Goal: Information Seeking & Learning: Learn about a topic

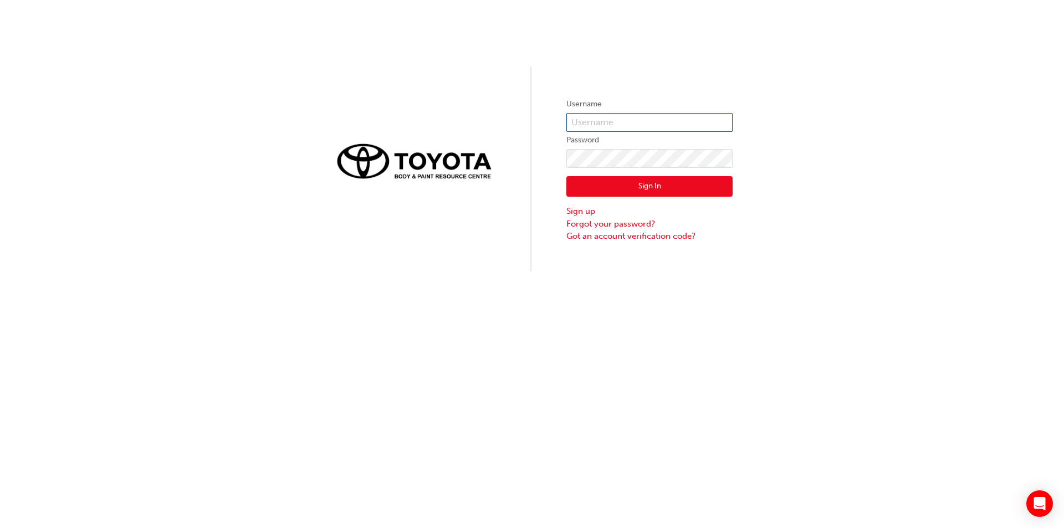
click at [578, 121] on input "text" at bounding box center [649, 122] width 166 height 19
type input "[PERSON_NAME][EMAIL_ADDRESS][PERSON_NAME][DOMAIN_NAME]"
click button "Sign In" at bounding box center [649, 186] width 166 height 21
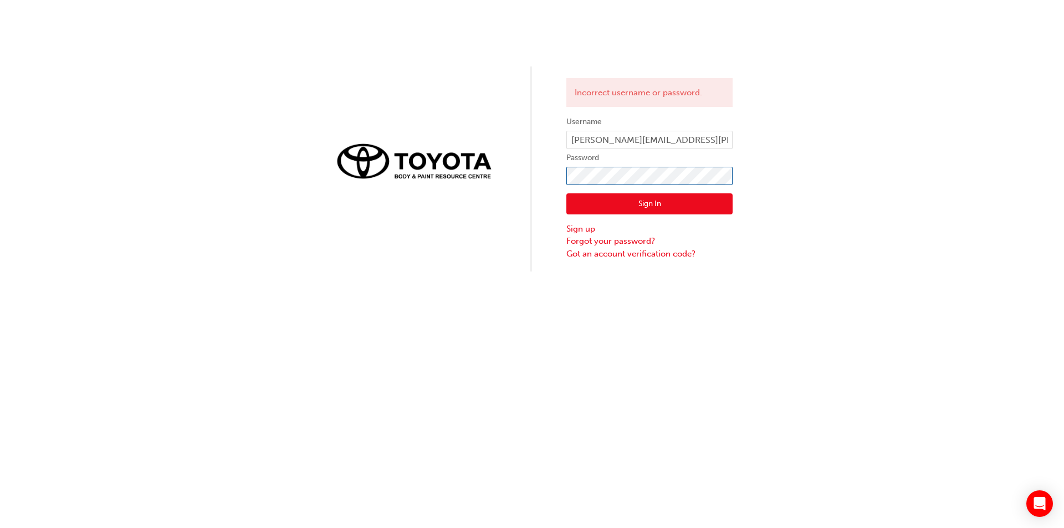
click button "Sign In" at bounding box center [649, 203] width 166 height 21
click at [727, 143] on input "kirk.triantafyllou@johncoletoyota.com.au" at bounding box center [649, 140] width 166 height 19
click at [727, 145] on input "kirk.triantafyllou@johncoletoyota.com.au" at bounding box center [649, 140] width 166 height 19
drag, startPoint x: 728, startPoint y: 138, endPoint x: 716, endPoint y: 147, distance: 14.6
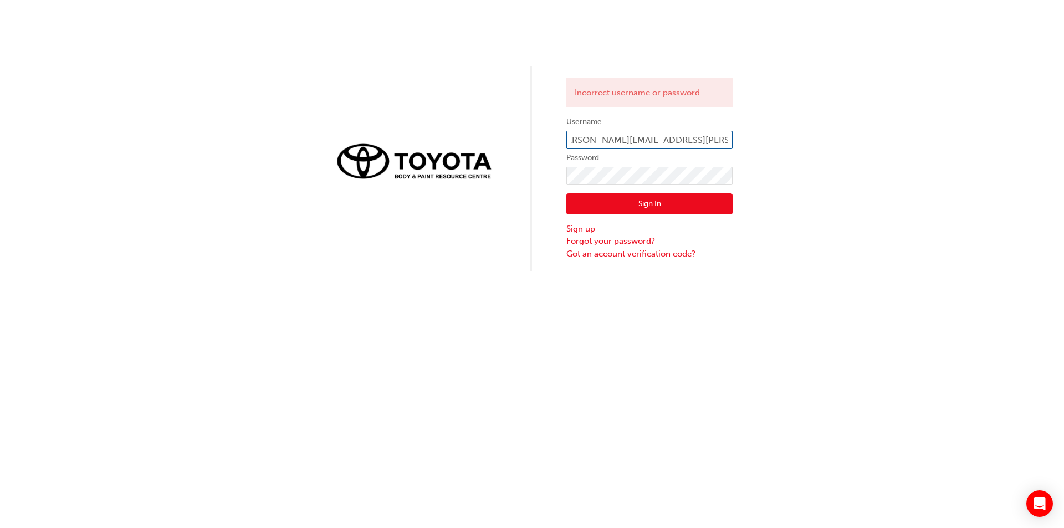
click at [716, 147] on input "kirk.triantafyllou@johncoletoyota.com.au" at bounding box center [649, 140] width 166 height 19
click at [635, 202] on button "Sign In" at bounding box center [649, 203] width 166 height 21
click button "Sign In" at bounding box center [649, 203] width 166 height 21
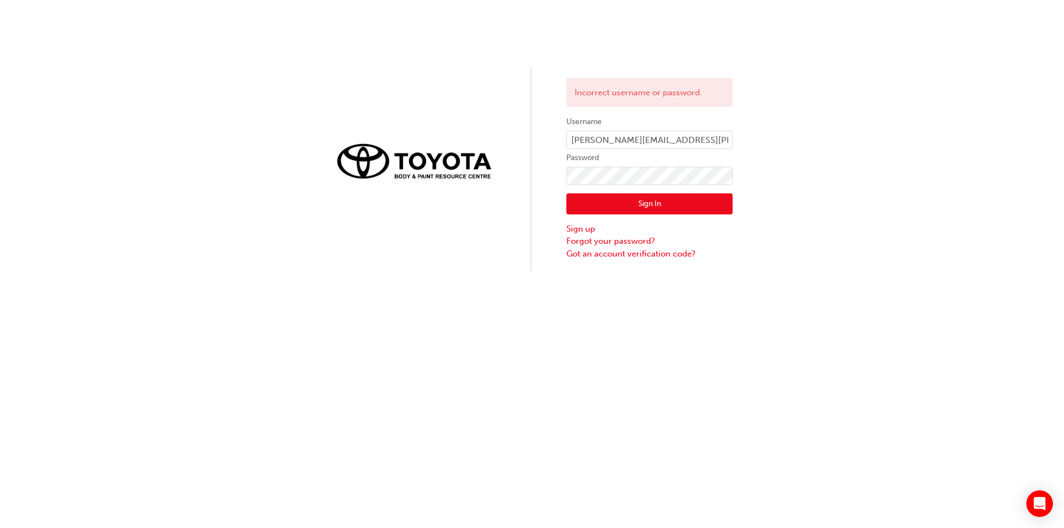
click at [643, 204] on button "Sign In" at bounding box center [649, 203] width 166 height 21
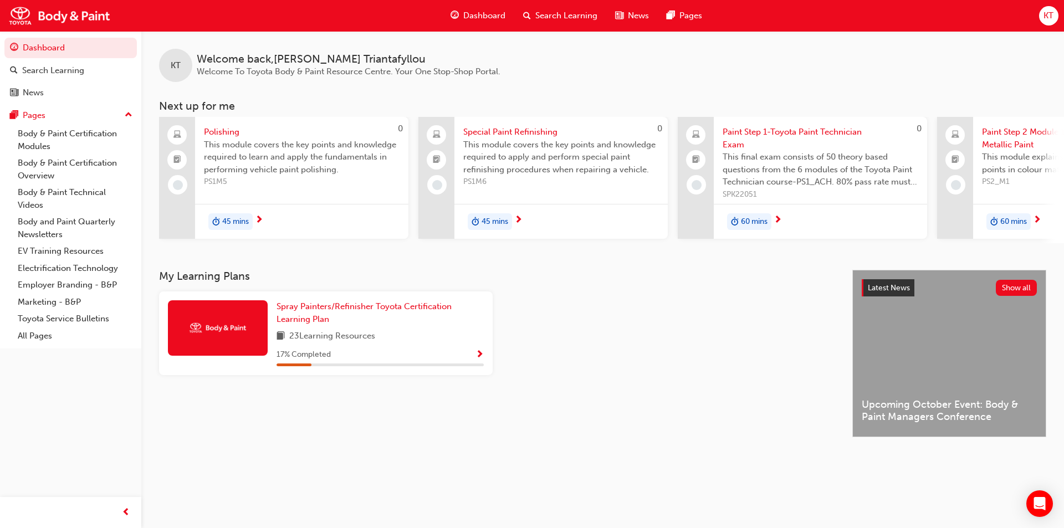
click at [262, 219] on span "next-icon" at bounding box center [259, 221] width 8 height 10
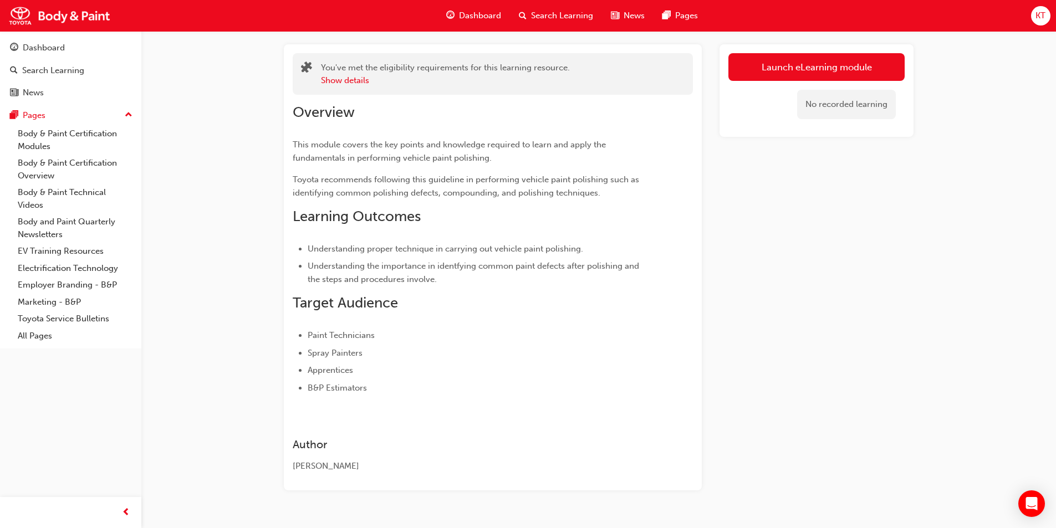
scroll to position [55, 0]
click at [810, 65] on link "Launch eLearning module" at bounding box center [816, 67] width 176 height 28
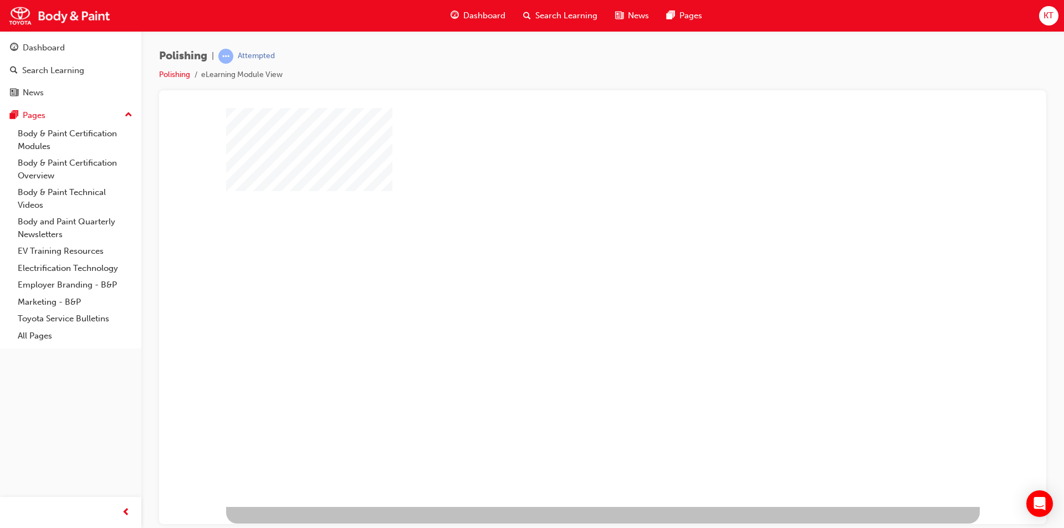
click at [571, 275] on div "play" at bounding box center [571, 275] width 0 height 0
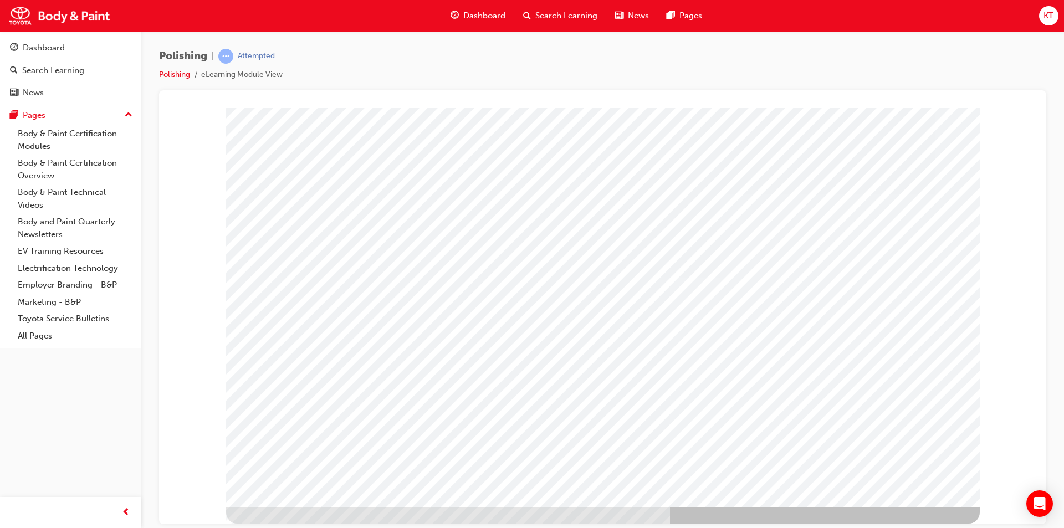
type input "kirk"
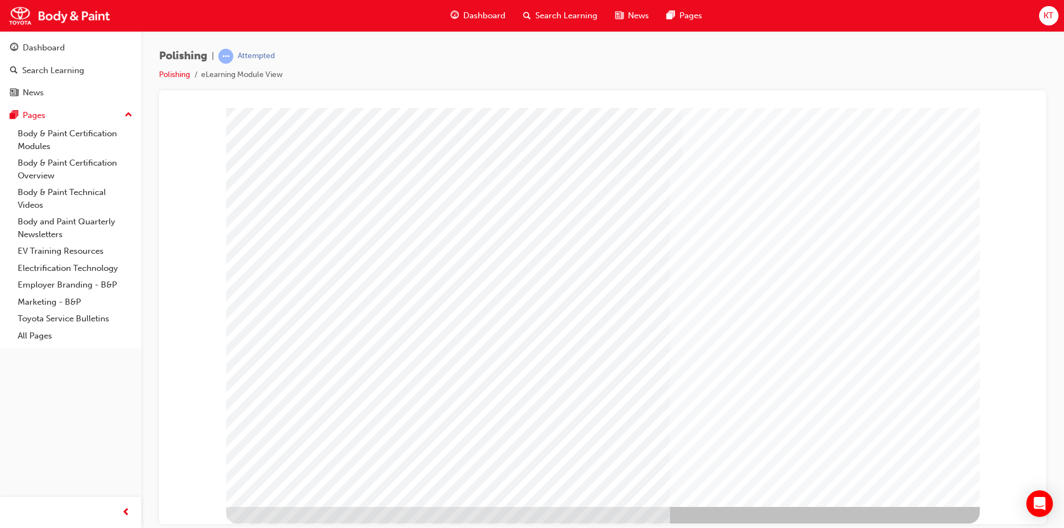
drag, startPoint x: 915, startPoint y: 487, endPoint x: 910, endPoint y: 482, distance: 7.1
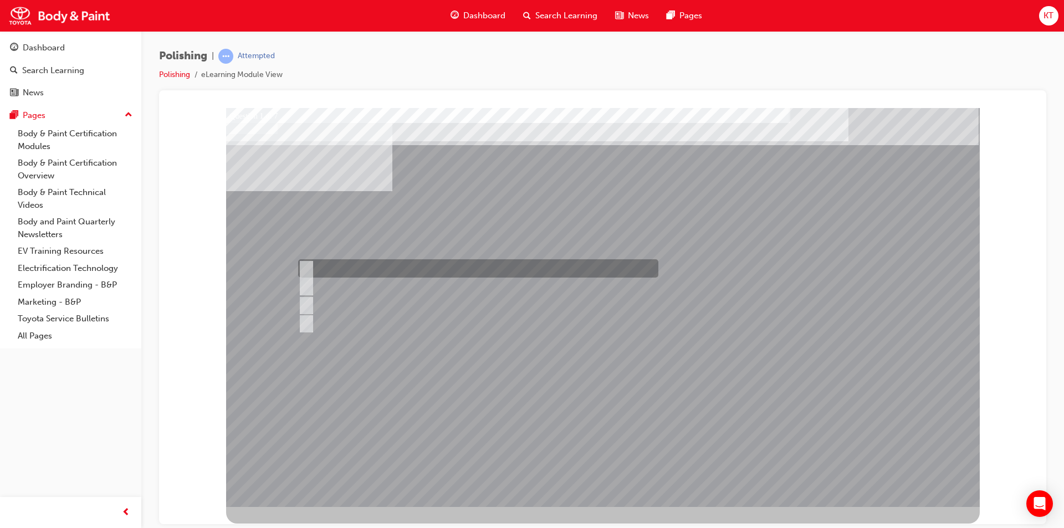
click at [308, 267] on input "Hot air method" at bounding box center [304, 269] width 12 height 12
checkbox input "true"
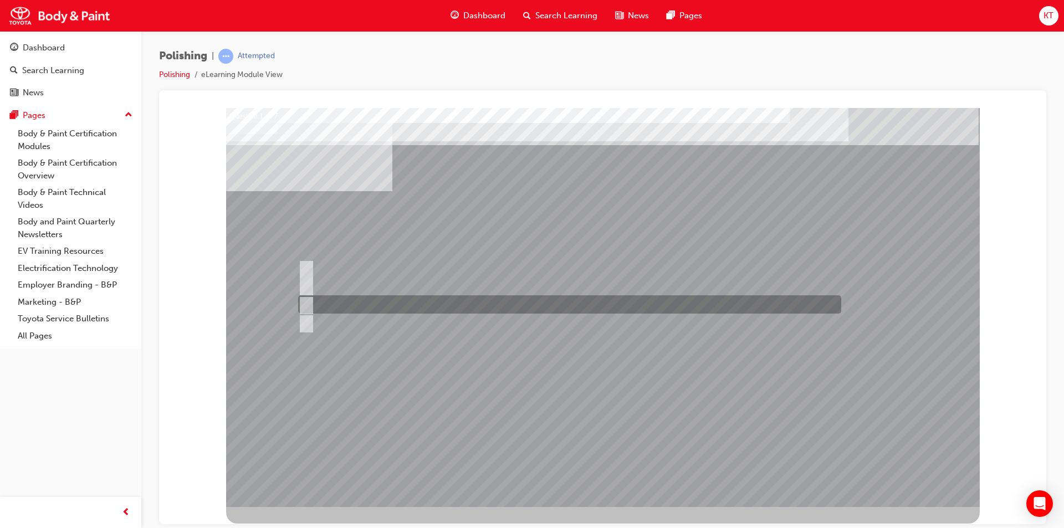
click at [311, 302] on div at bounding box center [566, 304] width 543 height 18
checkbox input "true"
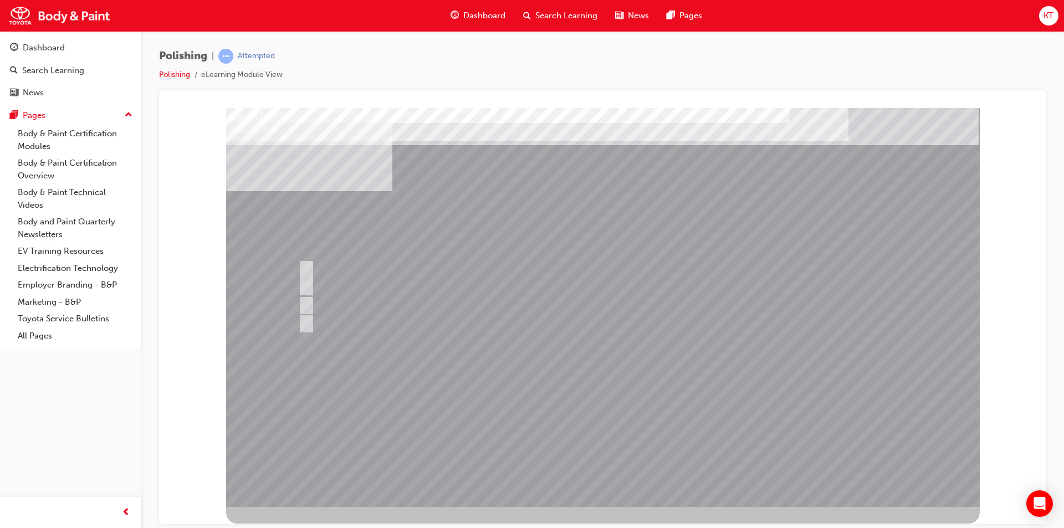
click at [385, 420] on div at bounding box center [603, 307] width 754 height 399
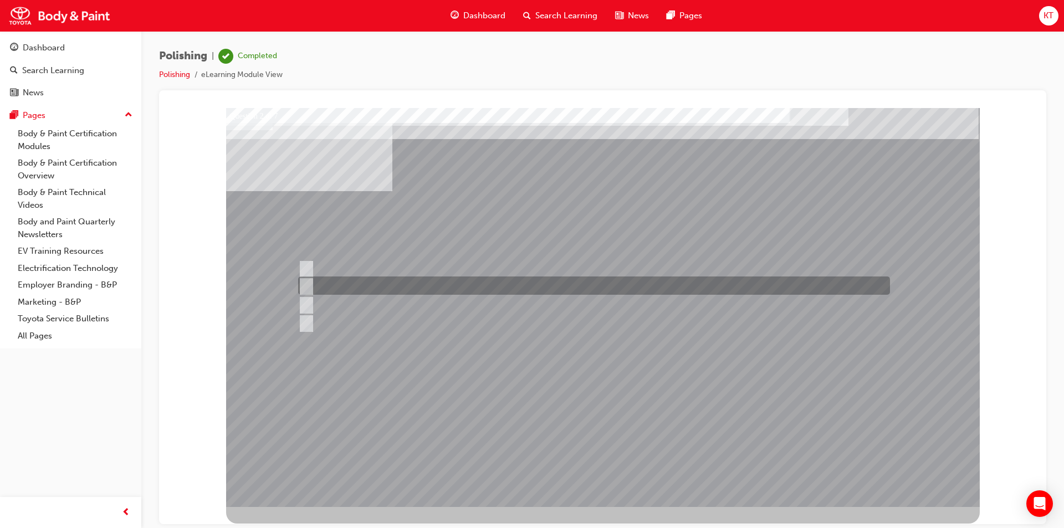
click at [310, 286] on div at bounding box center [591, 286] width 592 height 18
checkbox input "true"
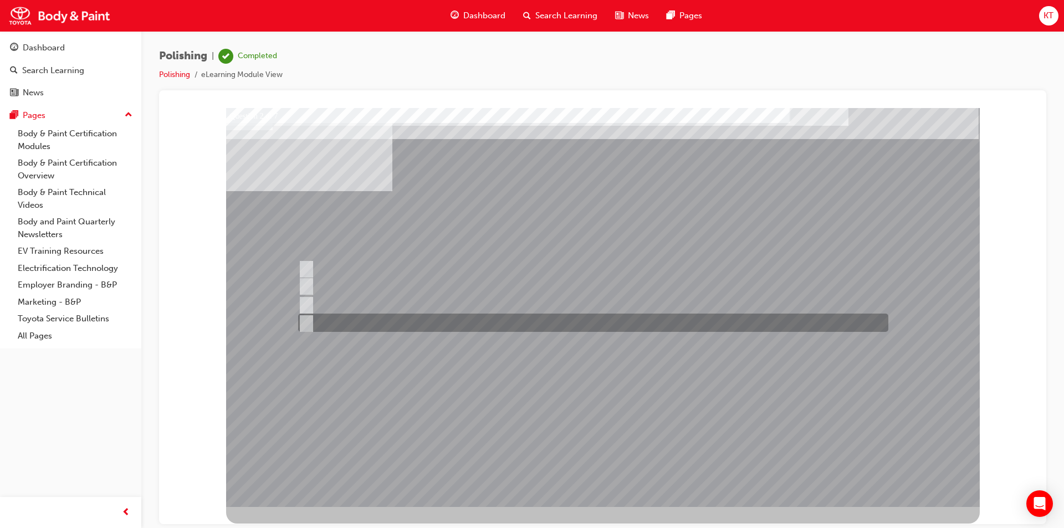
click at [308, 321] on input "Type of polishing compounds being used" at bounding box center [304, 323] width 12 height 12
checkbox input "true"
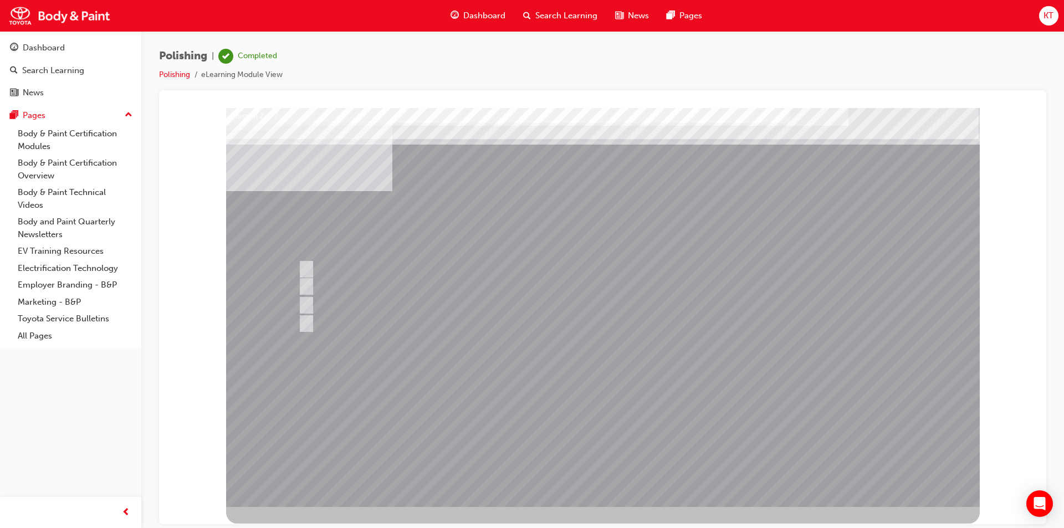
click at [306, 267] on div at bounding box center [603, 307] width 754 height 399
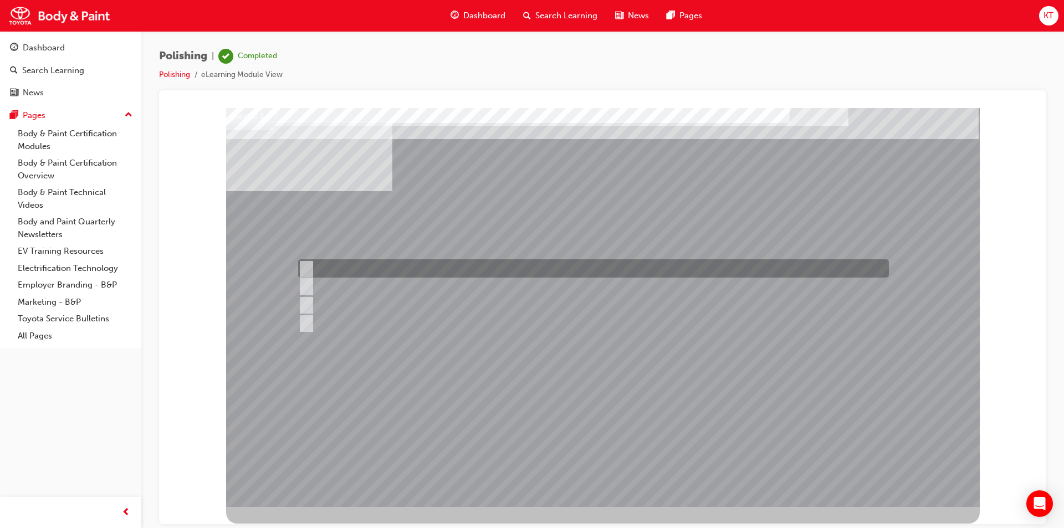
click at [304, 267] on input "Quality" at bounding box center [304, 269] width 12 height 12
checkbox input "true"
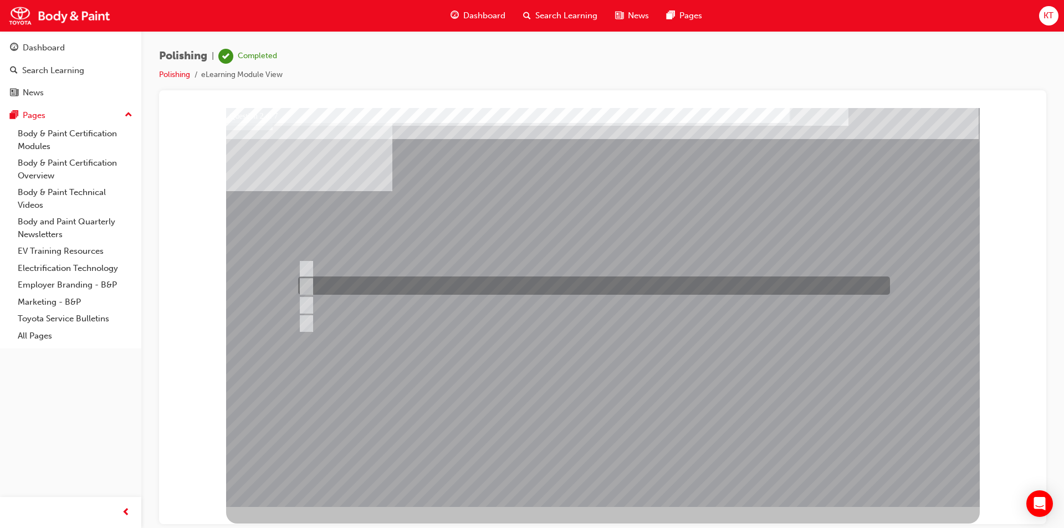
click at [305, 288] on input "Work Environment" at bounding box center [304, 286] width 12 height 12
checkbox input "false"
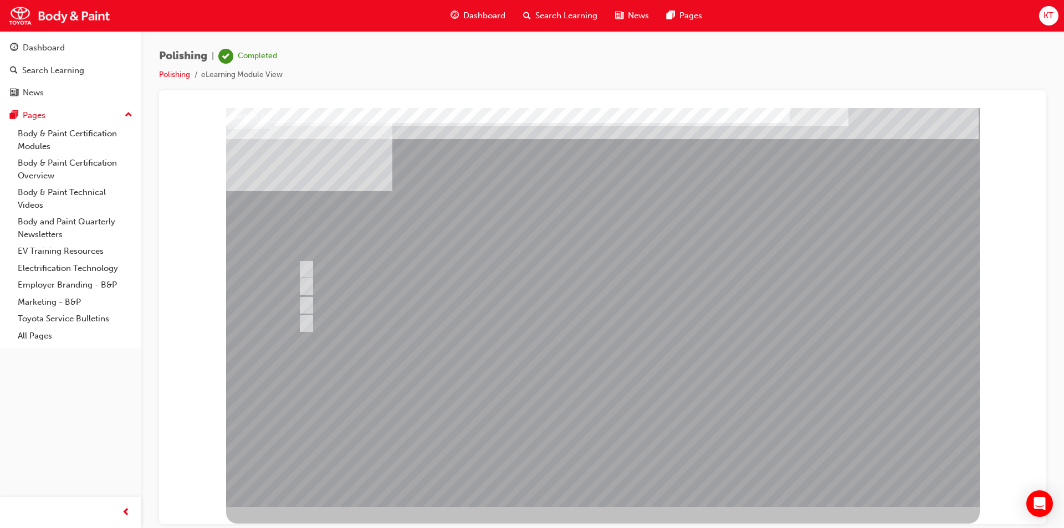
click at [525, 447] on div at bounding box center [603, 307] width 754 height 399
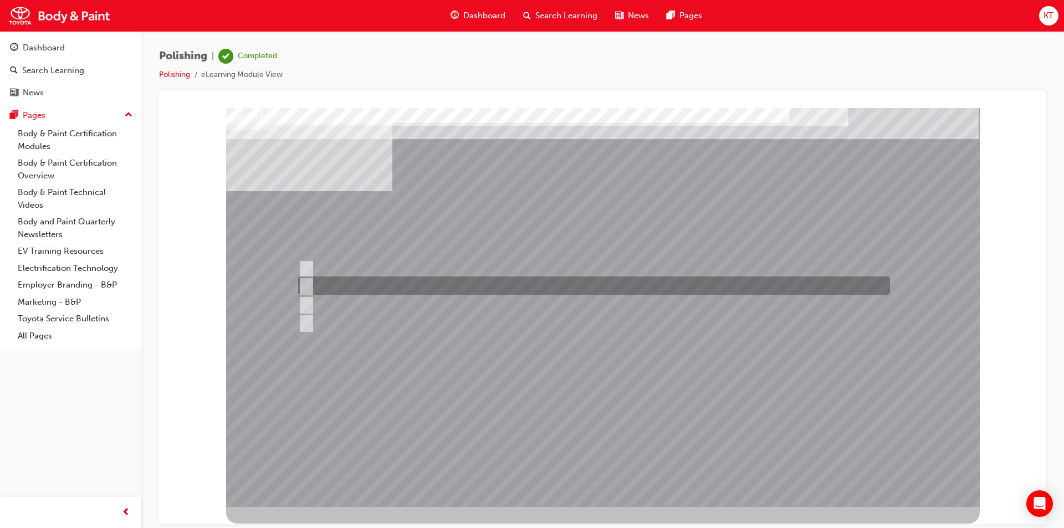
click at [308, 285] on input "You are using the right tools." at bounding box center [304, 286] width 12 height 12
radio input "true"
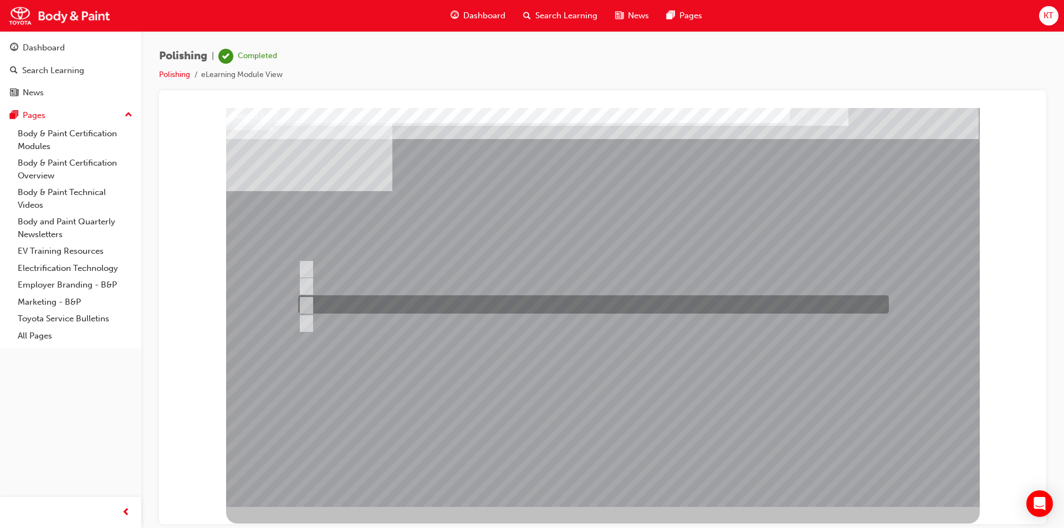
click at [304, 301] on input "You are wearing the right PPE and your area and surrounding is safe to work." at bounding box center [304, 305] width 12 height 12
radio input "true"
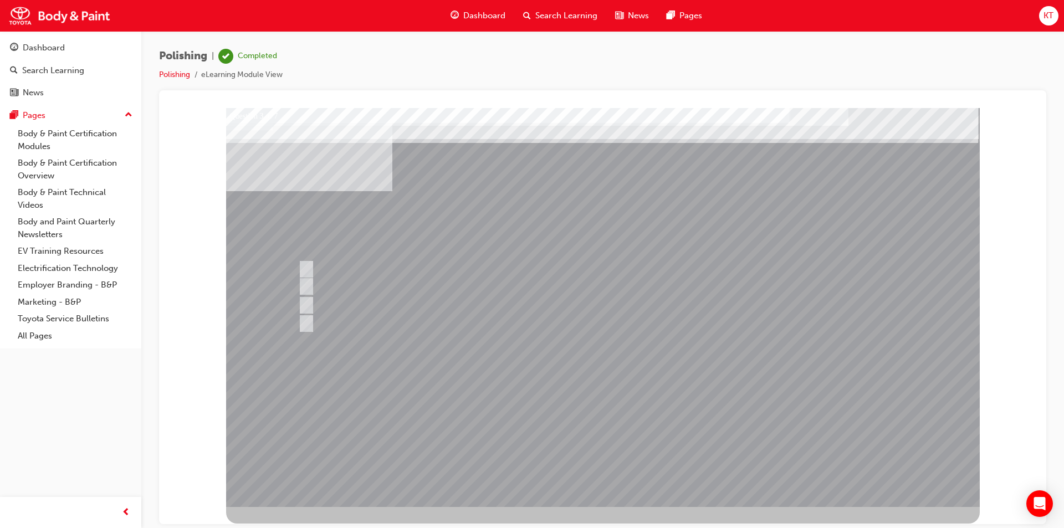
click at [427, 436] on div at bounding box center [603, 307] width 754 height 399
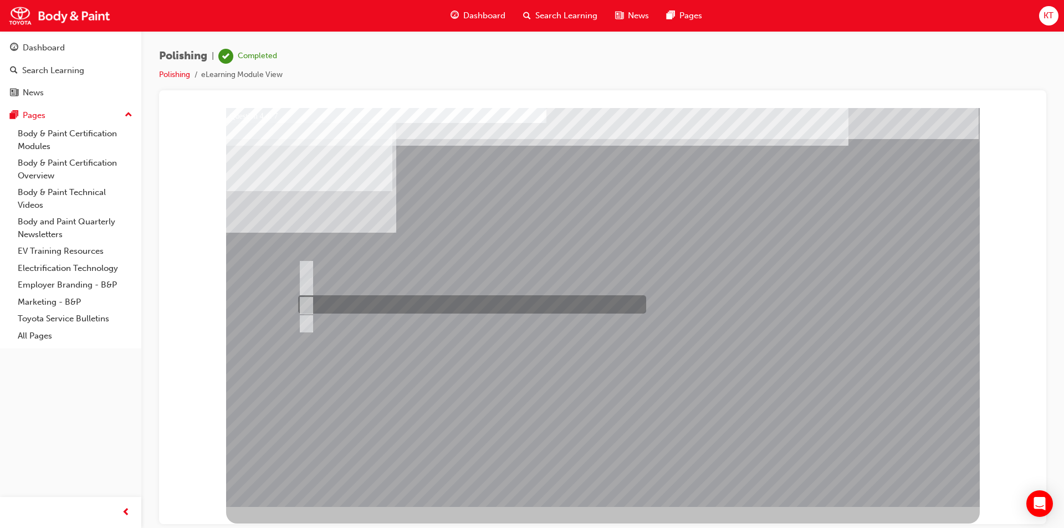
click at [304, 303] on input "#1500 - #3000" at bounding box center [304, 305] width 12 height 12
radio input "true"
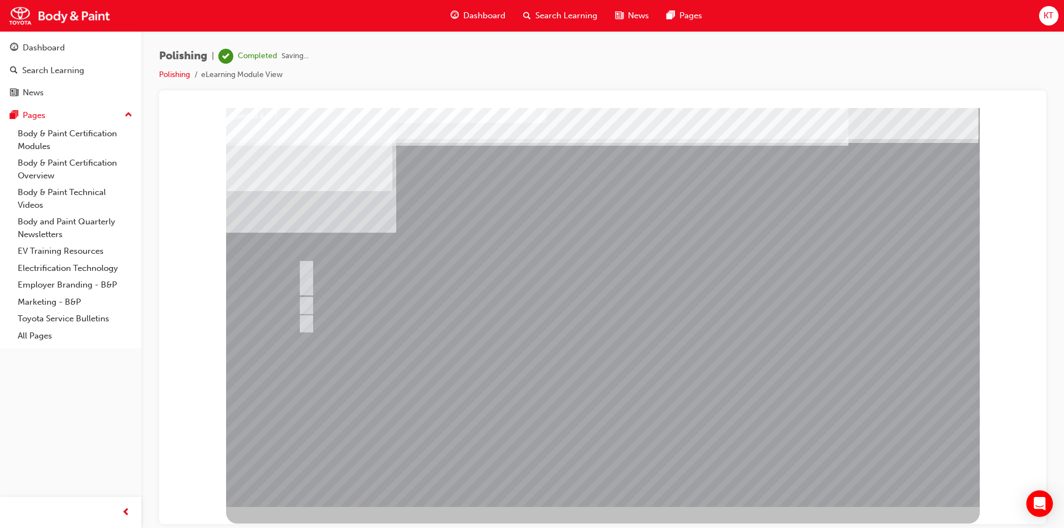
click at [530, 438] on div at bounding box center [603, 307] width 754 height 399
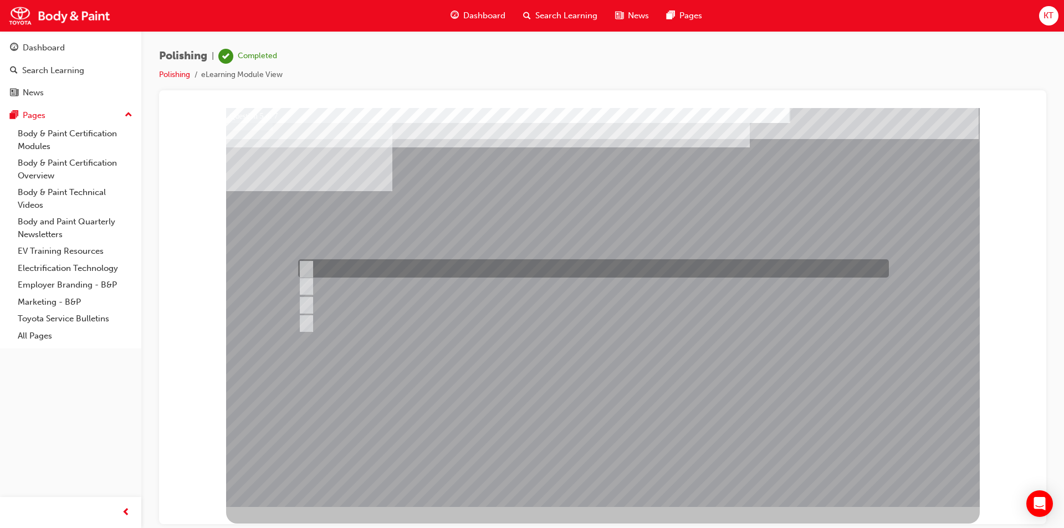
click at [309, 267] on input "Horizontal direction." at bounding box center [304, 269] width 12 height 12
radio input "true"
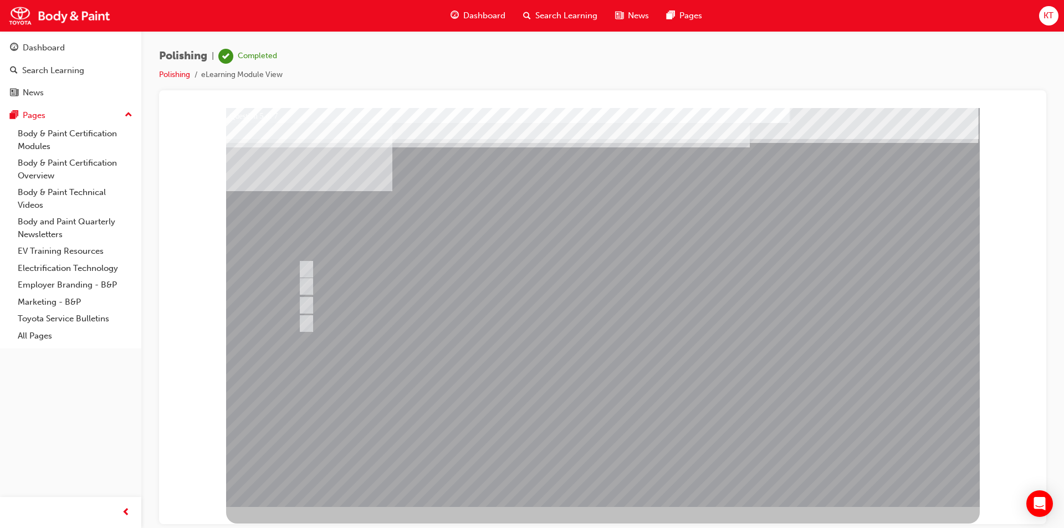
click at [465, 451] on div at bounding box center [603, 307] width 754 height 399
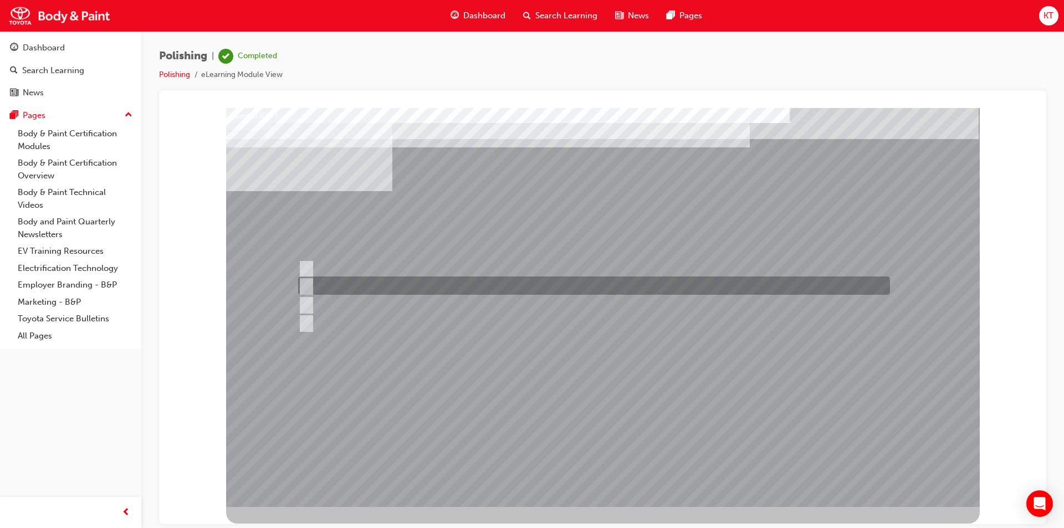
click at [309, 283] on input "Final polishing" at bounding box center [304, 286] width 12 height 12
radio input "true"
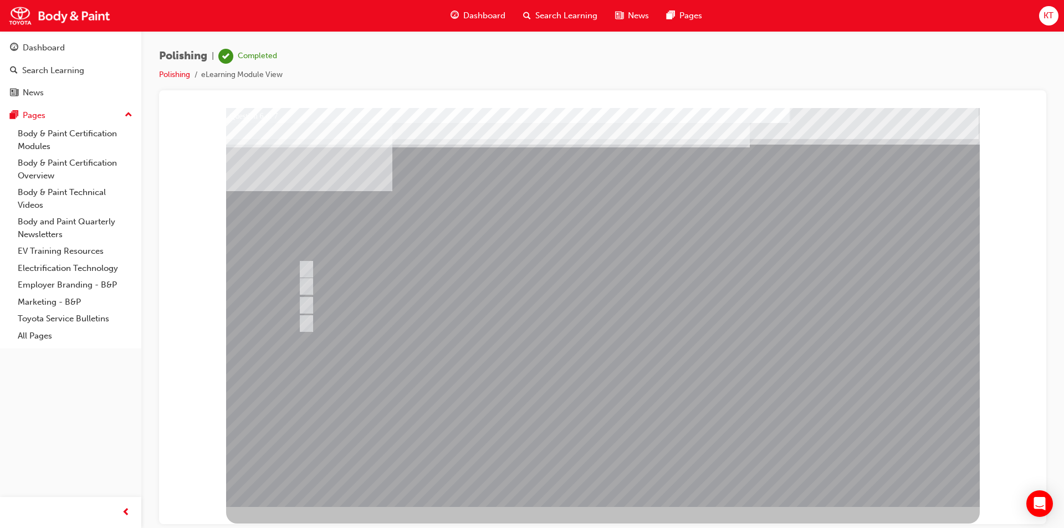
click at [309, 305] on div at bounding box center [603, 307] width 754 height 399
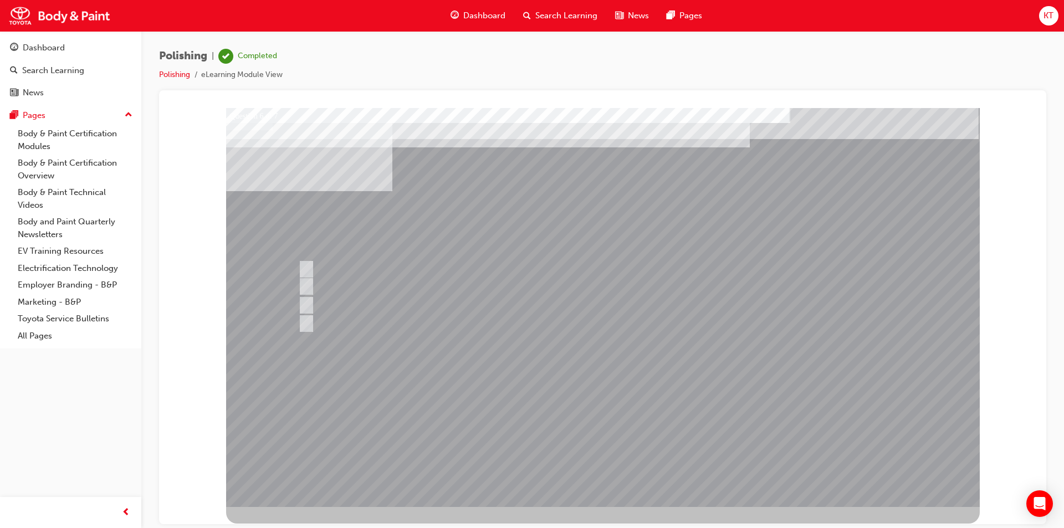
click at [523, 446] on div at bounding box center [603, 307] width 754 height 399
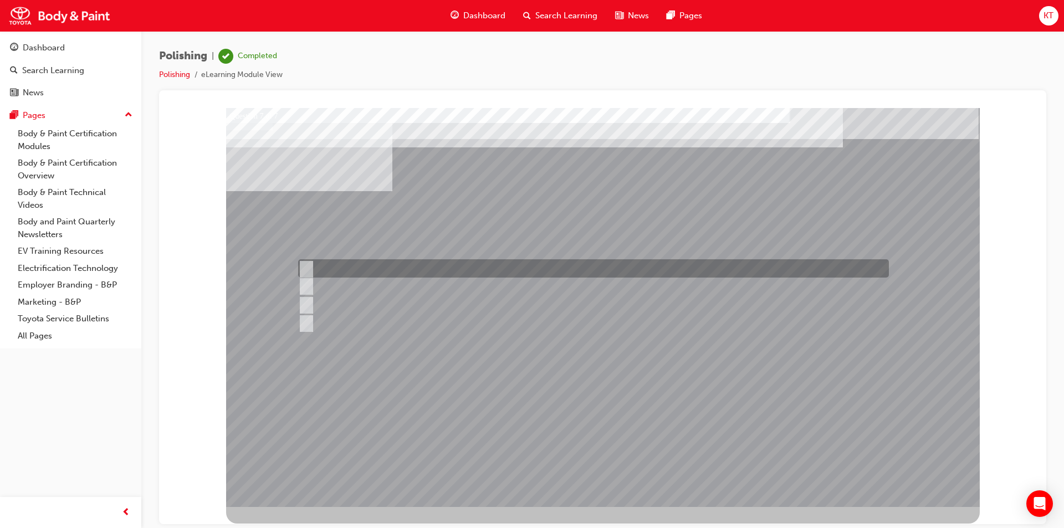
click at [306, 268] on input "The surface was over-polished." at bounding box center [304, 269] width 12 height 12
radio input "true"
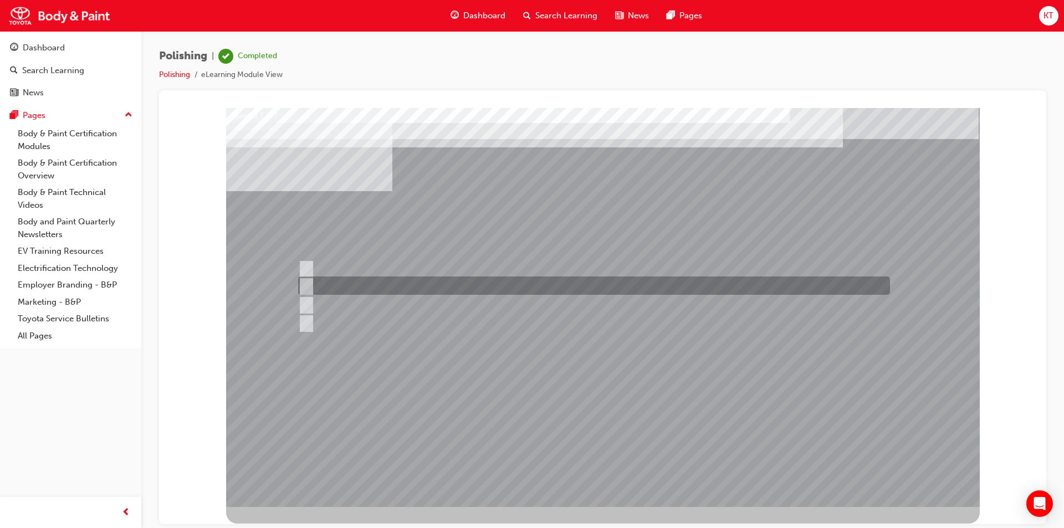
click at [309, 284] on input "Buffing pad was not checked and cleaned before using." at bounding box center [304, 286] width 12 height 12
radio input "true"
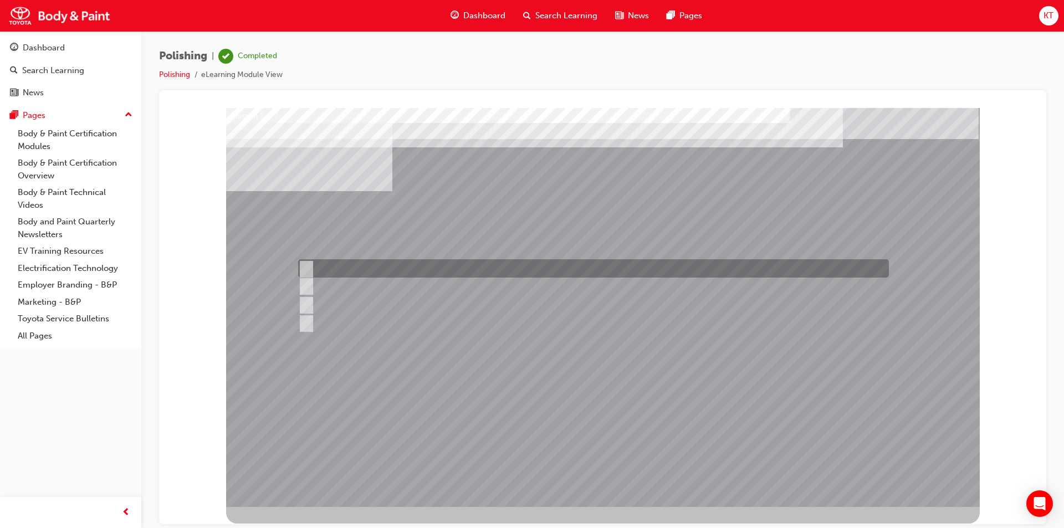
click at [309, 263] on input "The surface was over-polished." at bounding box center [304, 269] width 12 height 12
radio input "true"
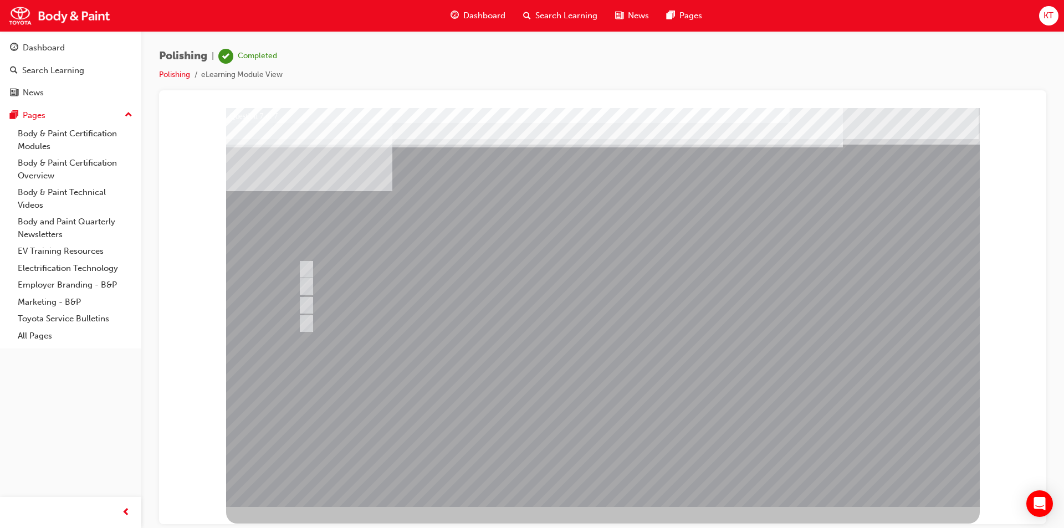
click at [306, 284] on div at bounding box center [603, 307] width 754 height 399
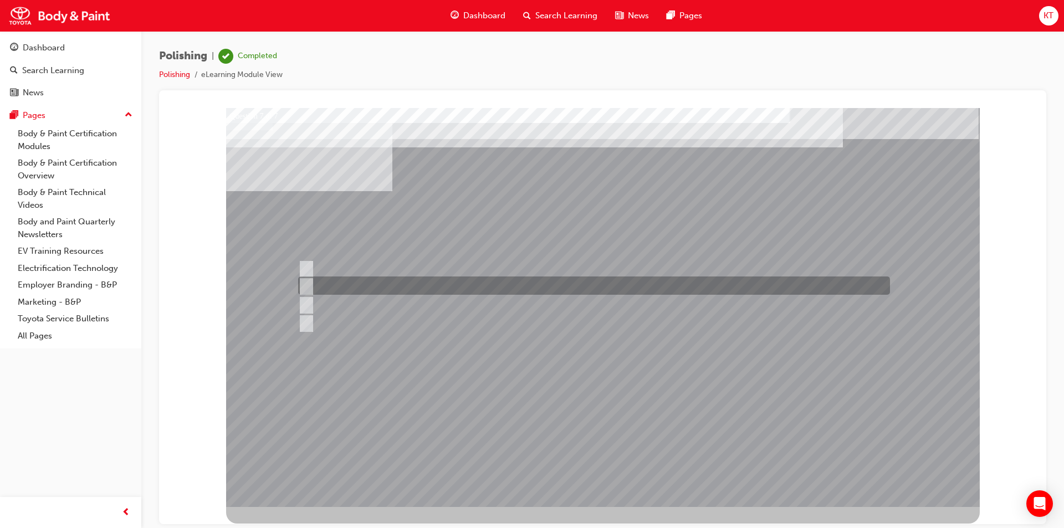
click at [305, 284] on input "Buffing pad was not checked and cleaned before using." at bounding box center [304, 286] width 12 height 12
radio input "true"
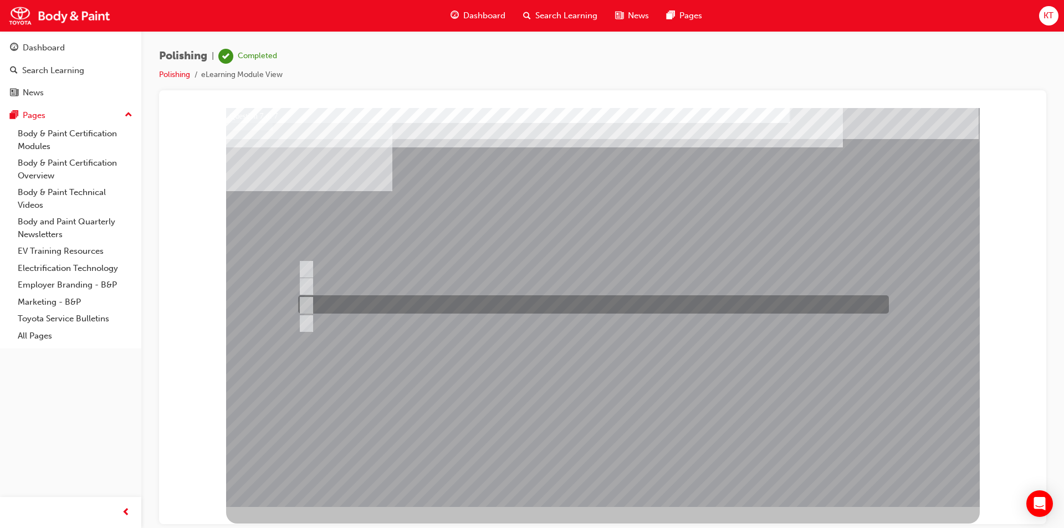
click at [303, 302] on input "The buff pad was angled too much." at bounding box center [304, 305] width 12 height 12
radio input "true"
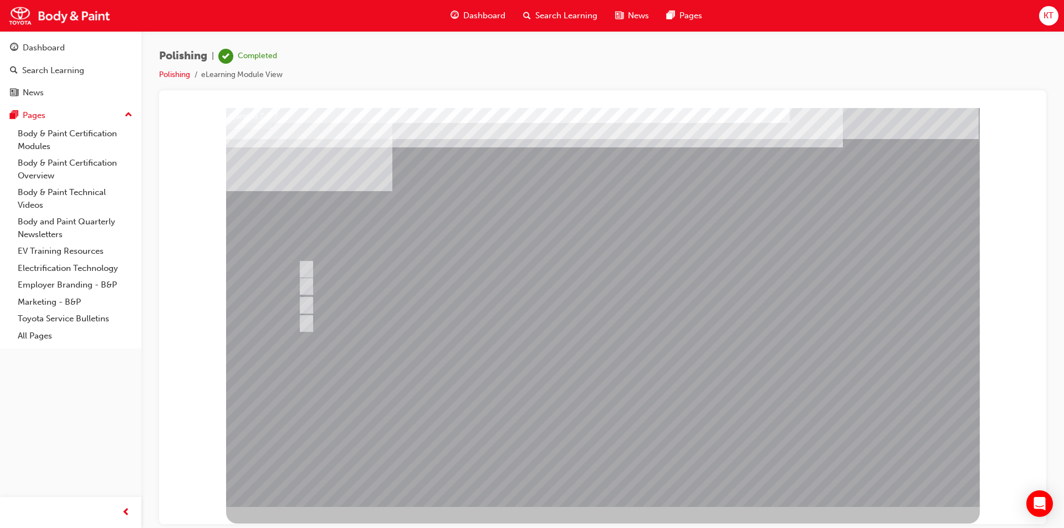
click at [515, 447] on div at bounding box center [603, 307] width 754 height 399
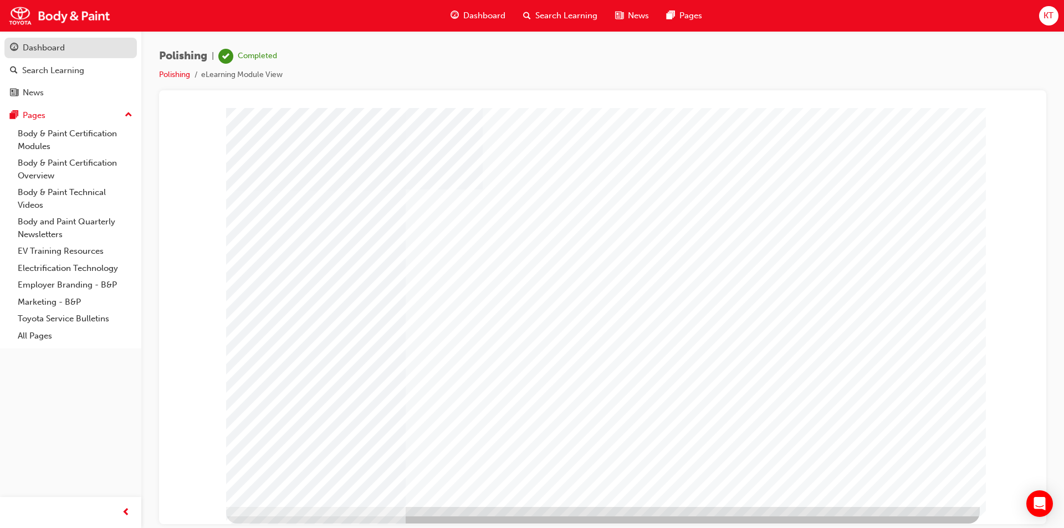
click at [70, 51] on div "Dashboard" at bounding box center [70, 48] width 121 height 14
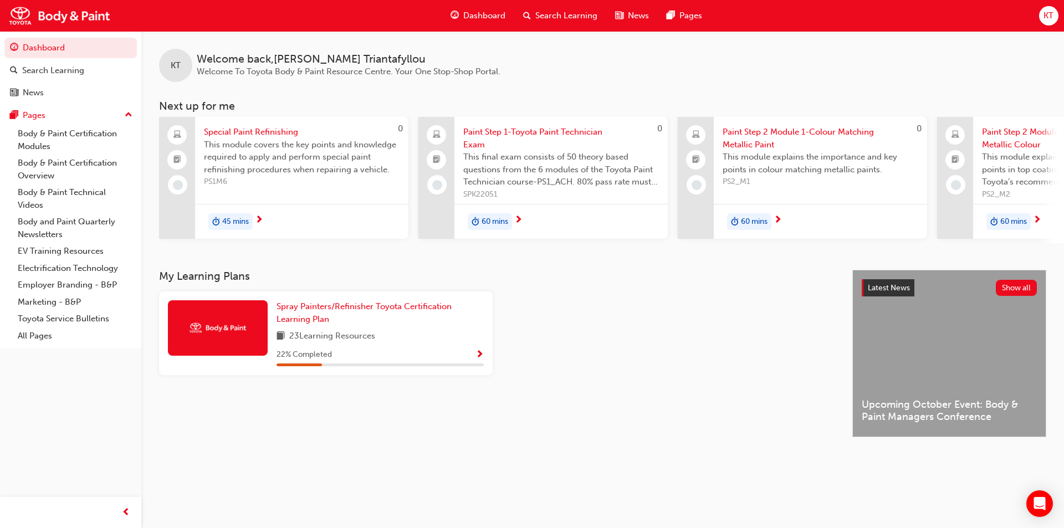
click at [262, 221] on span "next-icon" at bounding box center [259, 221] width 8 height 10
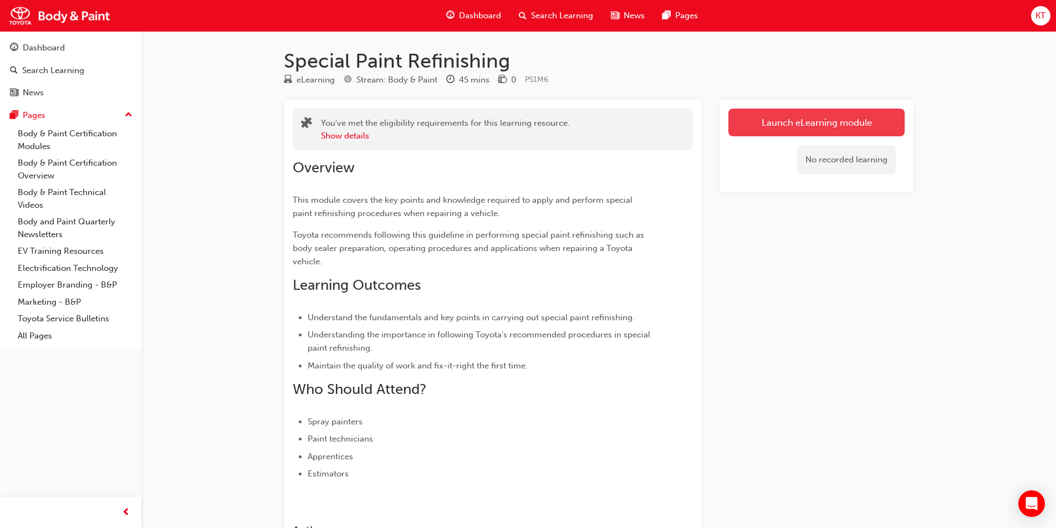
click at [792, 119] on link "Launch eLearning module" at bounding box center [816, 123] width 176 height 28
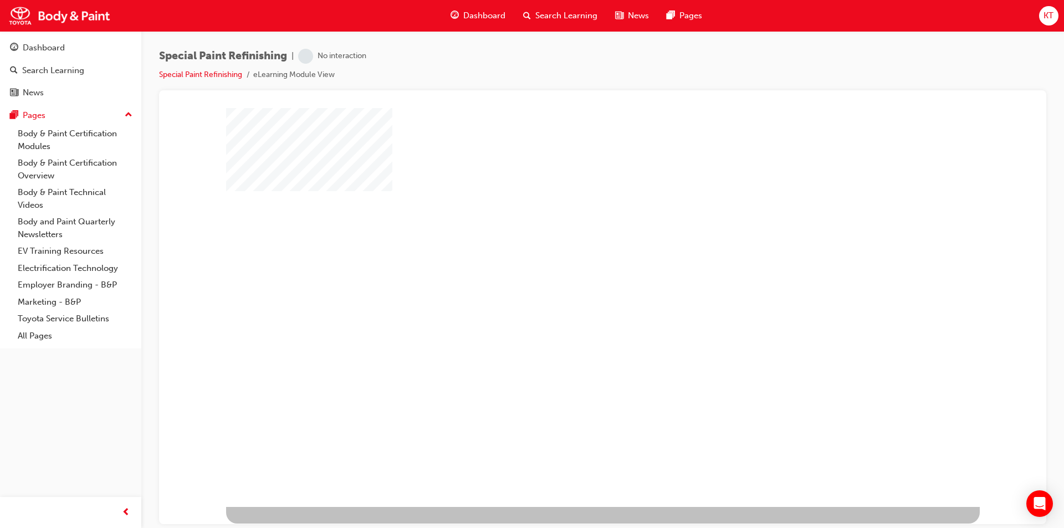
click at [571, 275] on div "play" at bounding box center [571, 275] width 0 height 0
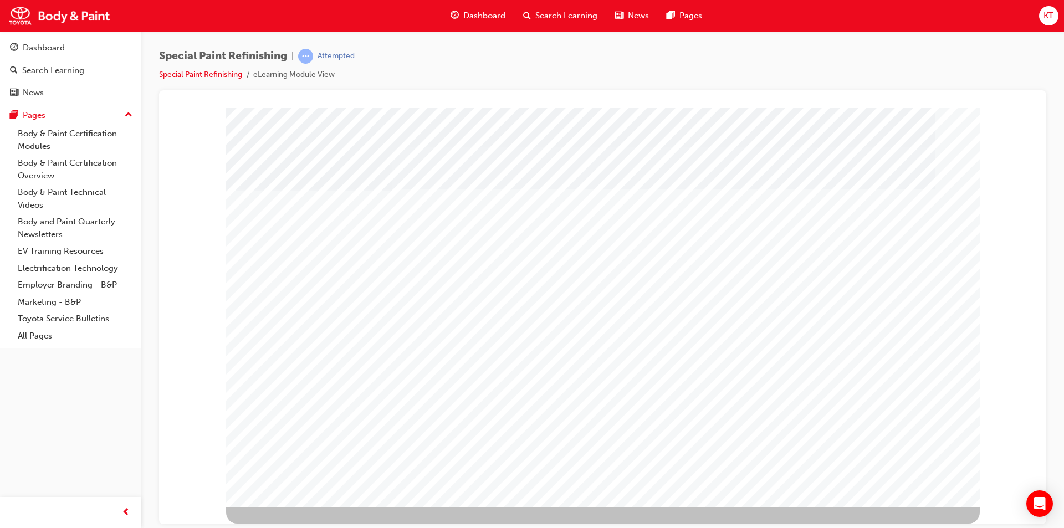
type input "kirk"
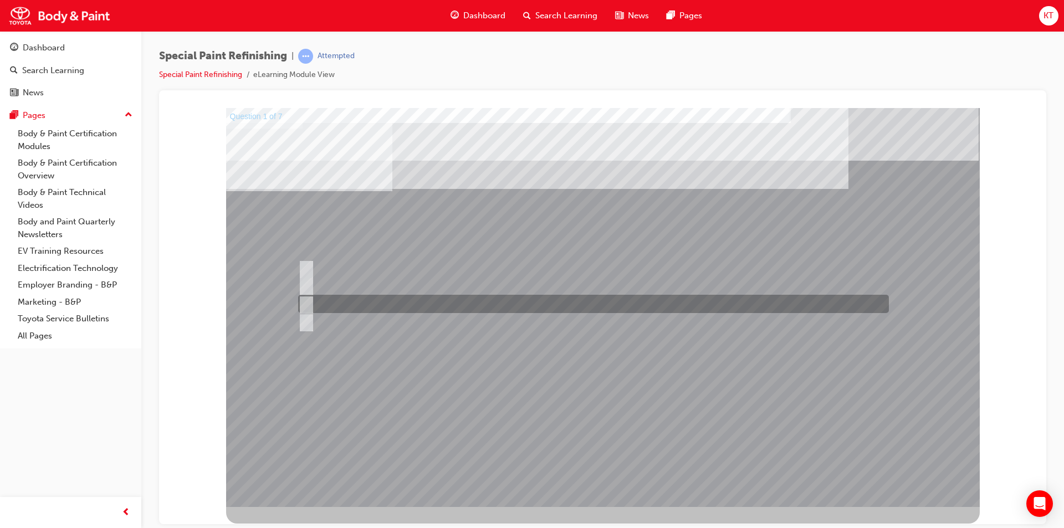
click at [307, 302] on input "c) Cleaning and degreasing." at bounding box center [304, 304] width 12 height 12
radio input "true"
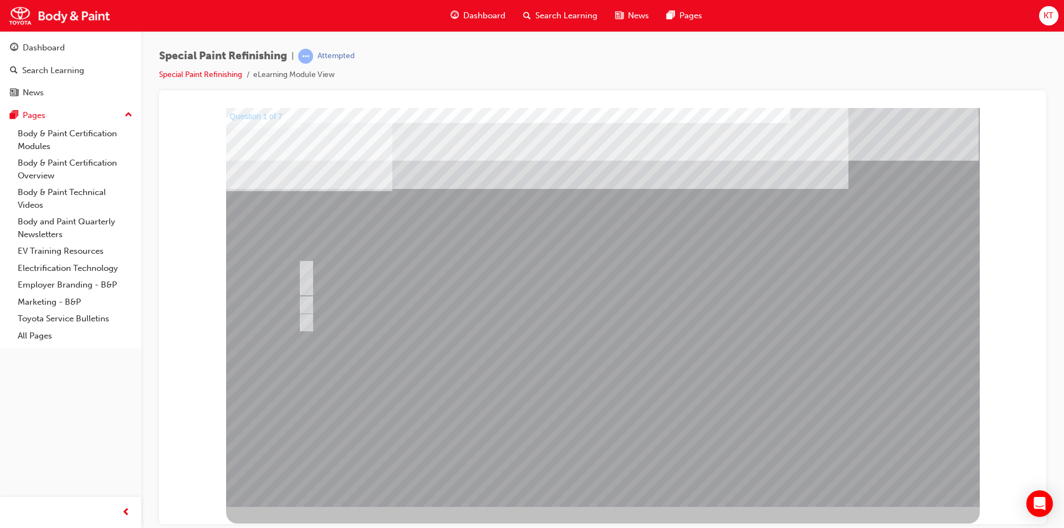
click at [691, 479] on div at bounding box center [603, 307] width 754 height 399
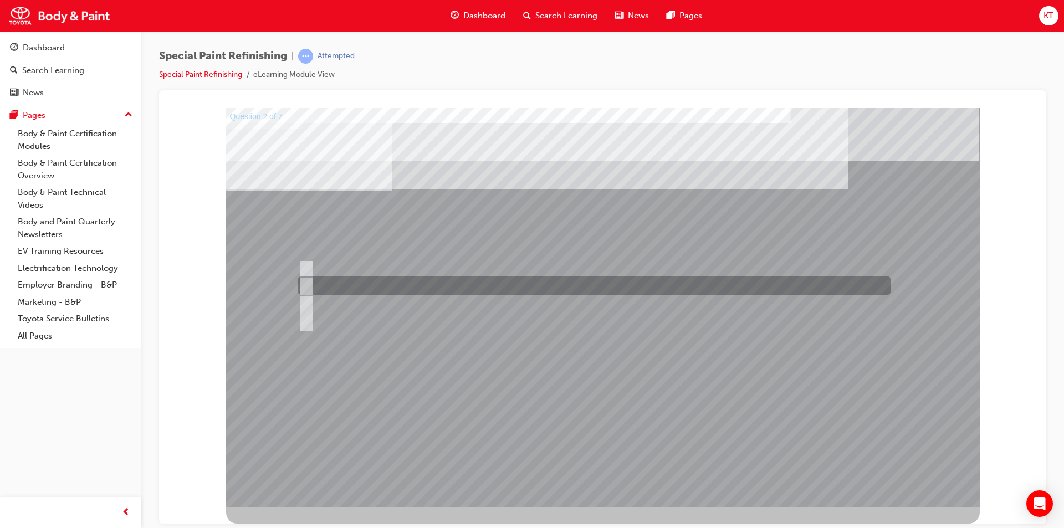
click at [308, 287] on input "b) Prevents rust from occurring in the vehicle’s interior." at bounding box center [304, 286] width 12 height 12
checkbox input "true"
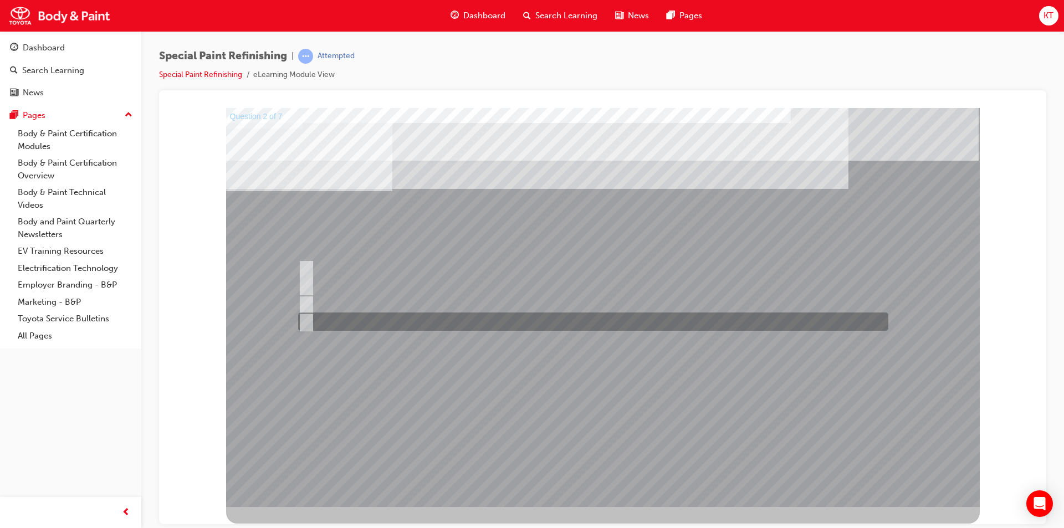
click at [312, 320] on div at bounding box center [590, 322] width 590 height 18
checkbox input "true"
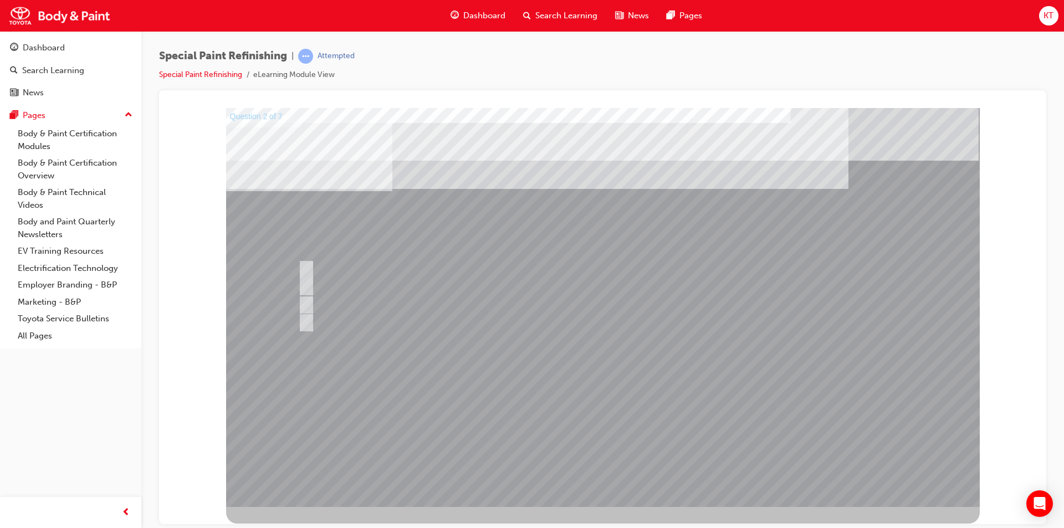
click at [501, 368] on div at bounding box center [603, 307] width 754 height 399
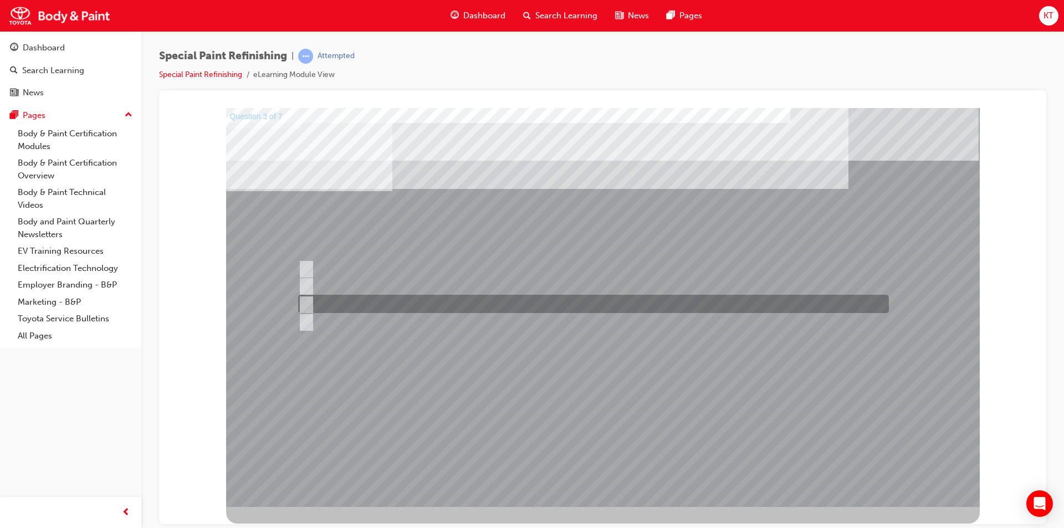
click at [304, 305] on input "c) Refer to the Body Repair Manual for instructions where shaping is necessary." at bounding box center [304, 304] width 12 height 12
radio input "true"
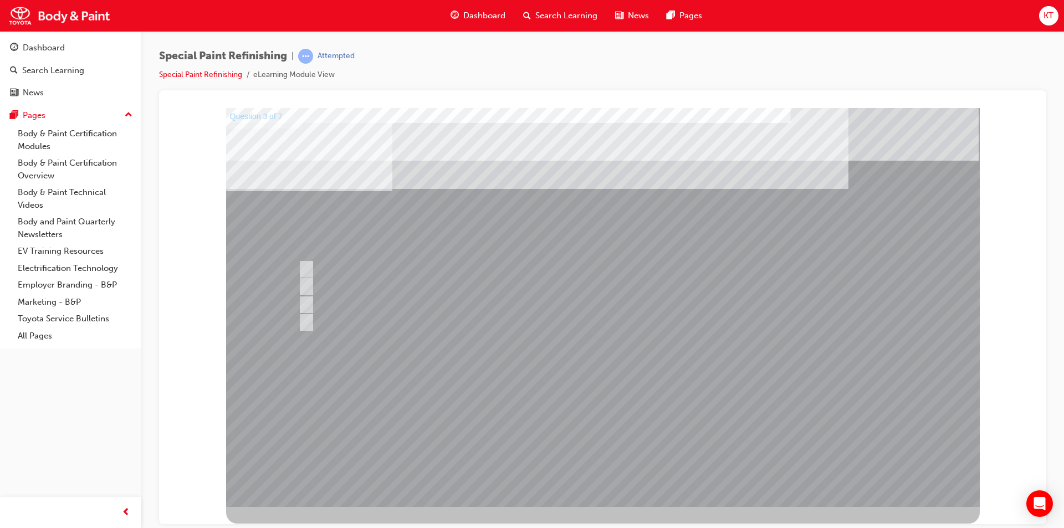
click at [374, 407] on div at bounding box center [603, 307] width 754 height 399
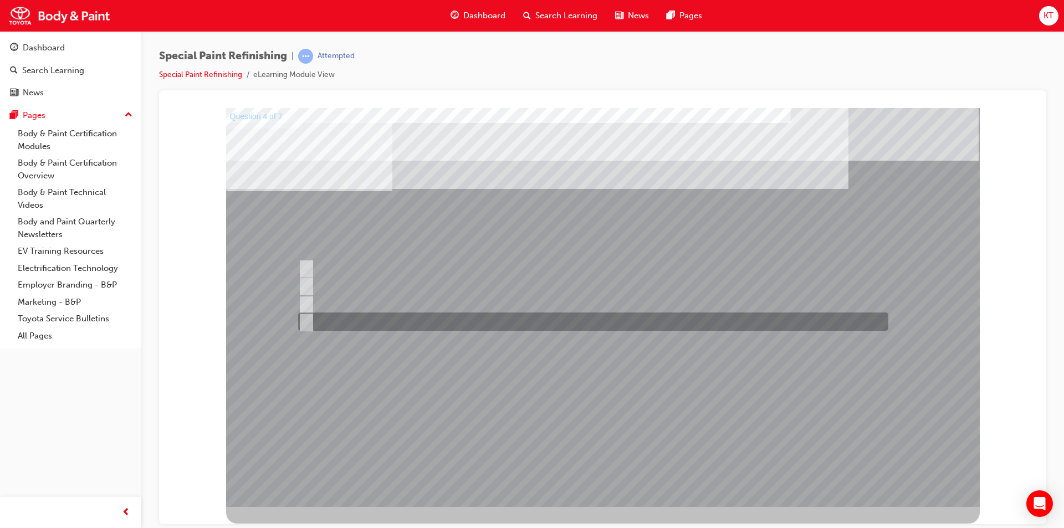
click at [308, 321] on input "d) Shape" at bounding box center [304, 322] width 12 height 12
radio input "true"
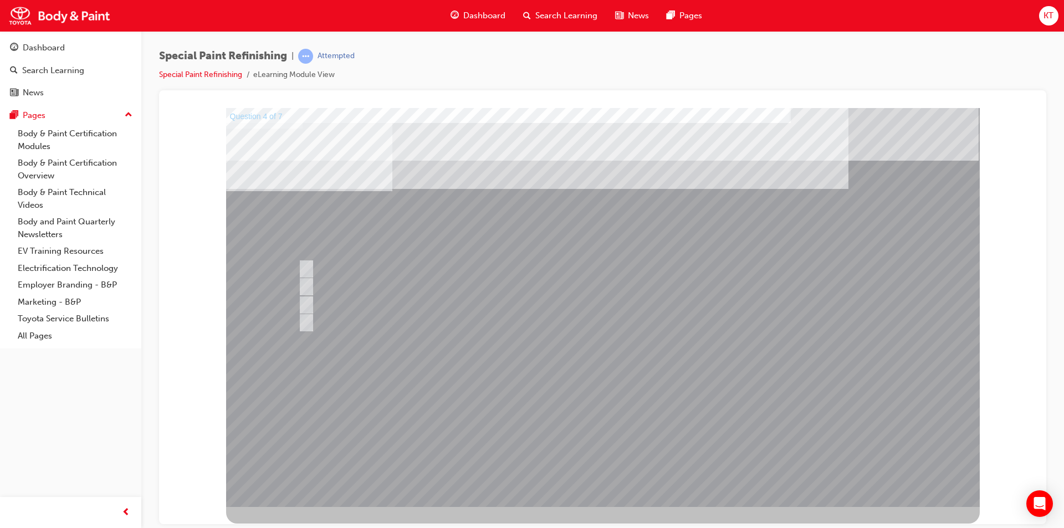
click at [444, 443] on div at bounding box center [603, 307] width 754 height 399
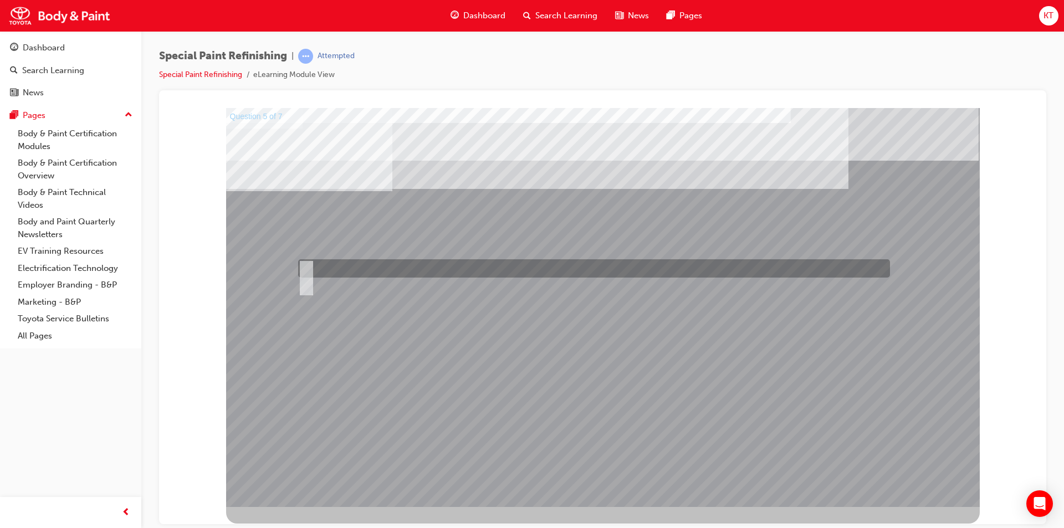
click at [306, 270] on input "True" at bounding box center [304, 269] width 12 height 12
radio input "true"
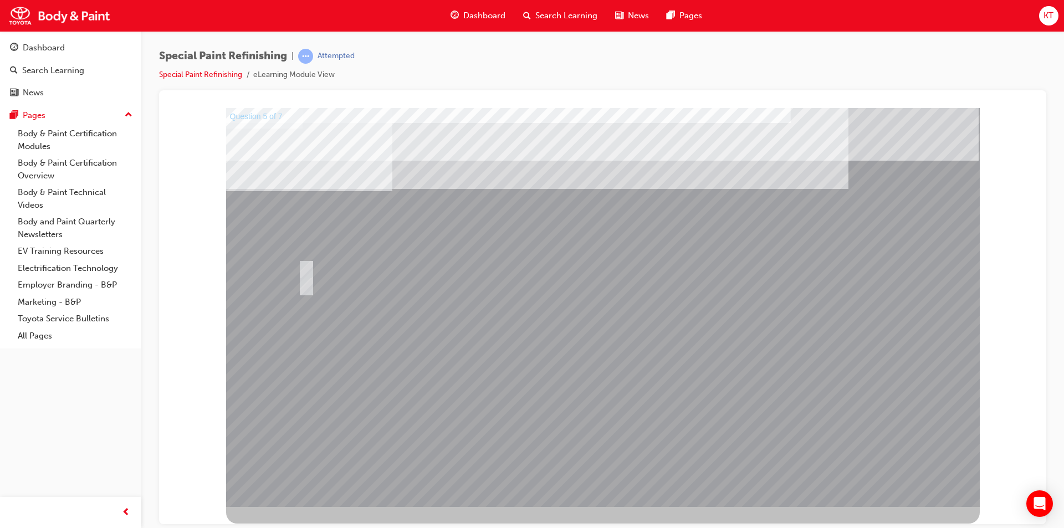
click at [469, 428] on div at bounding box center [603, 307] width 754 height 399
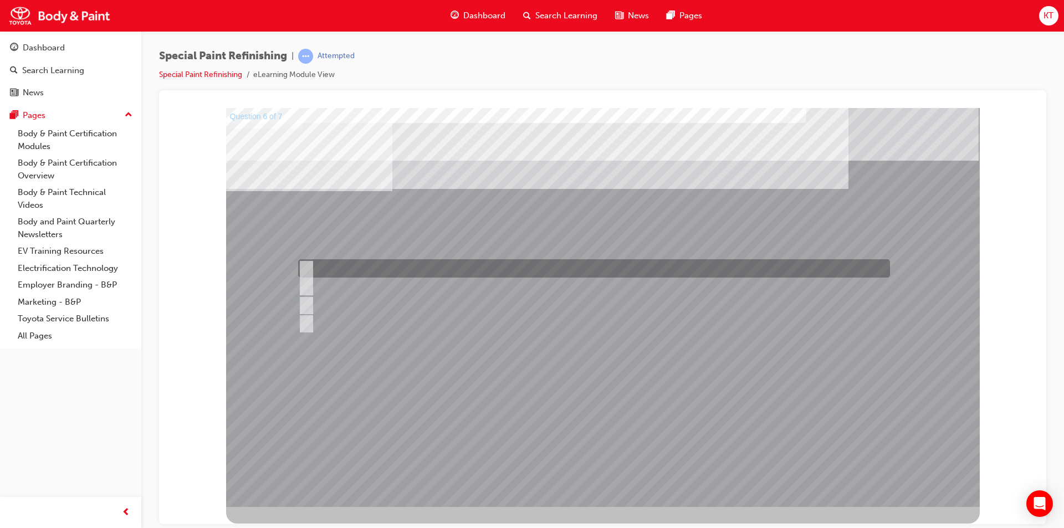
click at [306, 268] on input "a) Solvent resistant gloves." at bounding box center [304, 269] width 12 height 12
radio input "true"
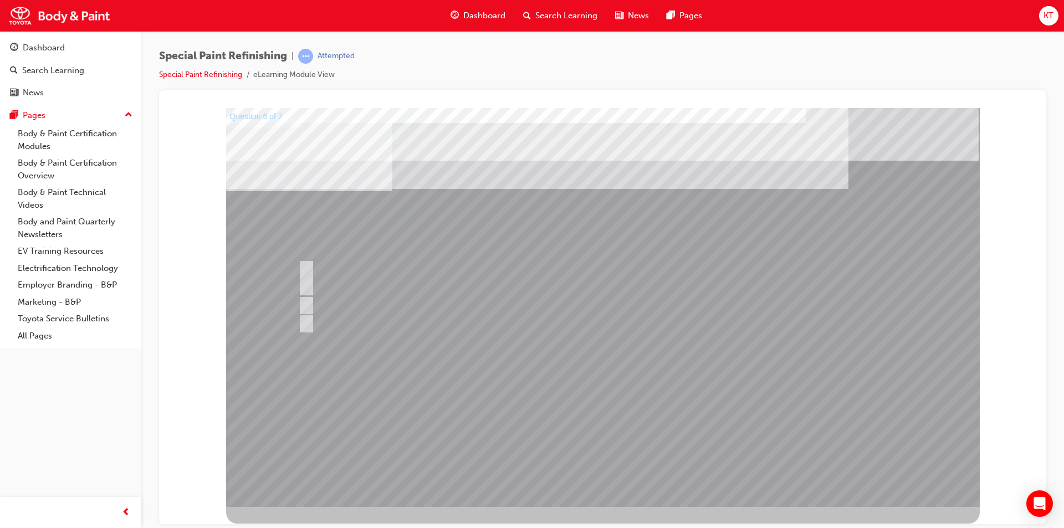
click at [506, 432] on div at bounding box center [603, 307] width 754 height 399
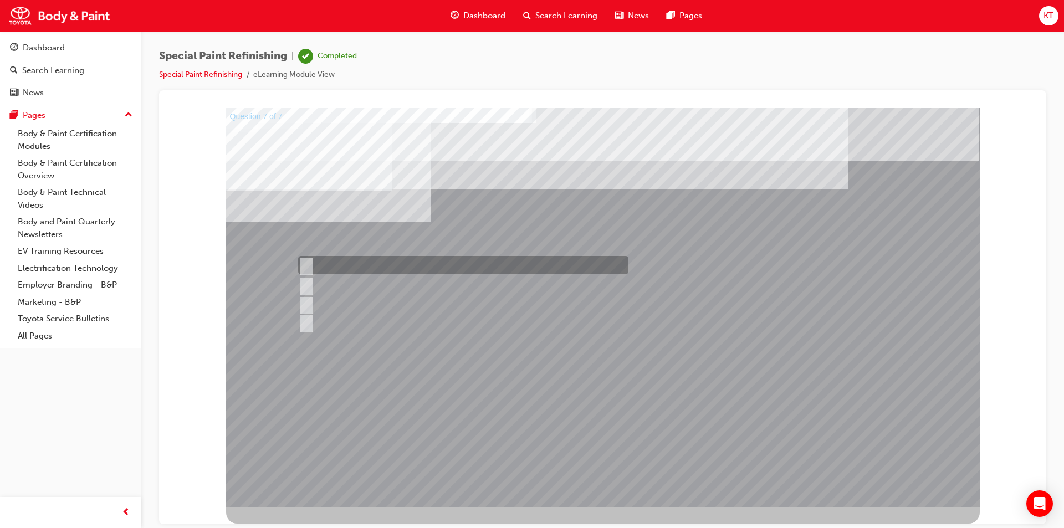
click at [307, 264] on input "a) Connecting joints and panels." at bounding box center [304, 265] width 12 height 12
radio input "true"
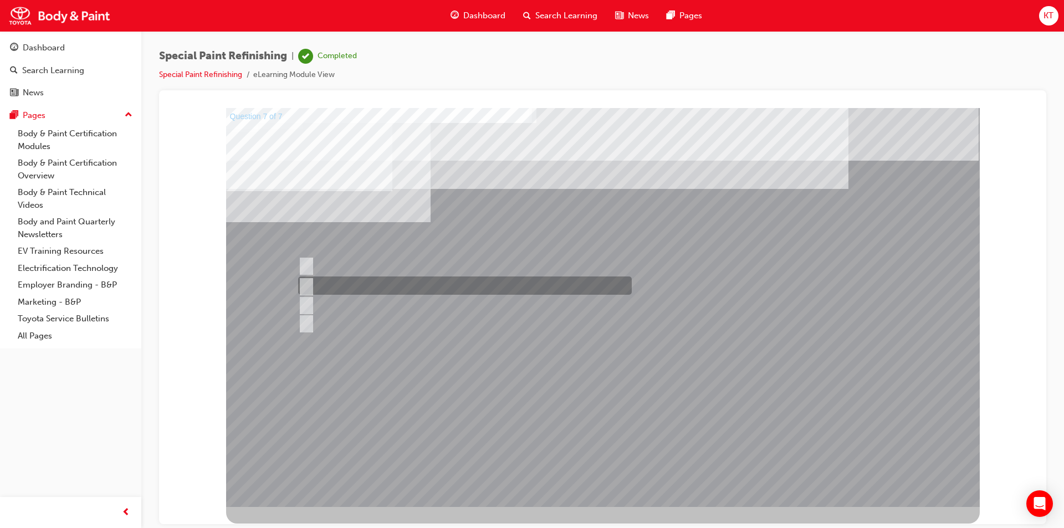
click at [308, 283] on input "b) Sound deadening points and hemmed area." at bounding box center [304, 286] width 12 height 12
radio input "true"
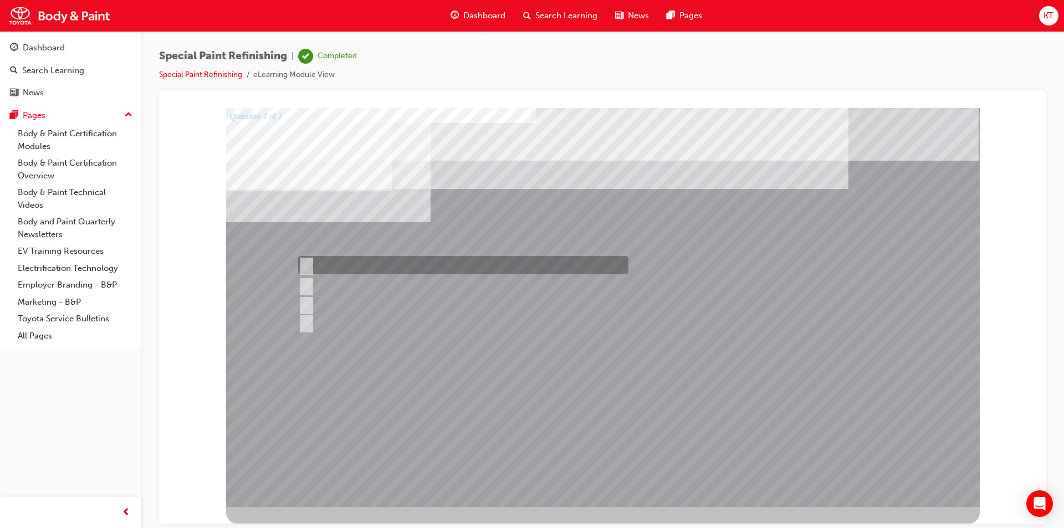
click at [306, 266] on input "a) Connecting joints and panels." at bounding box center [304, 265] width 12 height 12
radio input "true"
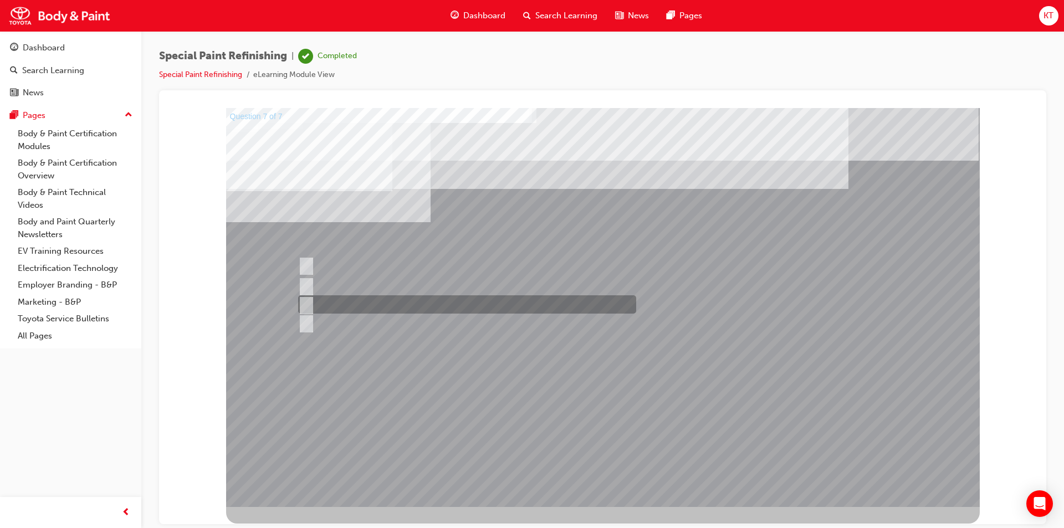
click at [309, 302] on input "c) Contact surfaces and hemmed area." at bounding box center [304, 305] width 12 height 12
radio input "true"
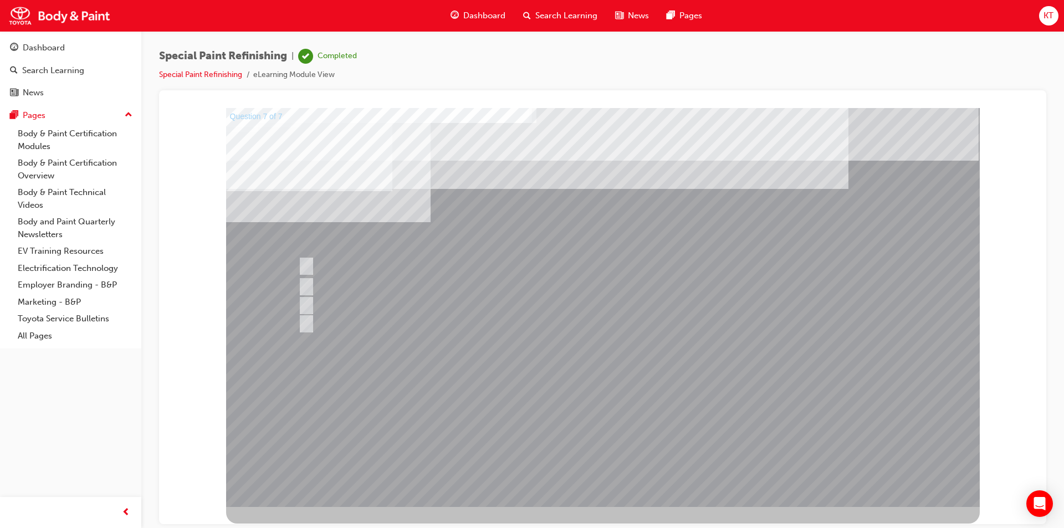
click at [419, 426] on div at bounding box center [603, 307] width 754 height 399
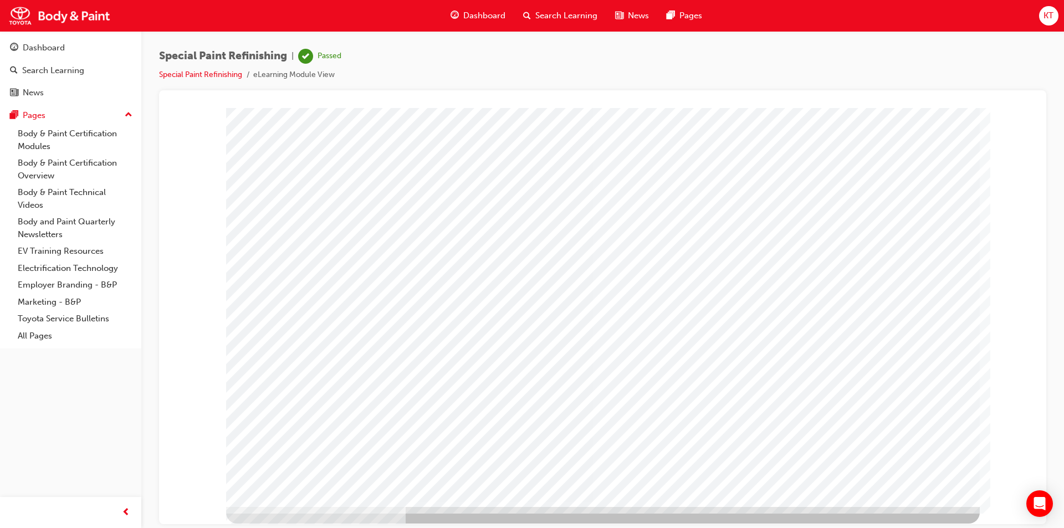
click at [59, 48] on div "Dashboard" at bounding box center [44, 48] width 42 height 13
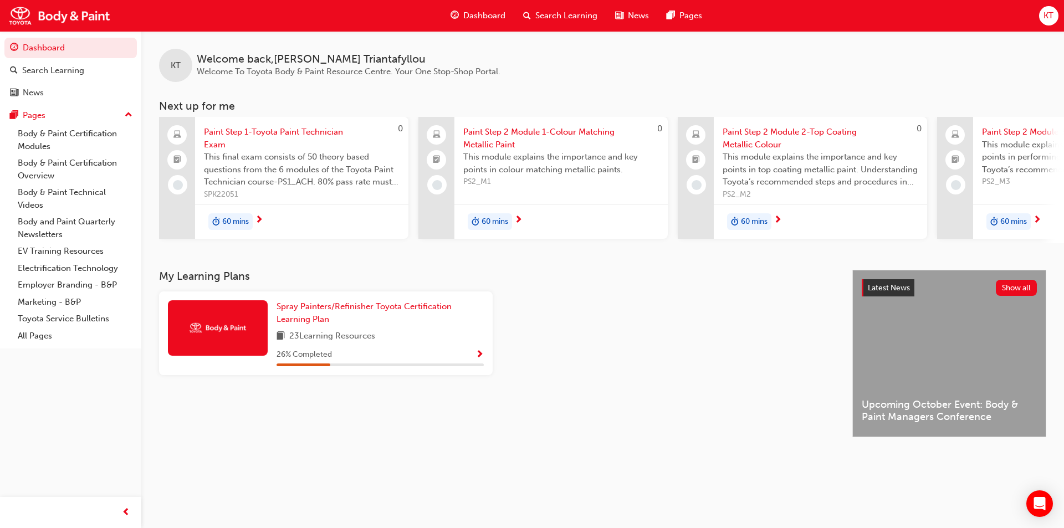
click at [1040, 13] on div "KT" at bounding box center [1048, 15] width 19 height 19
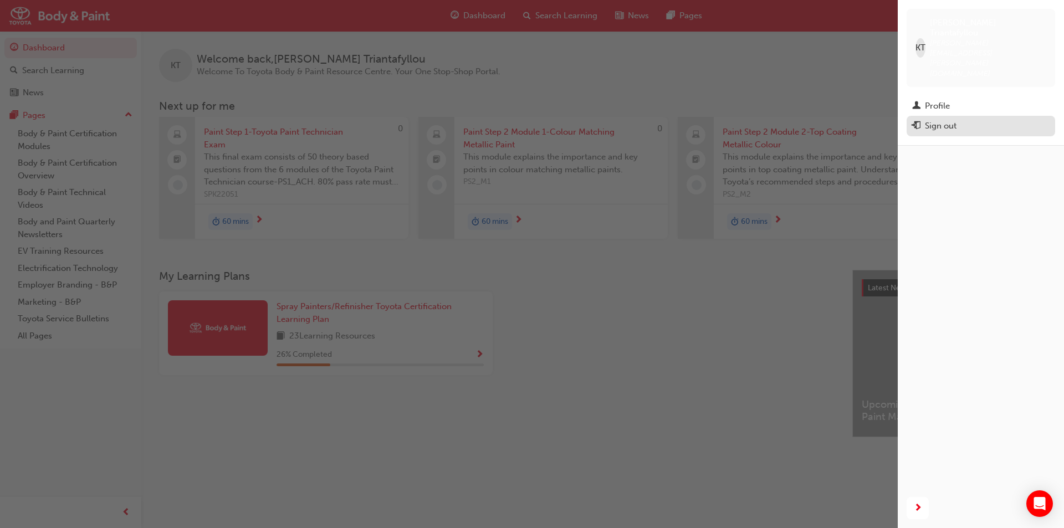
click at [943, 120] on div "Sign out" at bounding box center [941, 126] width 32 height 13
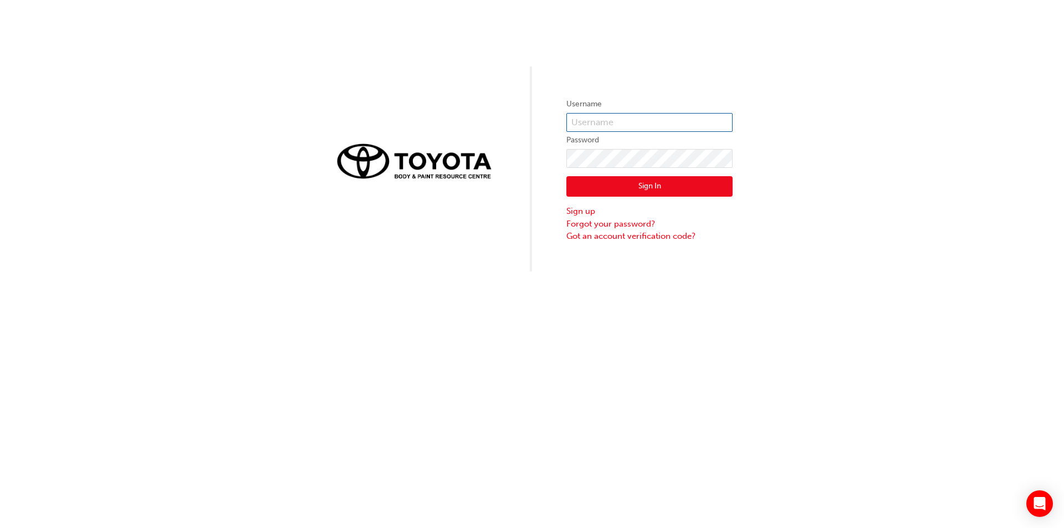
click at [615, 120] on input "text" at bounding box center [649, 122] width 166 height 19
type input "[PERSON_NAME][EMAIL_ADDRESS][PERSON_NAME][DOMAIN_NAME]"
click at [663, 188] on button "Sign In" at bounding box center [649, 186] width 166 height 21
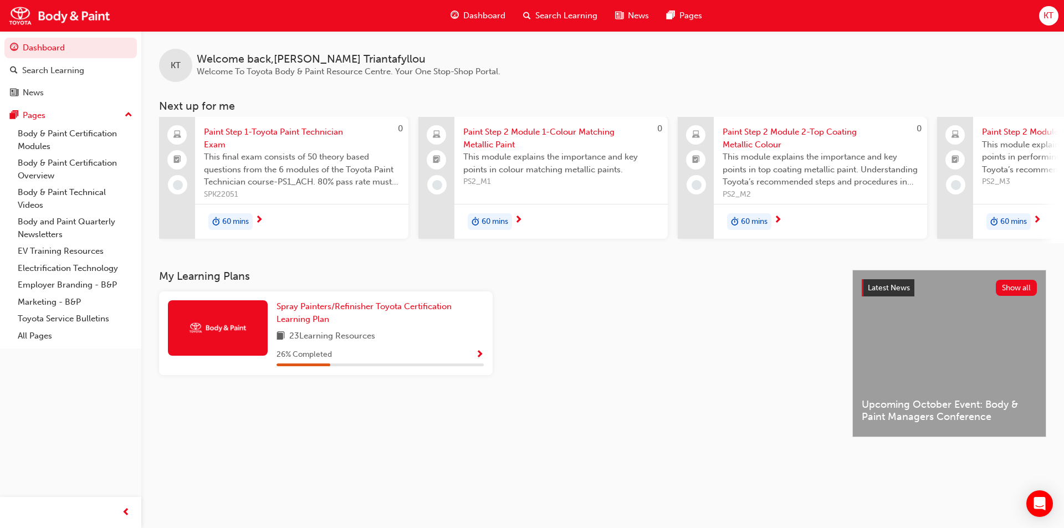
click at [257, 220] on span "next-icon" at bounding box center [259, 221] width 8 height 10
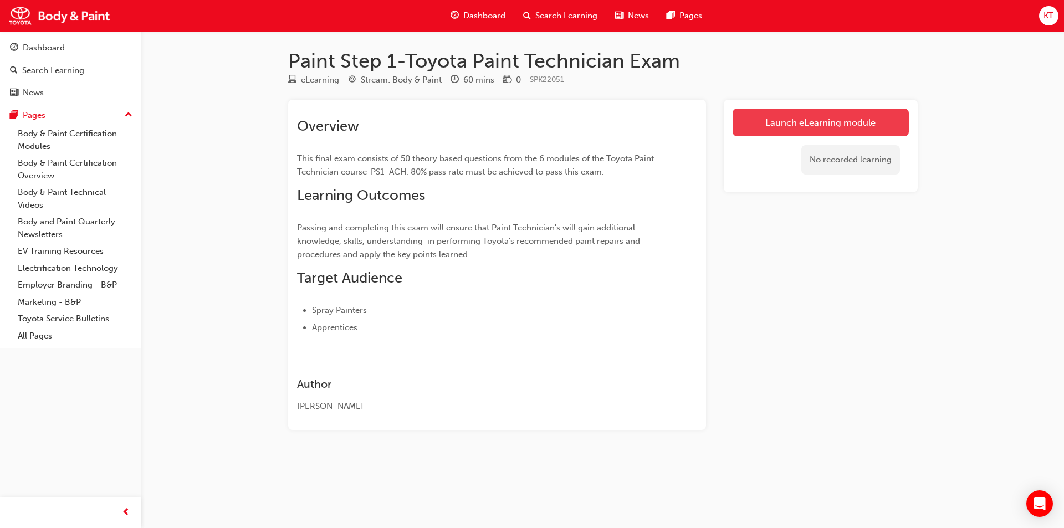
click at [818, 122] on link "Launch eLearning module" at bounding box center [821, 123] width 176 height 28
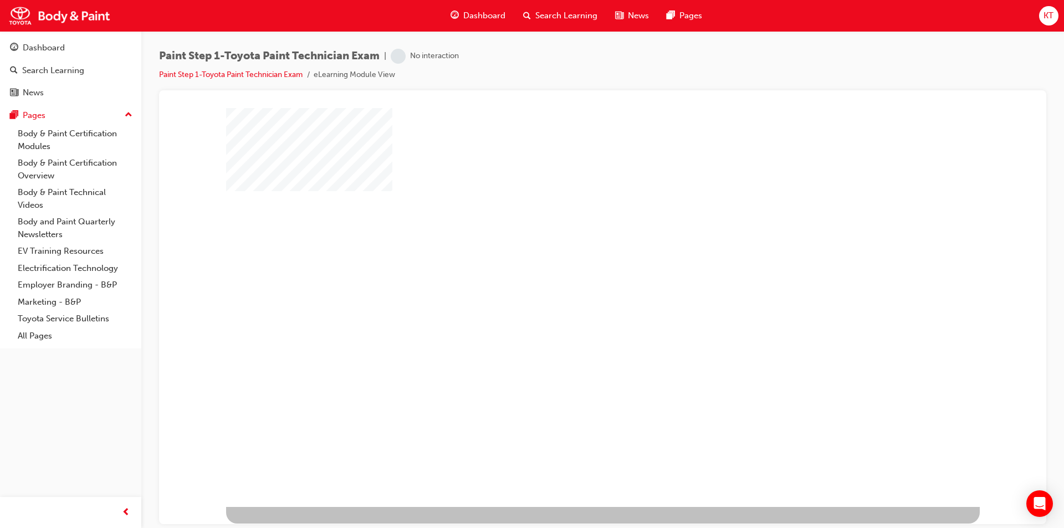
click at [571, 275] on div "play" at bounding box center [571, 275] width 0 height 0
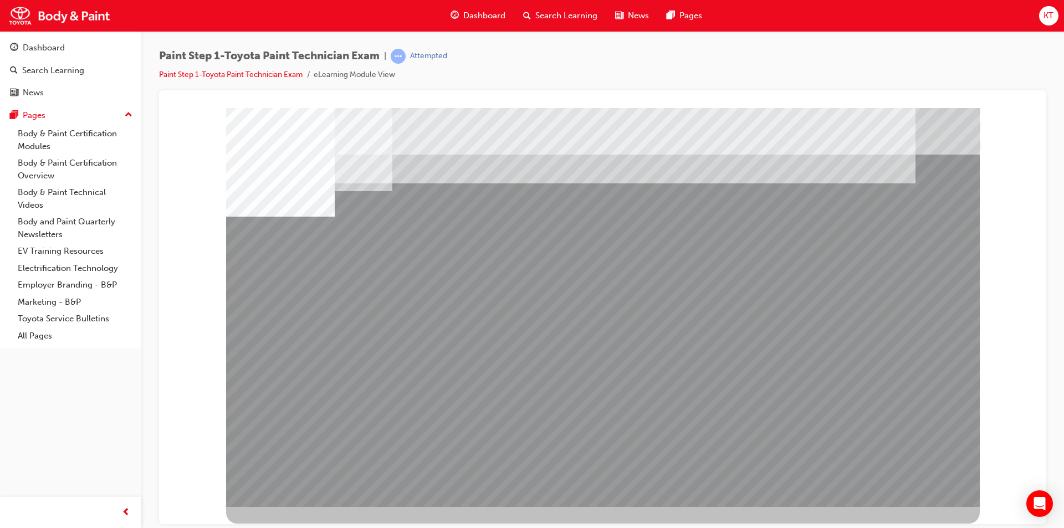
drag, startPoint x: 508, startPoint y: 425, endPoint x: 645, endPoint y: 426, distance: 136.9
click at [645, 426] on div at bounding box center [603, 307] width 754 height 399
drag, startPoint x: 510, startPoint y: 418, endPoint x: 571, endPoint y: 386, distance: 68.9
click at [553, 395] on div at bounding box center [603, 307] width 754 height 399
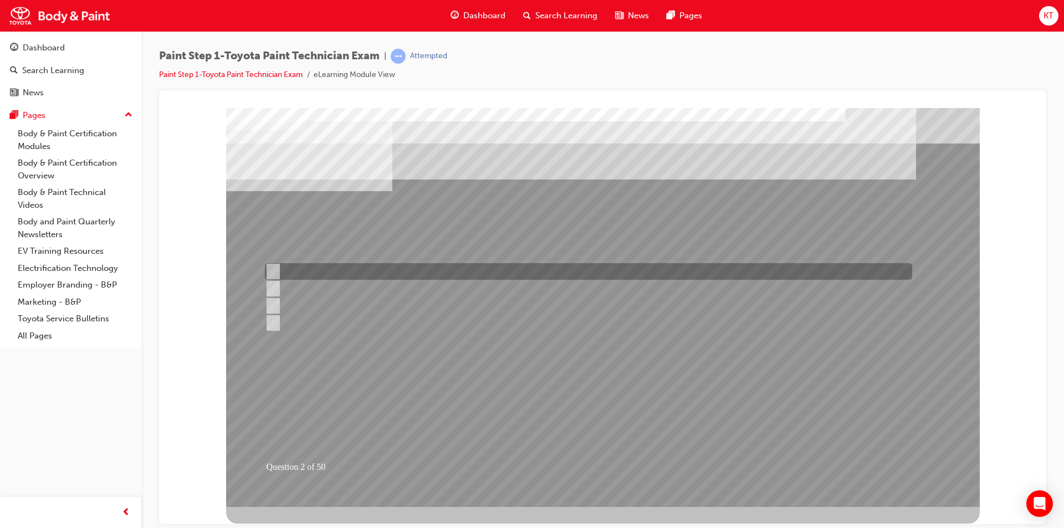
click at [275, 270] on input "Horizontal direction." at bounding box center [271, 272] width 12 height 12
radio input "true"
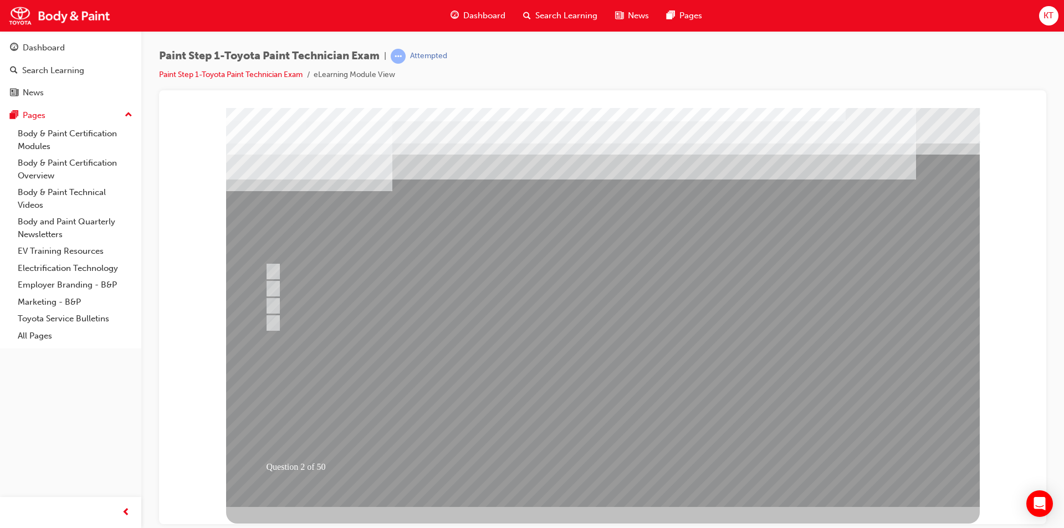
click at [497, 453] on div at bounding box center [603, 307] width 754 height 399
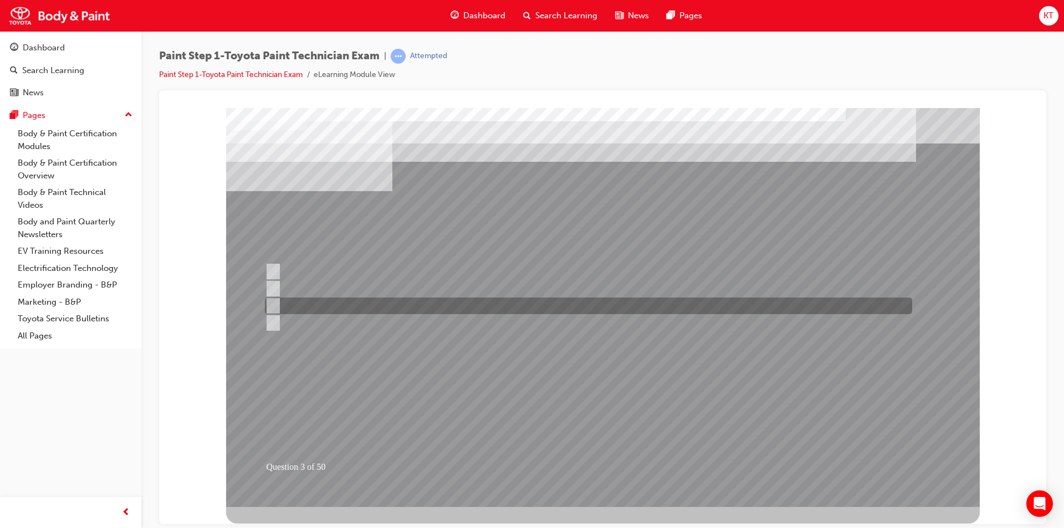
click at [275, 305] on input "Spatula or a brush." at bounding box center [271, 306] width 12 height 12
radio input "true"
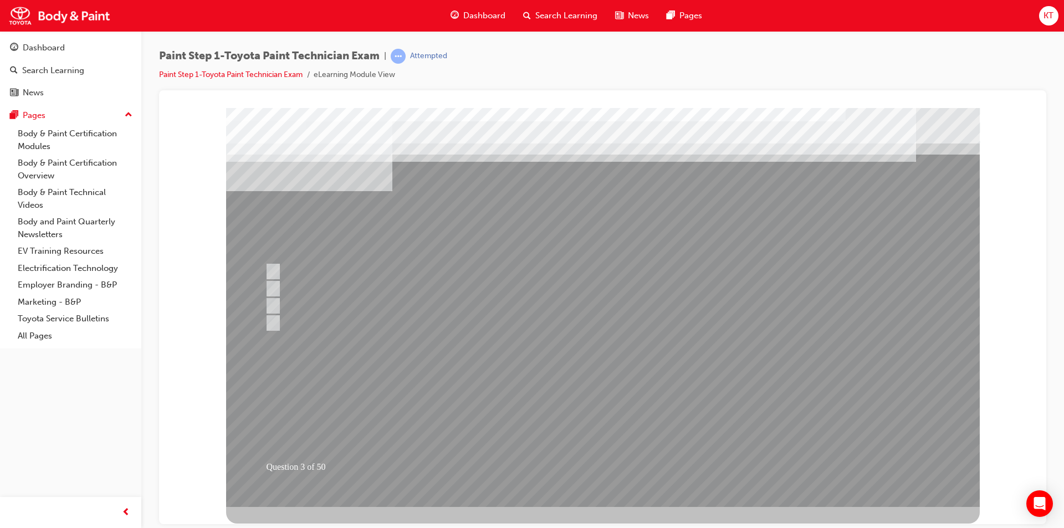
click at [496, 456] on div at bounding box center [603, 307] width 754 height 399
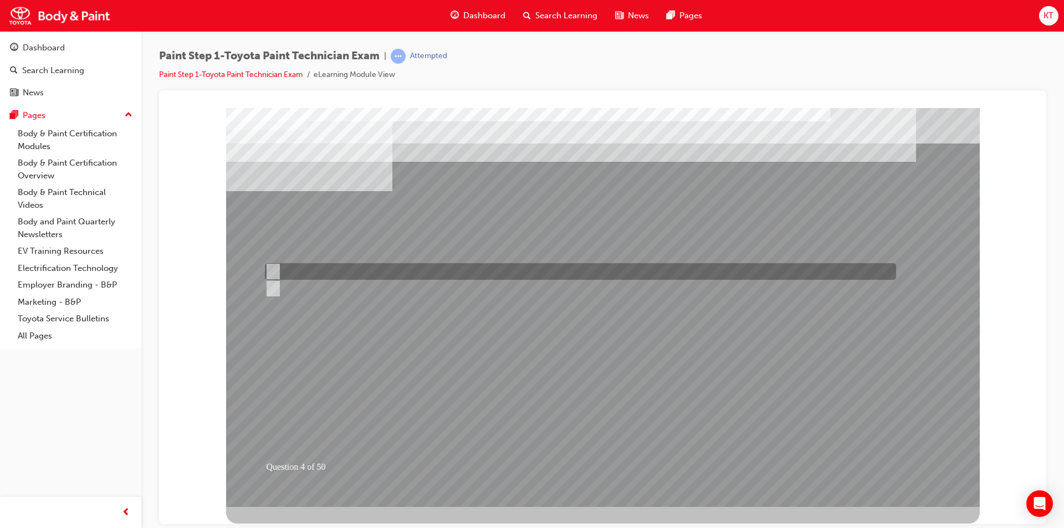
click at [275, 267] on input "True" at bounding box center [271, 272] width 12 height 12
radio input "true"
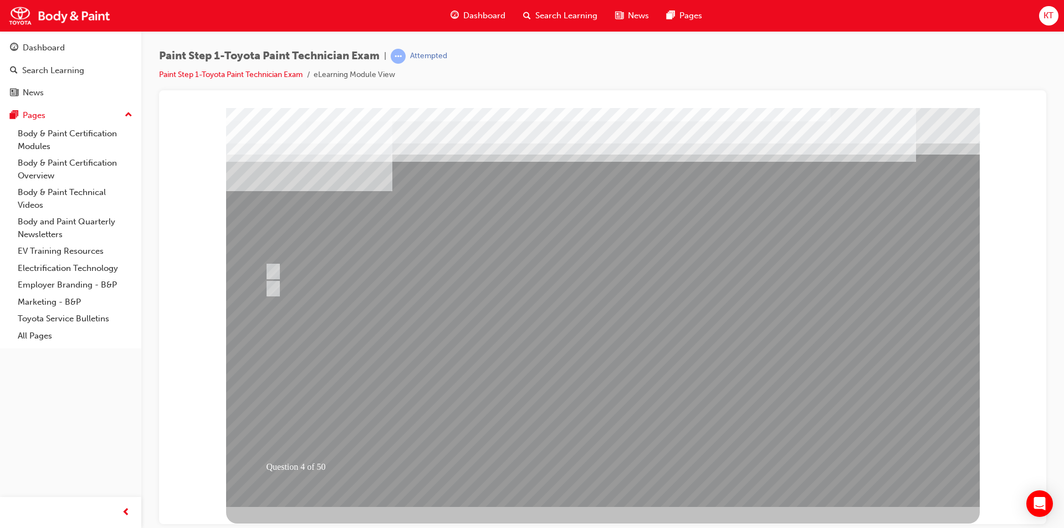
click at [467, 425] on div at bounding box center [603, 307] width 754 height 399
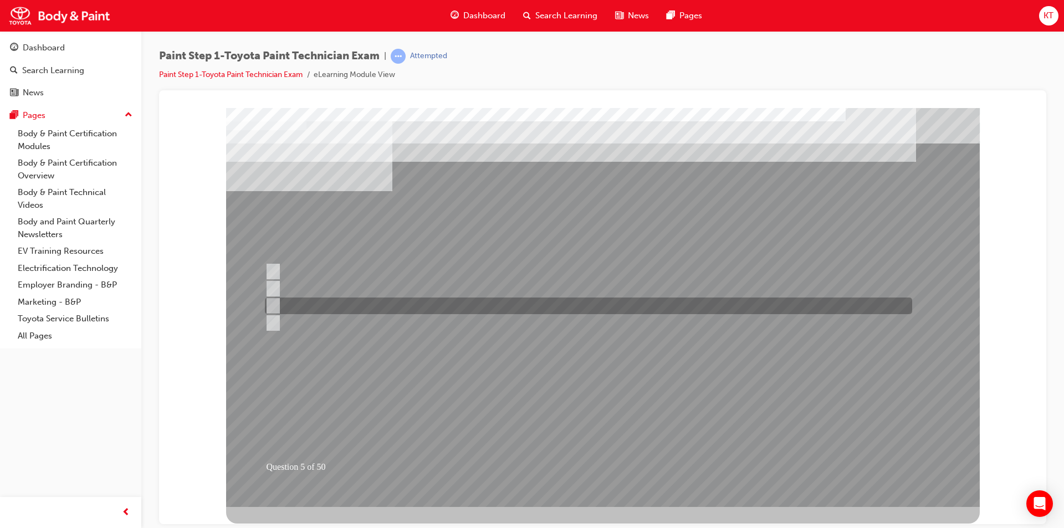
click at [270, 304] on input "Hue" at bounding box center [271, 306] width 12 height 12
radio input "true"
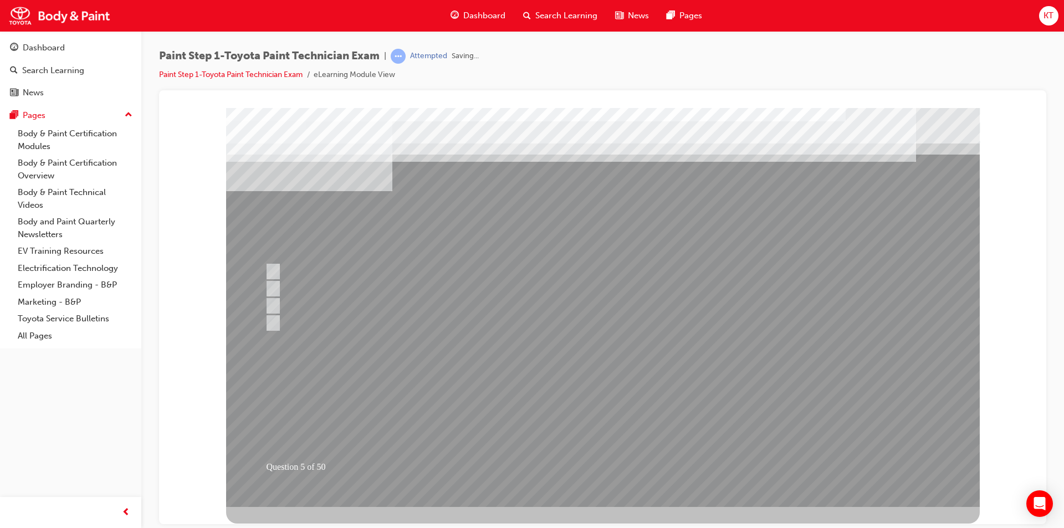
click at [486, 453] on div at bounding box center [603, 307] width 754 height 399
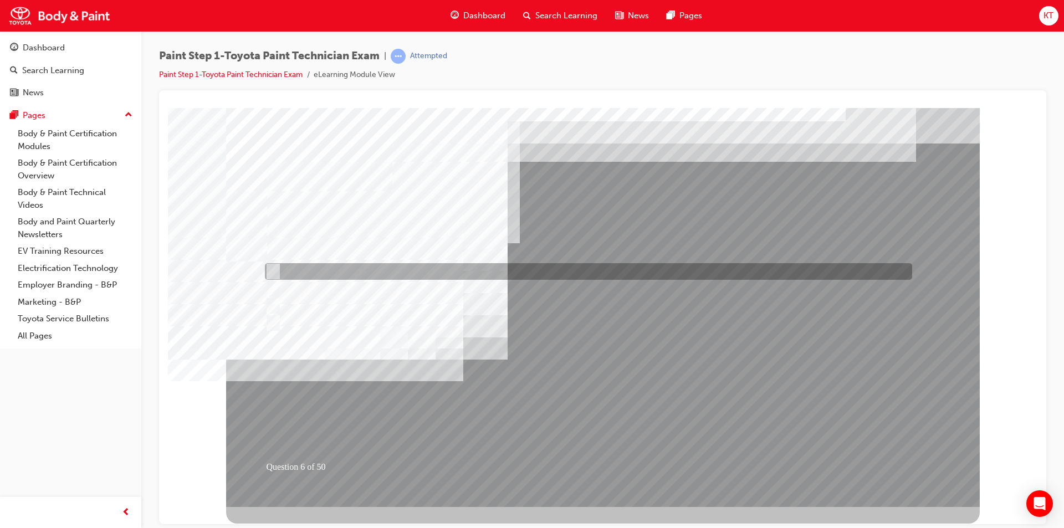
click at [273, 271] on input "Removing old paint coat and rust" at bounding box center [270, 272] width 12 height 12
checkbox input "true"
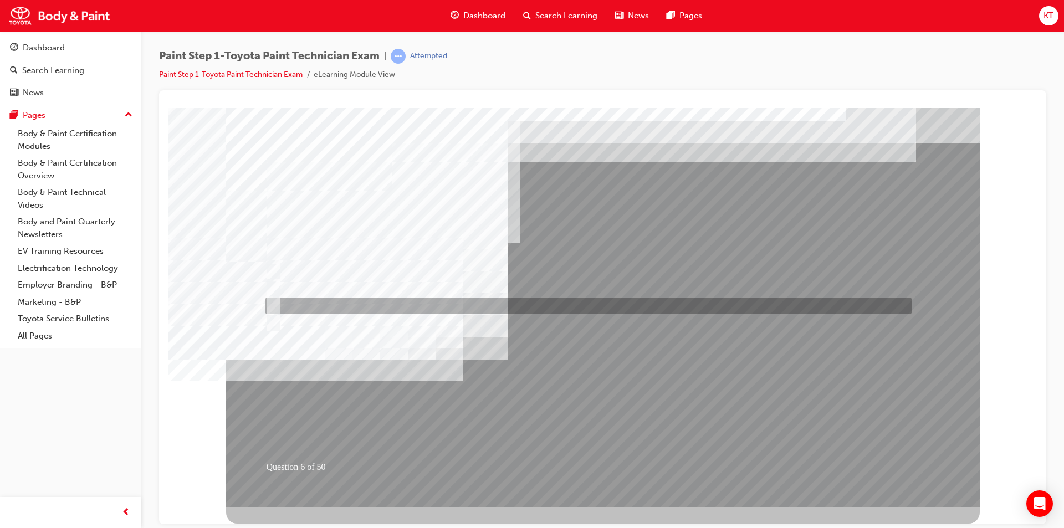
click at [271, 305] on input "Rough sanding" at bounding box center [270, 306] width 12 height 12
checkbox input "true"
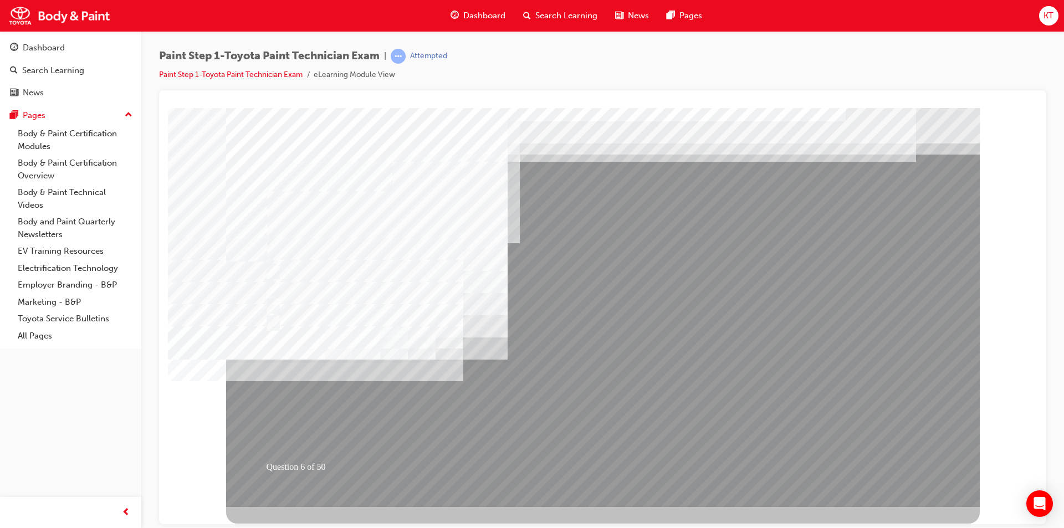
click at [468, 466] on div at bounding box center [603, 307] width 754 height 399
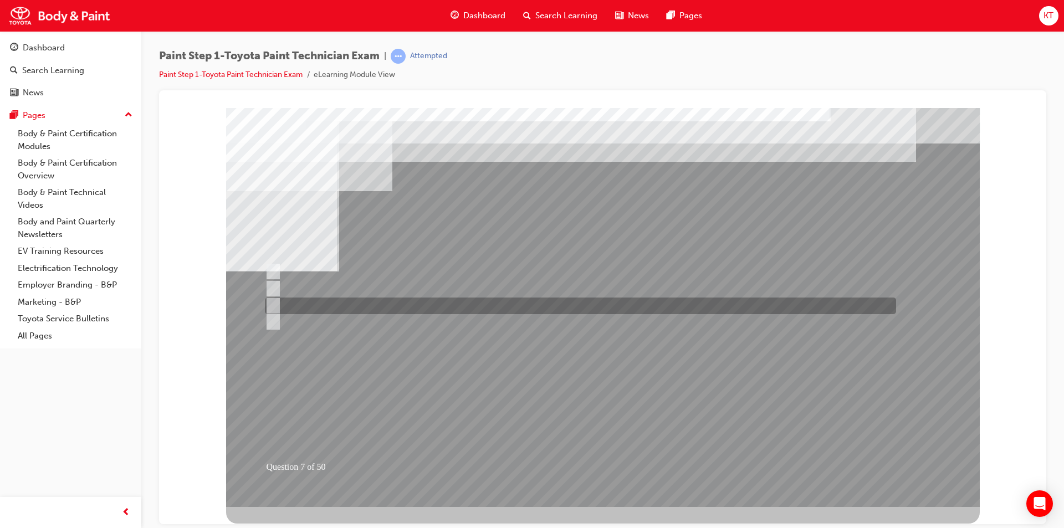
click at [274, 304] on input "Contact surfaces and hemmed area." at bounding box center [271, 306] width 12 height 12
radio input "true"
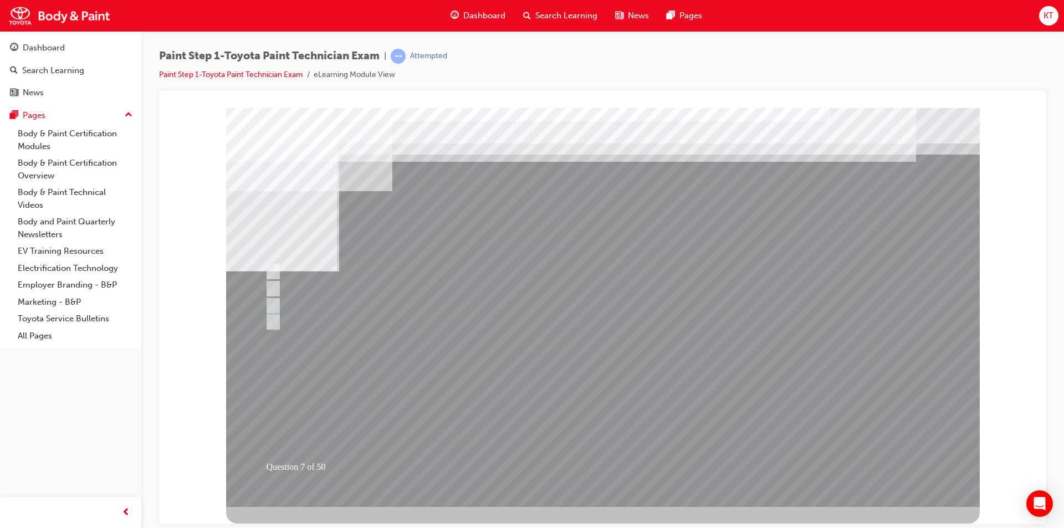
click at [513, 471] on div at bounding box center [603, 307] width 754 height 399
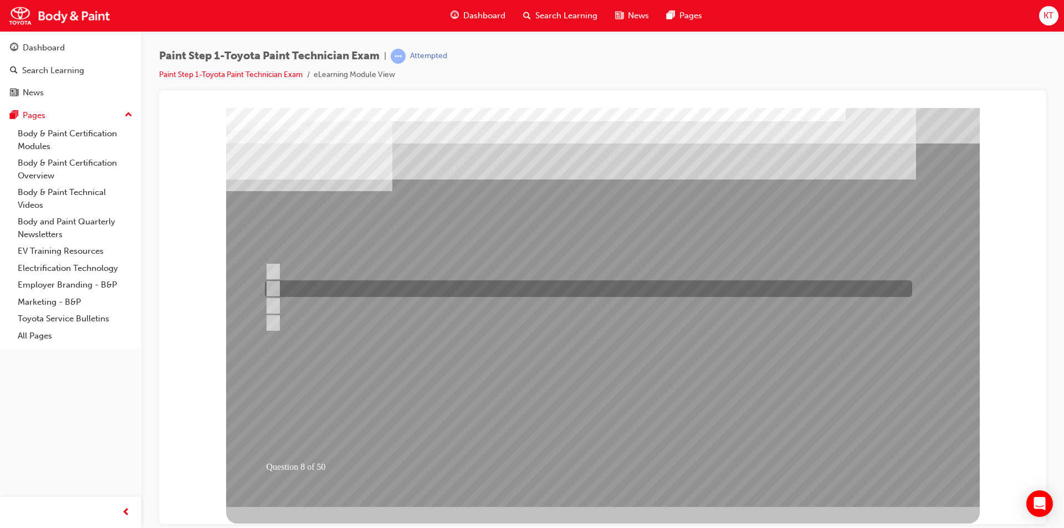
click at [273, 289] on input "Direct, adjacent, and indirect angle" at bounding box center [271, 289] width 12 height 12
radio input "true"
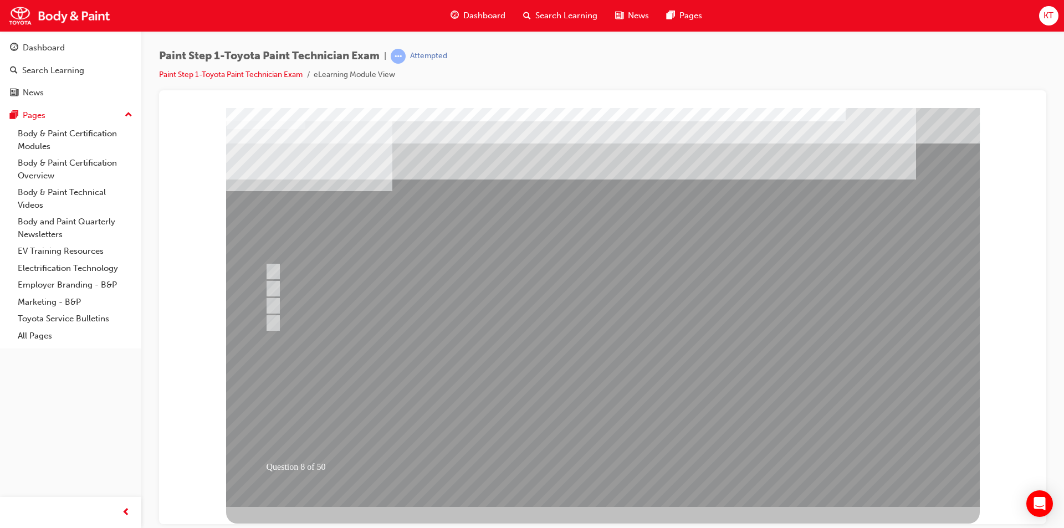
click at [270, 304] on div at bounding box center [603, 307] width 754 height 399
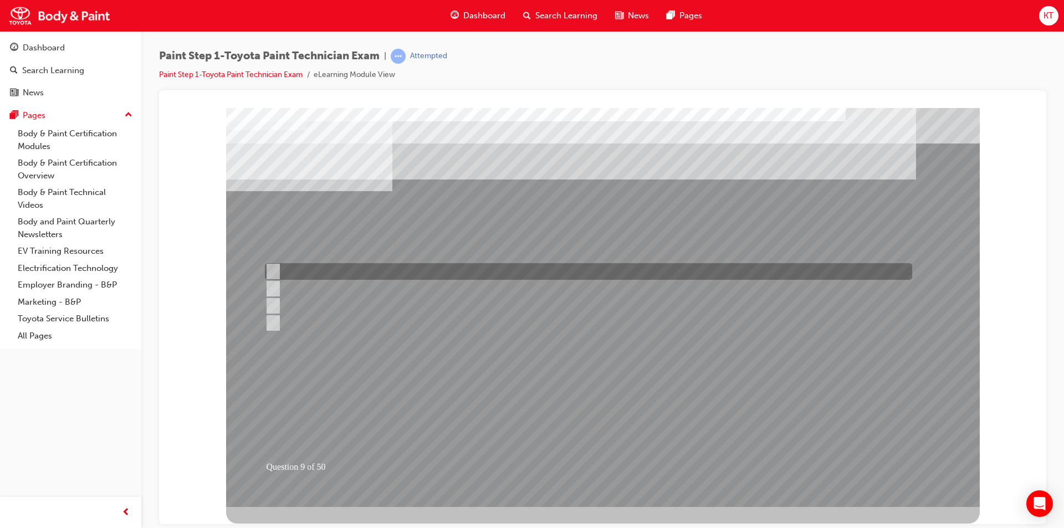
click at [275, 267] on input "Ultraviolet light" at bounding box center [271, 272] width 12 height 12
radio input "true"
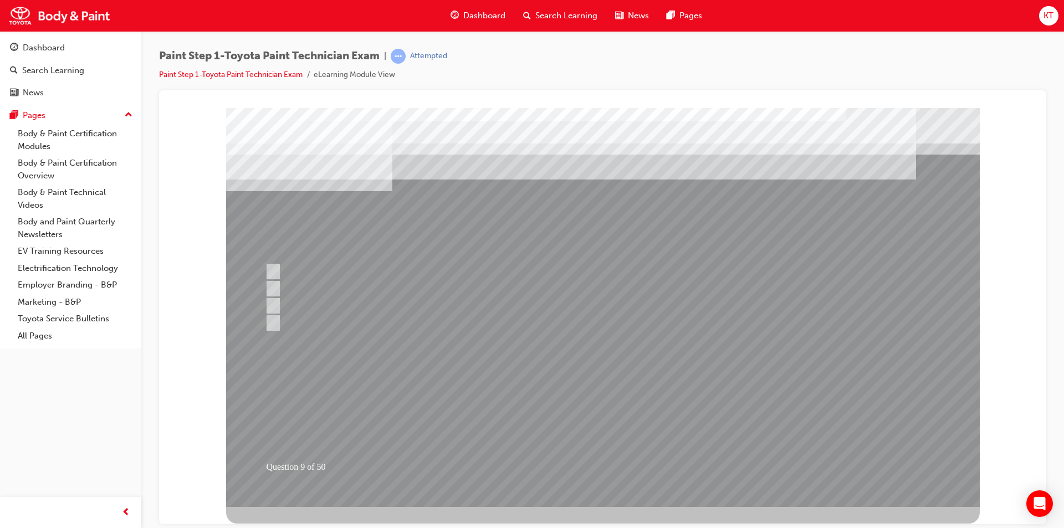
click at [511, 465] on div at bounding box center [603, 307] width 754 height 399
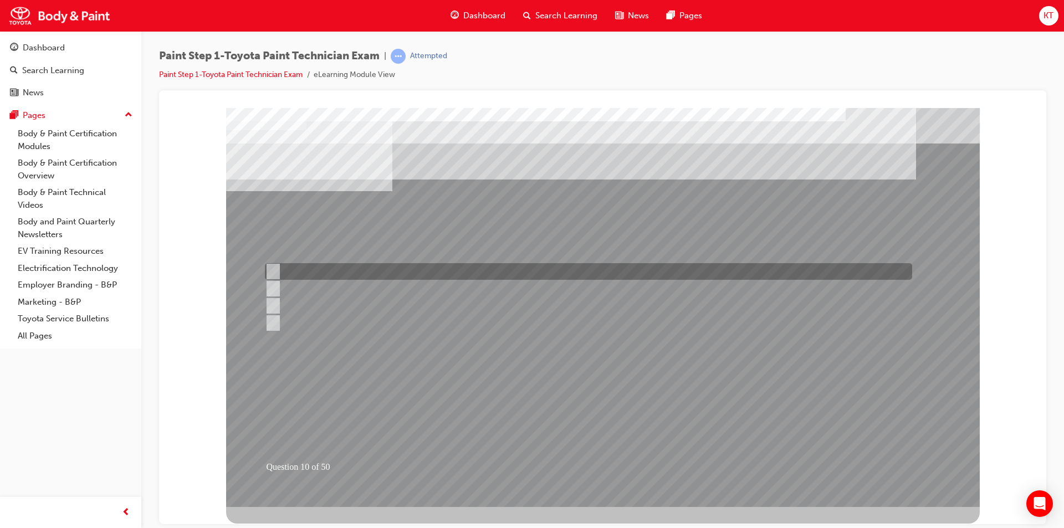
click at [270, 270] on input "Hot air method" at bounding box center [270, 272] width 12 height 12
checkbox input "true"
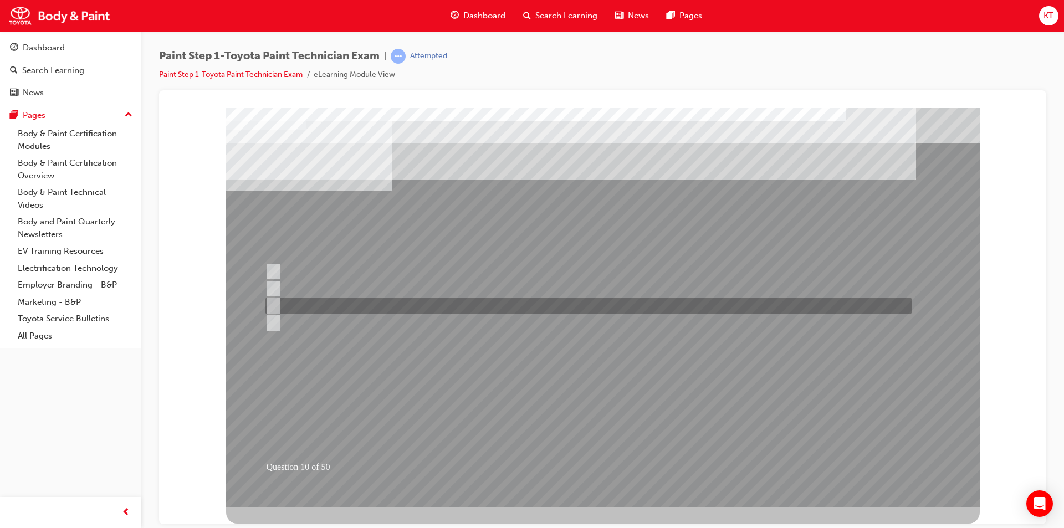
click at [271, 303] on input "Infrared method" at bounding box center [270, 306] width 12 height 12
checkbox input "true"
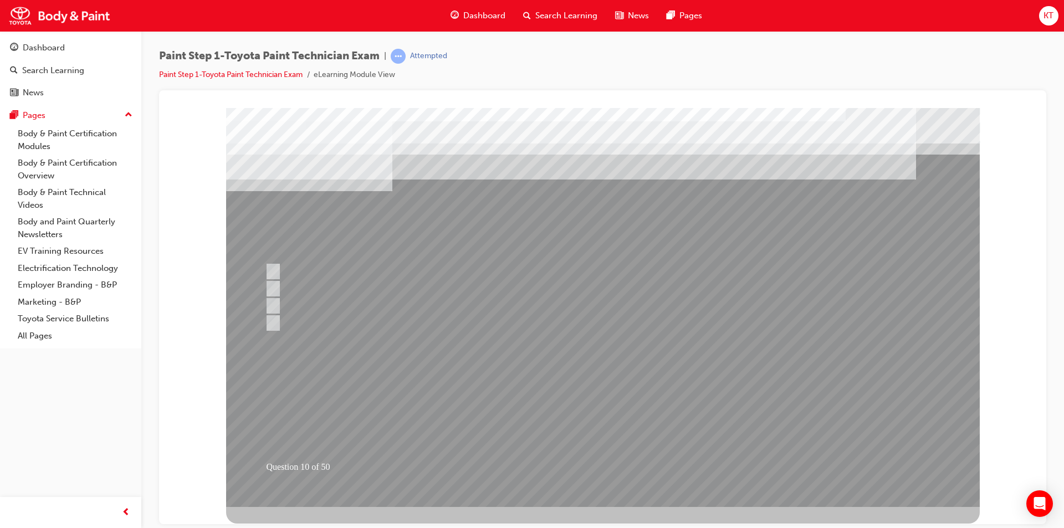
click at [518, 438] on div at bounding box center [603, 307] width 754 height 399
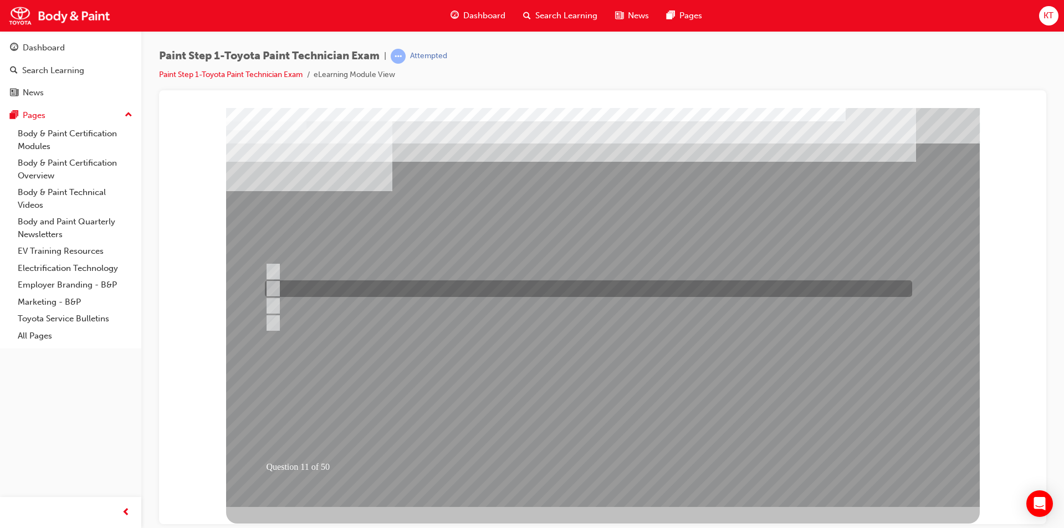
click at [274, 285] on input "2/3" at bounding box center [271, 289] width 12 height 12
radio input "true"
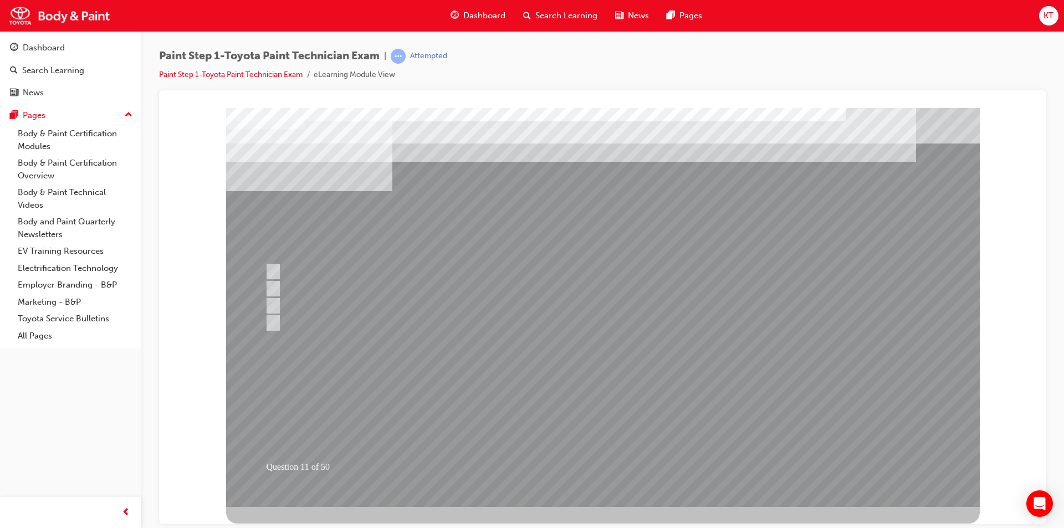
click at [509, 443] on div at bounding box center [603, 307] width 754 height 399
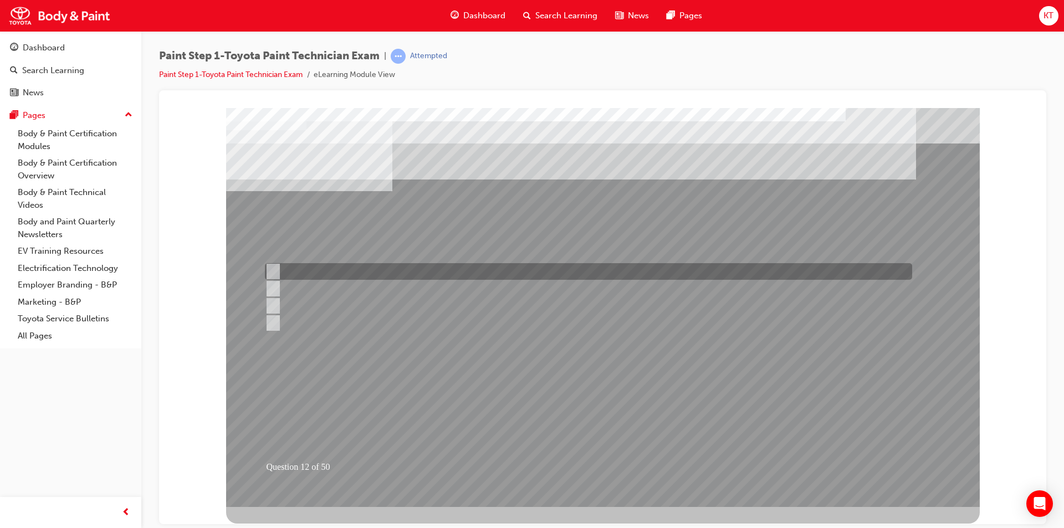
click at [275, 270] on input "Smooth in the blending area and match the texture and gloss with the surroundin…" at bounding box center [271, 272] width 12 height 12
radio input "true"
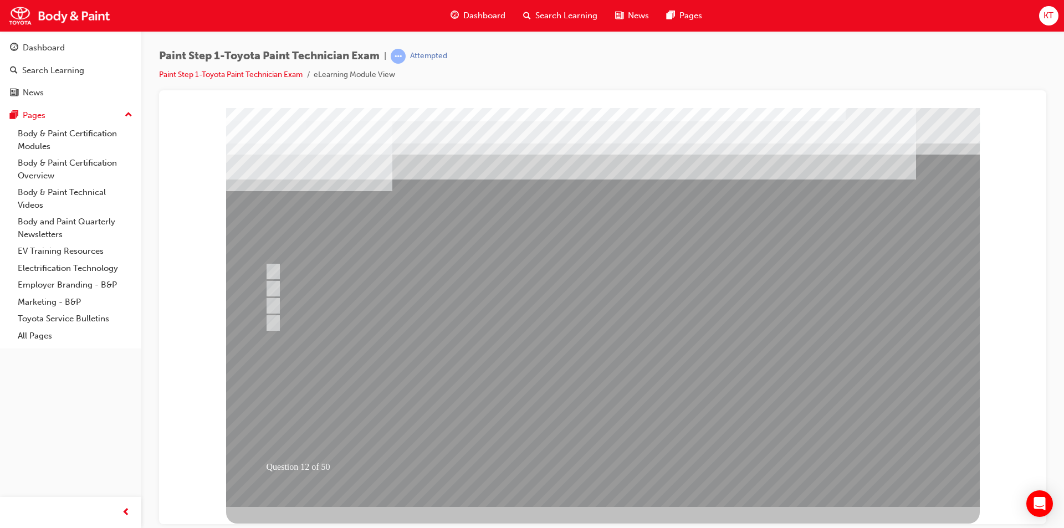
click at [467, 462] on div at bounding box center [603, 307] width 754 height 399
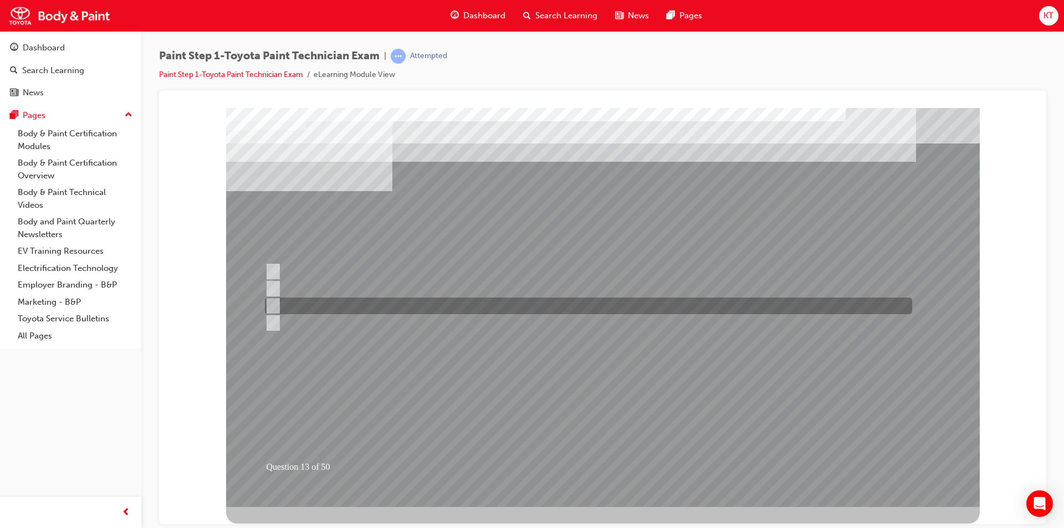
click at [273, 305] on input "Rubber spatula (squeegee type)" at bounding box center [271, 306] width 12 height 12
radio input "true"
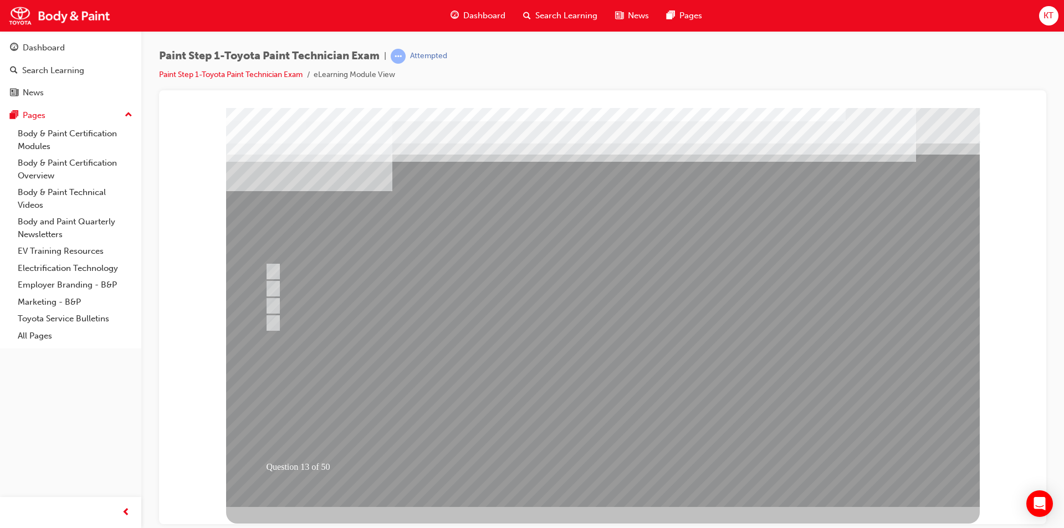
click at [453, 453] on div at bounding box center [603, 307] width 754 height 399
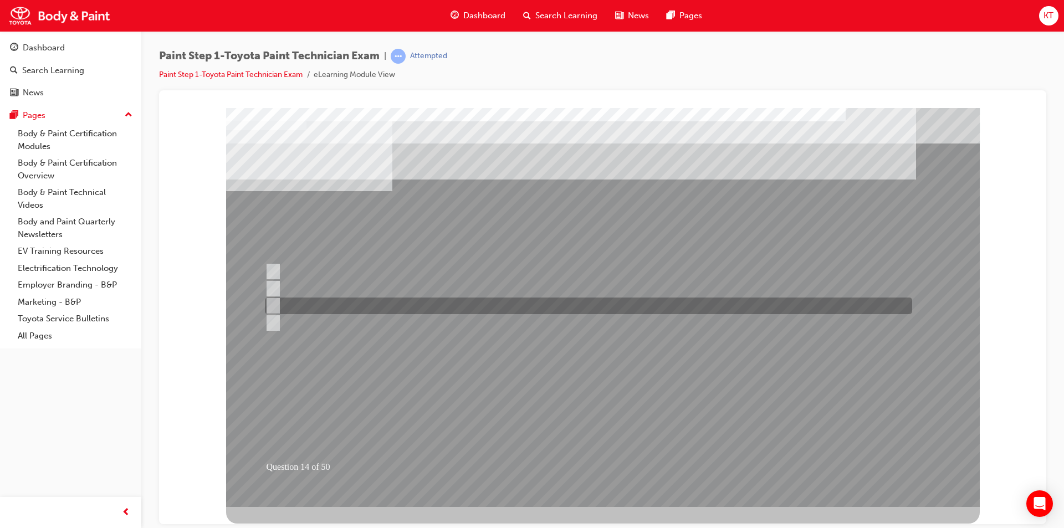
click at [274, 307] on input "Sunlight" at bounding box center [271, 306] width 12 height 12
radio input "true"
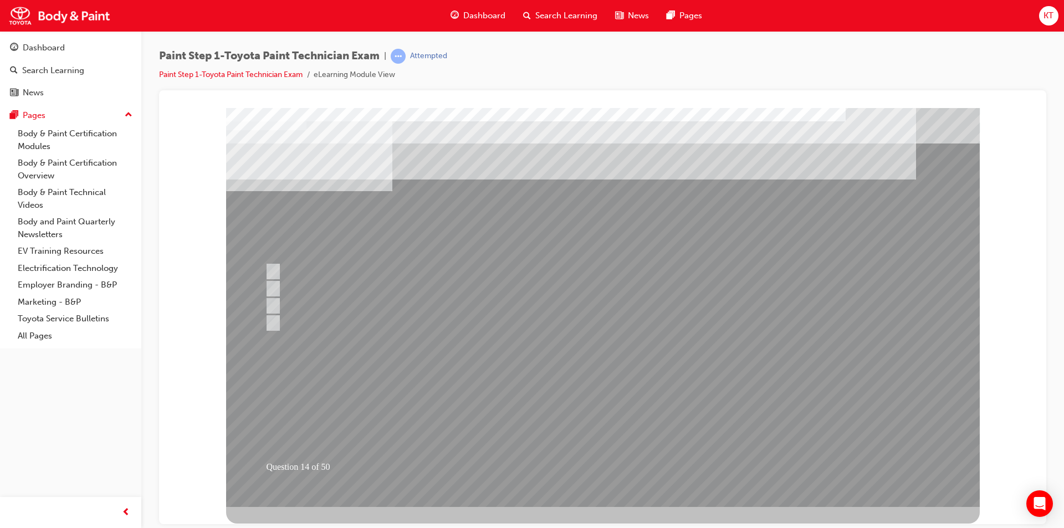
click at [484, 474] on div at bounding box center [603, 307] width 754 height 399
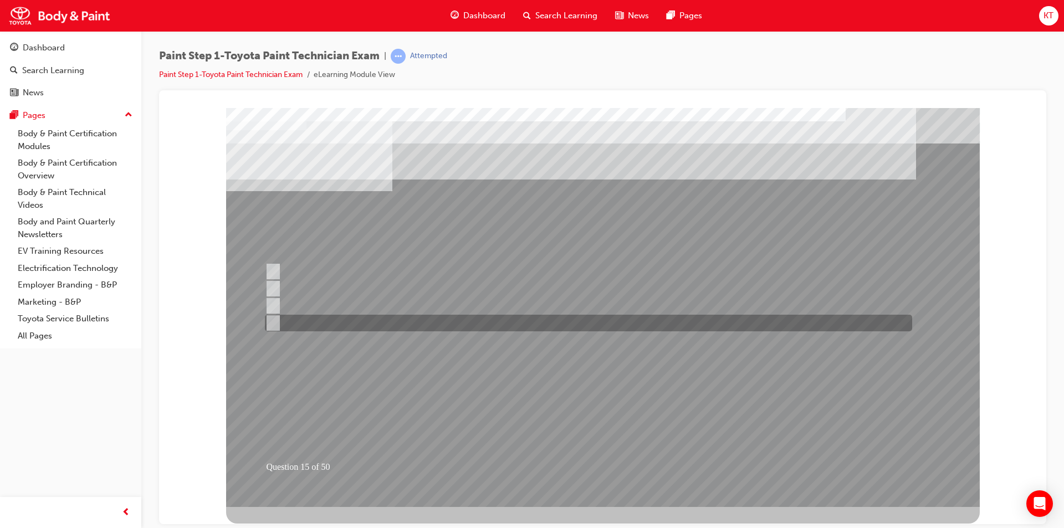
click at [275, 321] on input "Shape" at bounding box center [271, 323] width 12 height 12
radio input "true"
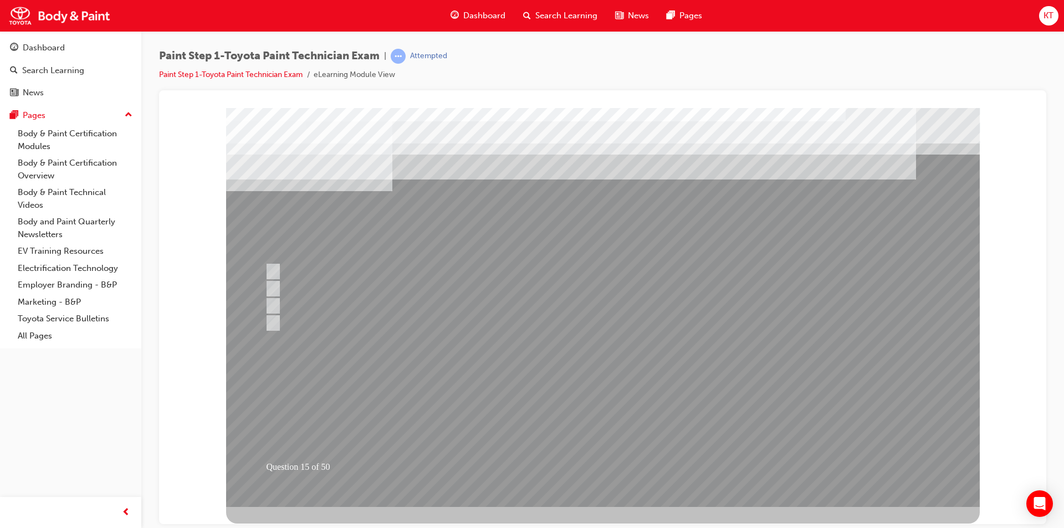
click at [396, 428] on div at bounding box center [603, 307] width 754 height 399
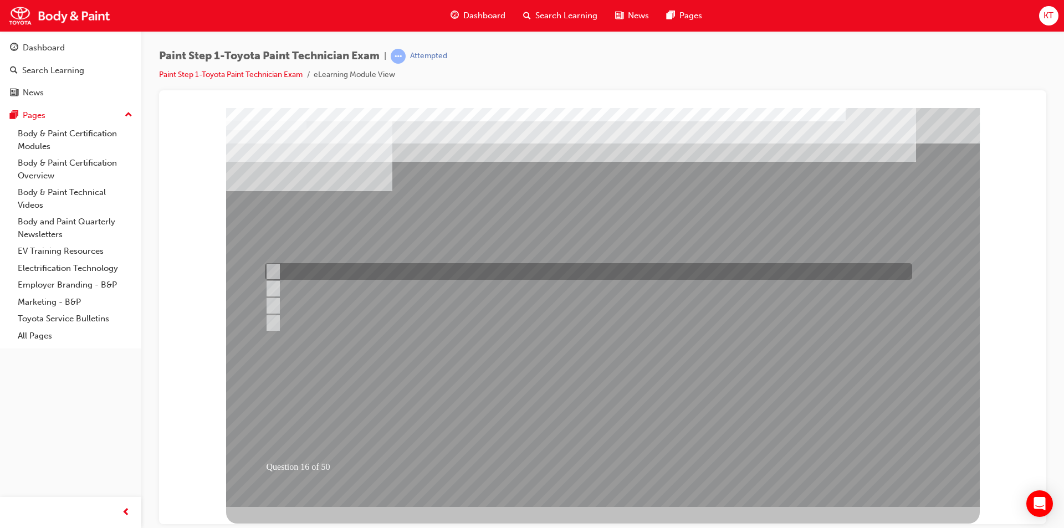
click at [272, 269] on input "Wet coating" at bounding box center [271, 272] width 12 height 12
radio input "true"
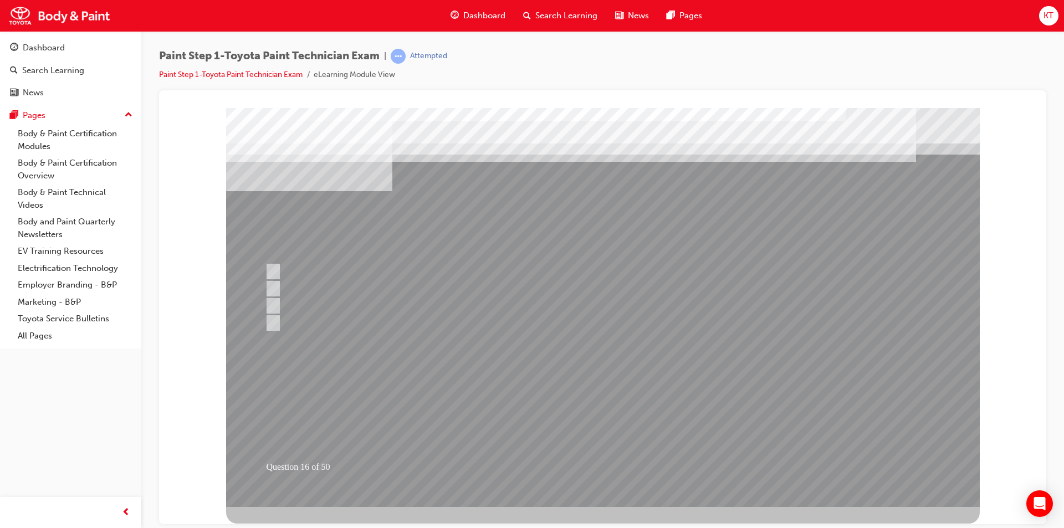
click at [392, 474] on div at bounding box center [603, 307] width 754 height 399
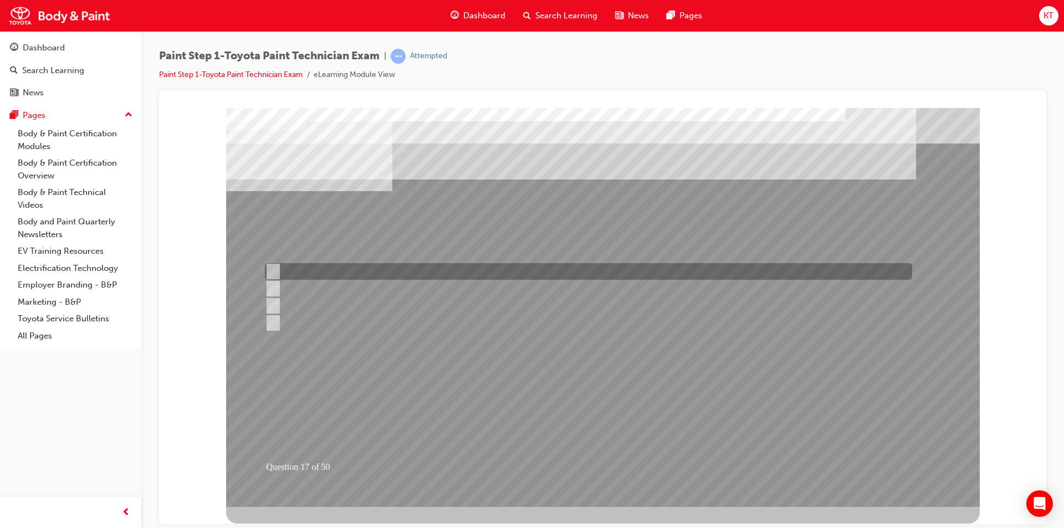
click at [273, 269] on input "So that the paint coat will be the same." at bounding box center [271, 272] width 12 height 12
radio input "true"
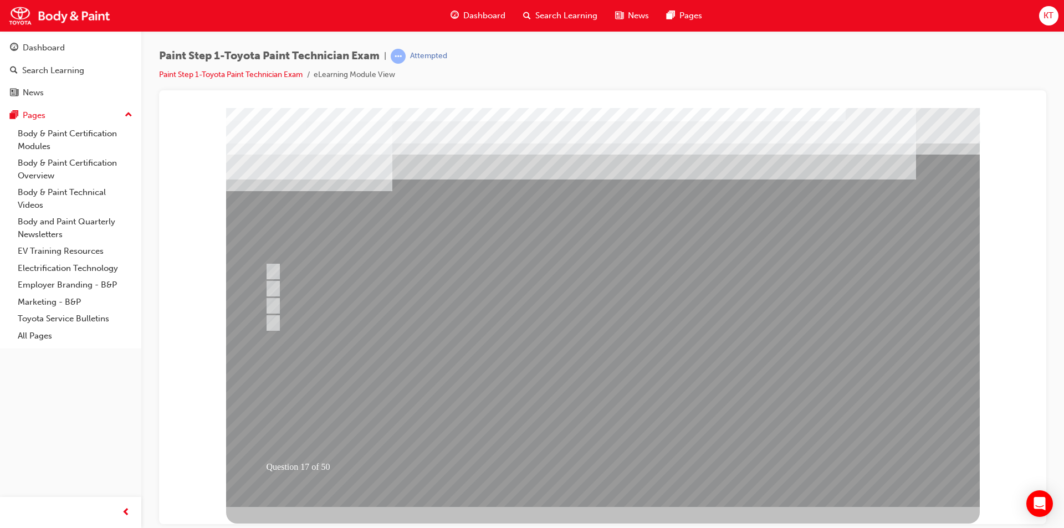
click at [462, 440] on div at bounding box center [603, 307] width 754 height 399
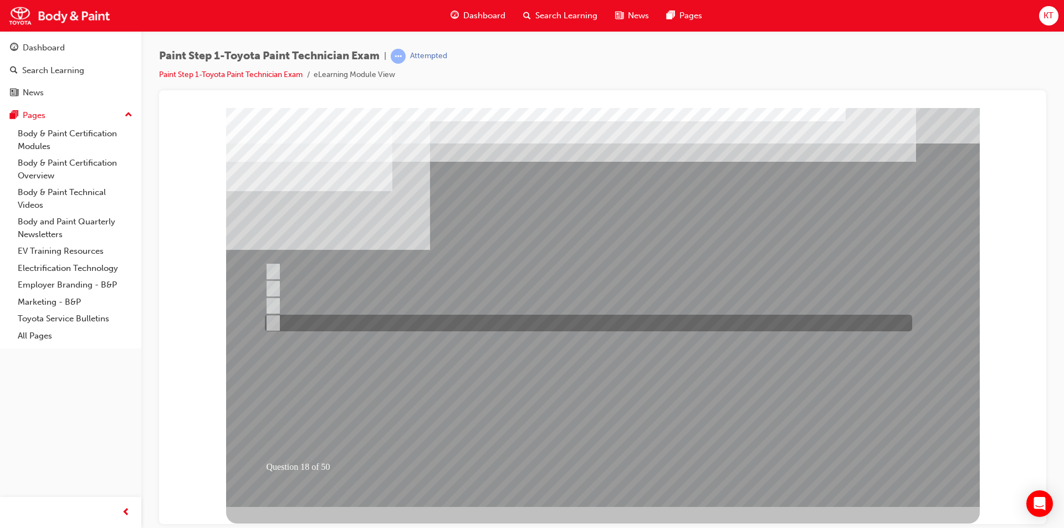
click at [274, 320] on input "200mm" at bounding box center [271, 323] width 12 height 12
radio input "true"
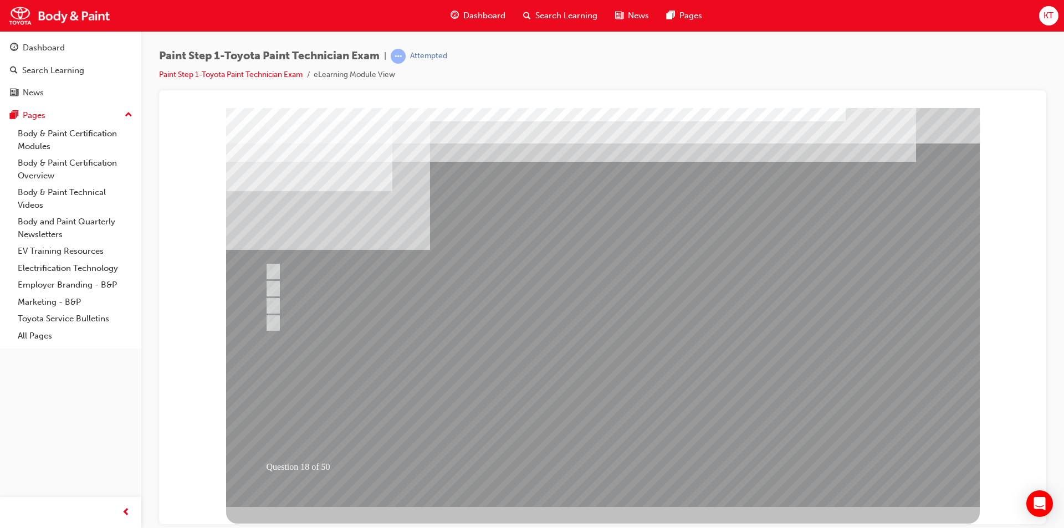
click at [438, 425] on div at bounding box center [603, 307] width 754 height 399
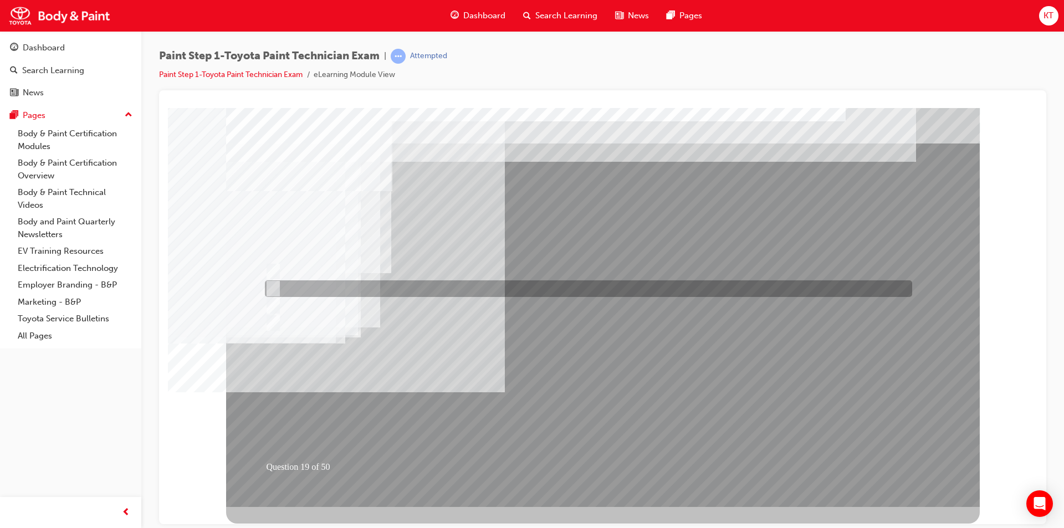
click at [273, 286] on input "20mm" at bounding box center [271, 289] width 12 height 12
radio input "true"
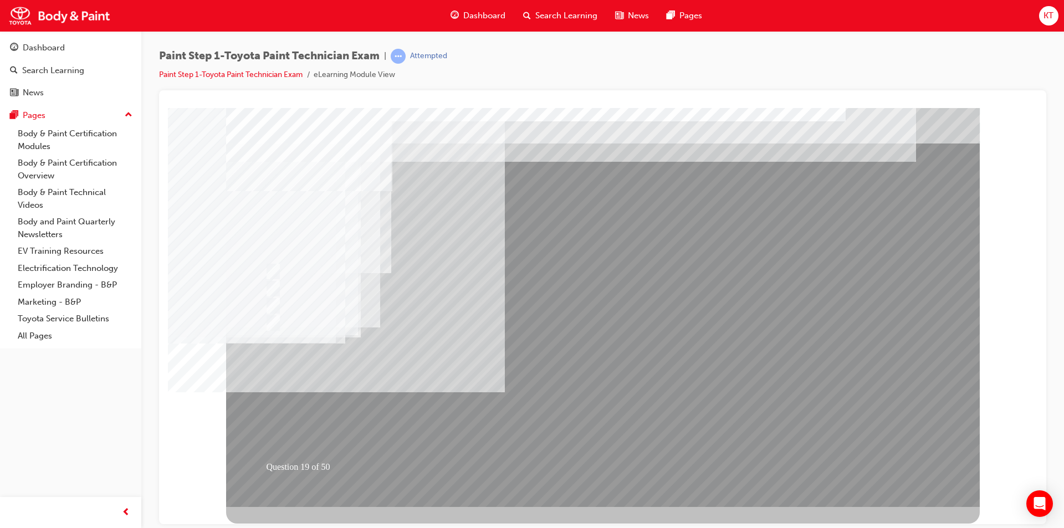
click at [558, 208] on div at bounding box center [603, 307] width 754 height 399
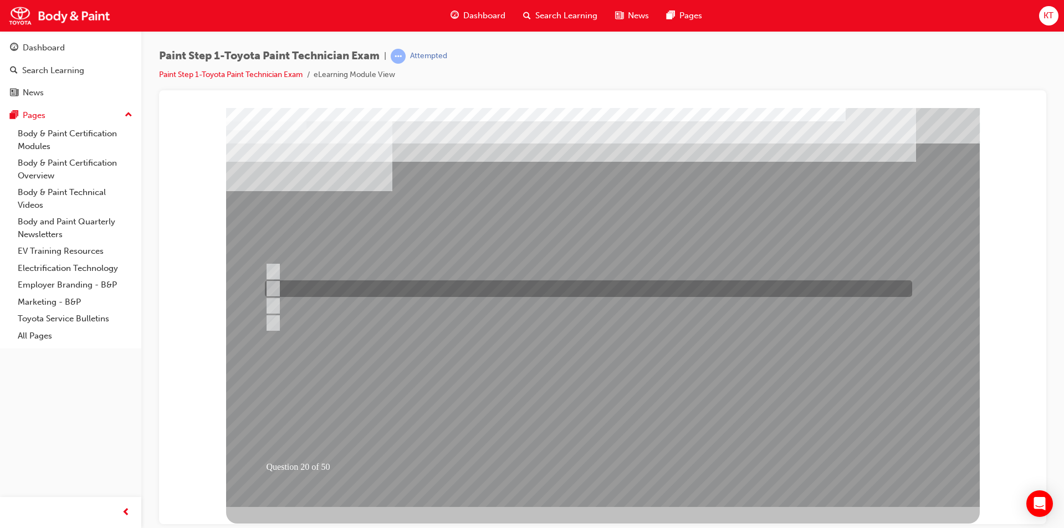
click at [275, 288] on input "Reverse masking" at bounding box center [271, 289] width 12 height 12
radio input "true"
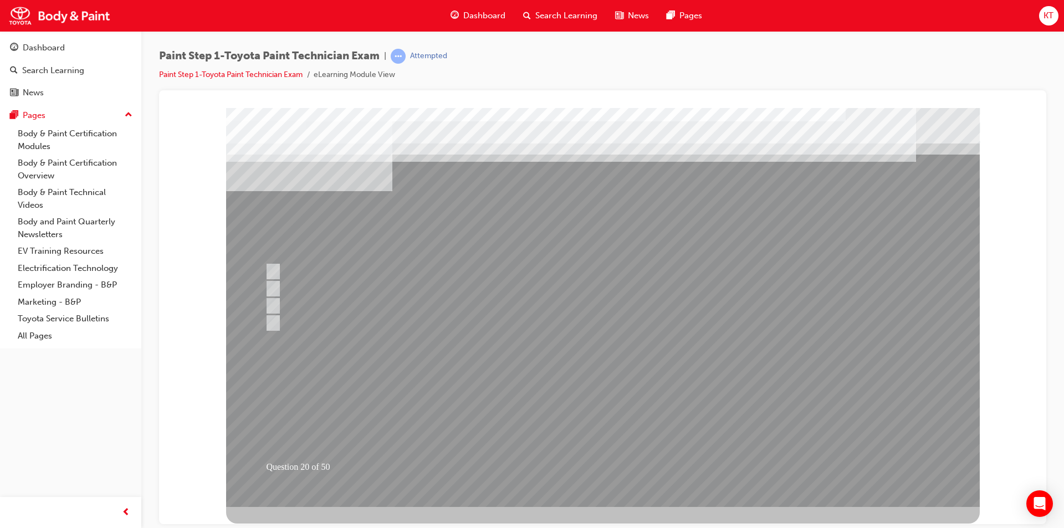
click at [529, 363] on div at bounding box center [603, 307] width 754 height 399
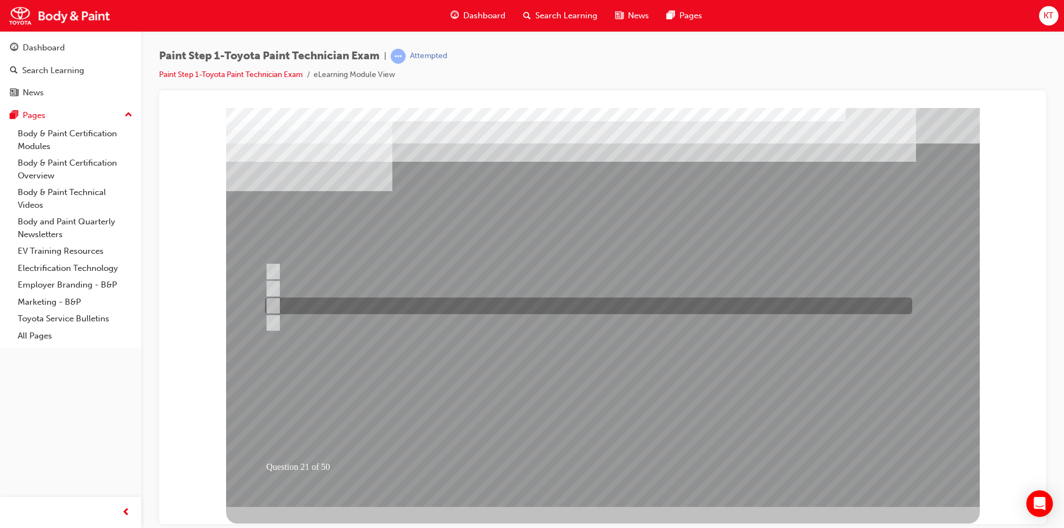
click at [276, 302] on input "Spray pattern overlapping" at bounding box center [271, 306] width 12 height 12
radio input "true"
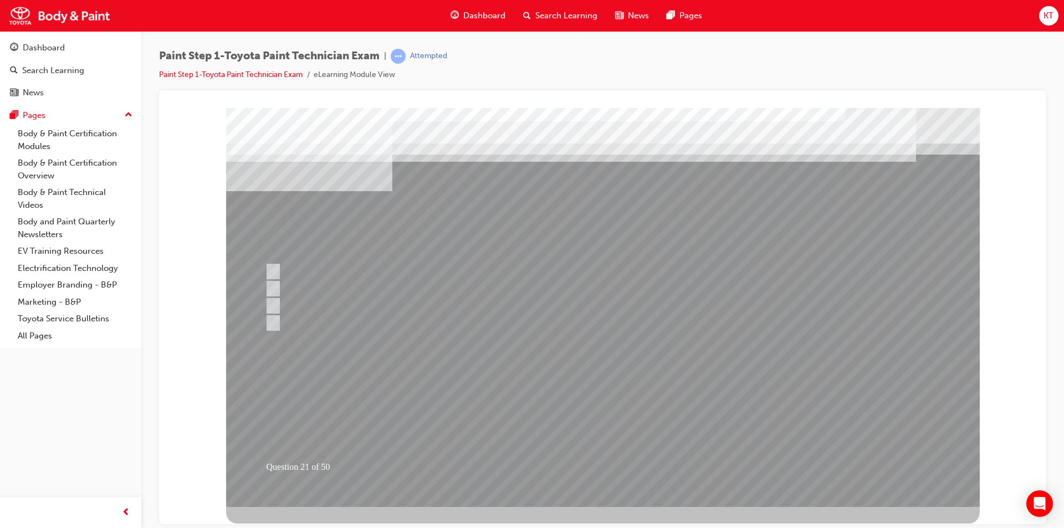
click at [481, 452] on div at bounding box center [603, 307] width 754 height 399
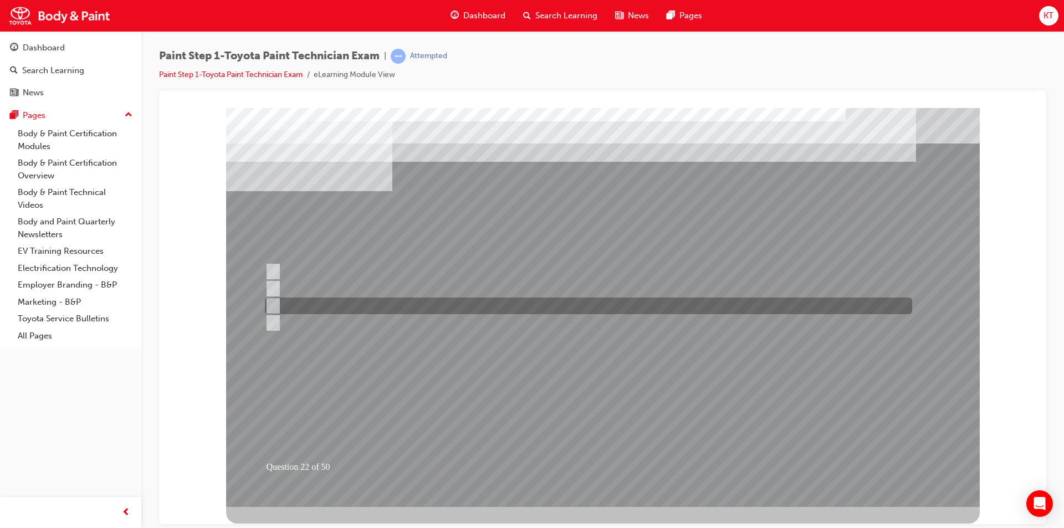
click at [273, 305] on input "Surface finishing" at bounding box center [271, 306] width 12 height 12
radio input "true"
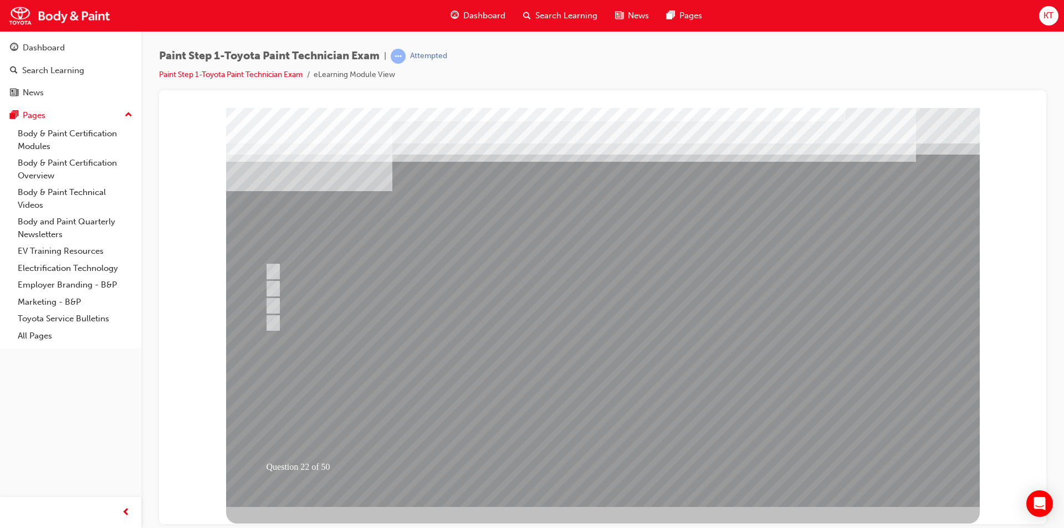
click at [430, 461] on div at bounding box center [603, 307] width 754 height 399
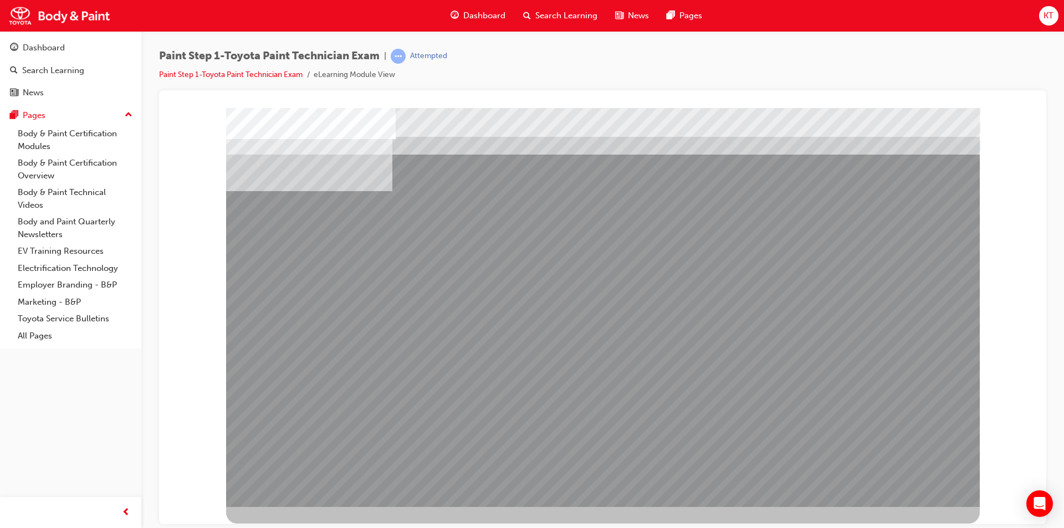
drag, startPoint x: 428, startPoint y: 239, endPoint x: 479, endPoint y: 240, distance: 51.6
drag, startPoint x: 584, startPoint y: 227, endPoint x: 595, endPoint y: 259, distance: 34.4
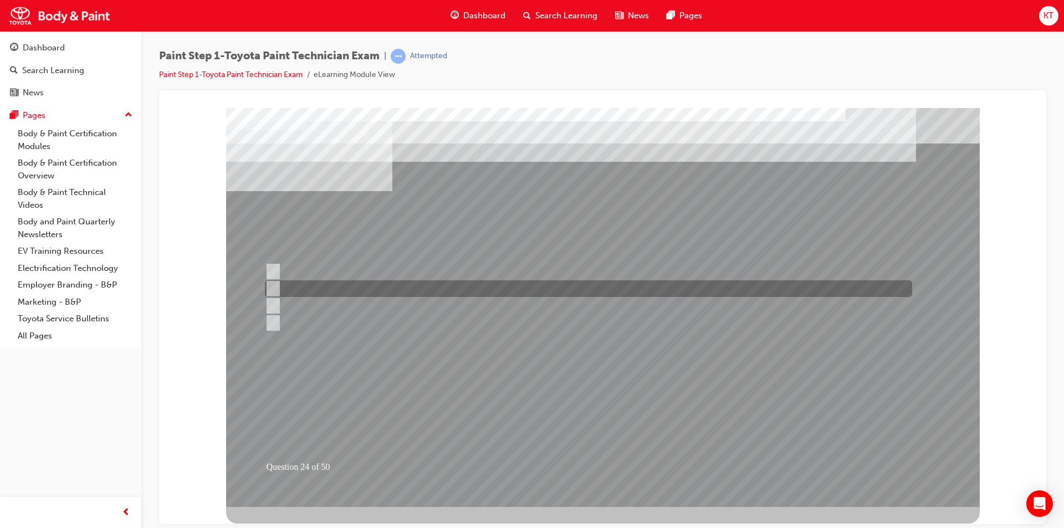
click at [272, 285] on input "Air volume" at bounding box center [270, 289] width 12 height 12
checkbox input "true"
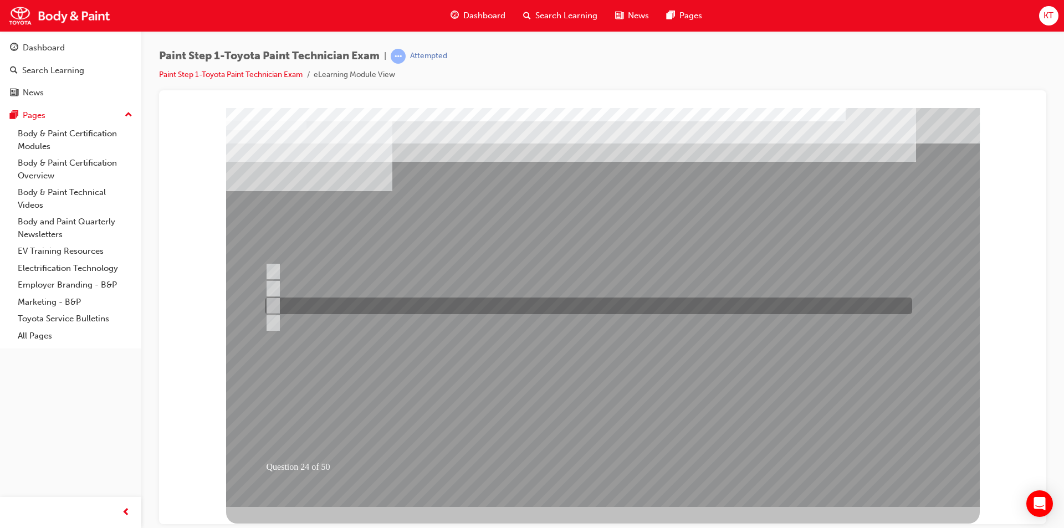
click at [273, 306] on input "Angle" at bounding box center [270, 306] width 12 height 12
checkbox input "true"
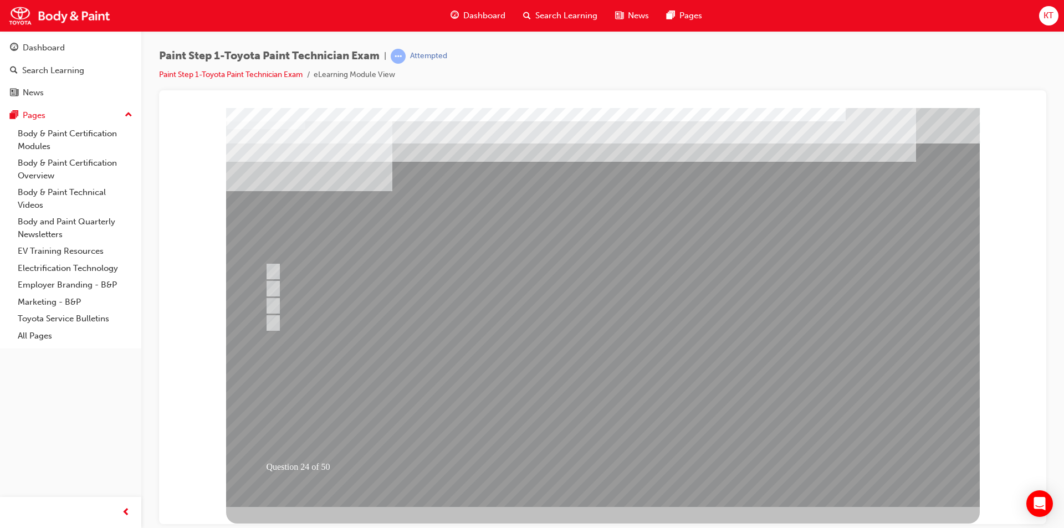
click at [492, 451] on div at bounding box center [603, 307] width 754 height 399
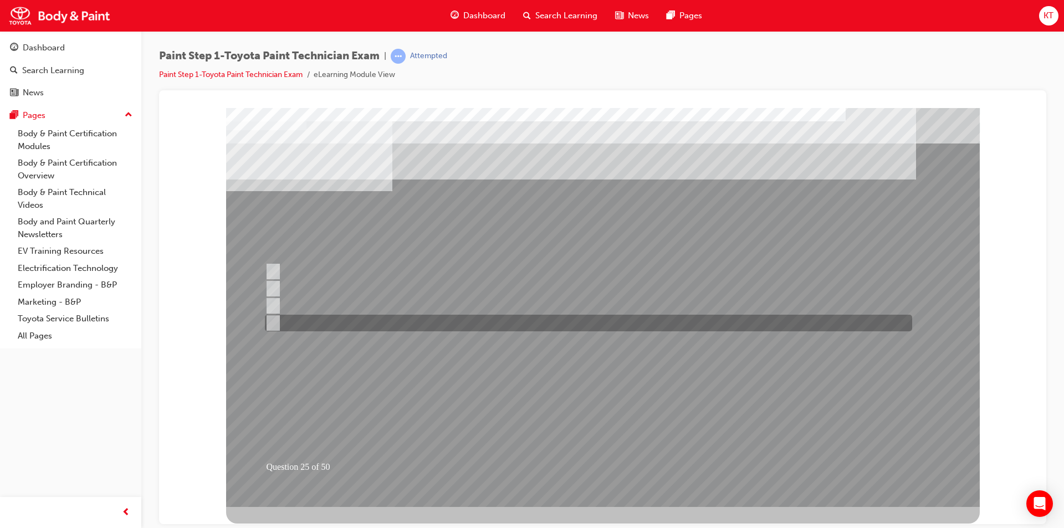
click at [274, 323] on input "Prevents water and dust from entering the gaps, such as hemmed areas." at bounding box center [270, 323] width 12 height 12
checkbox input "true"
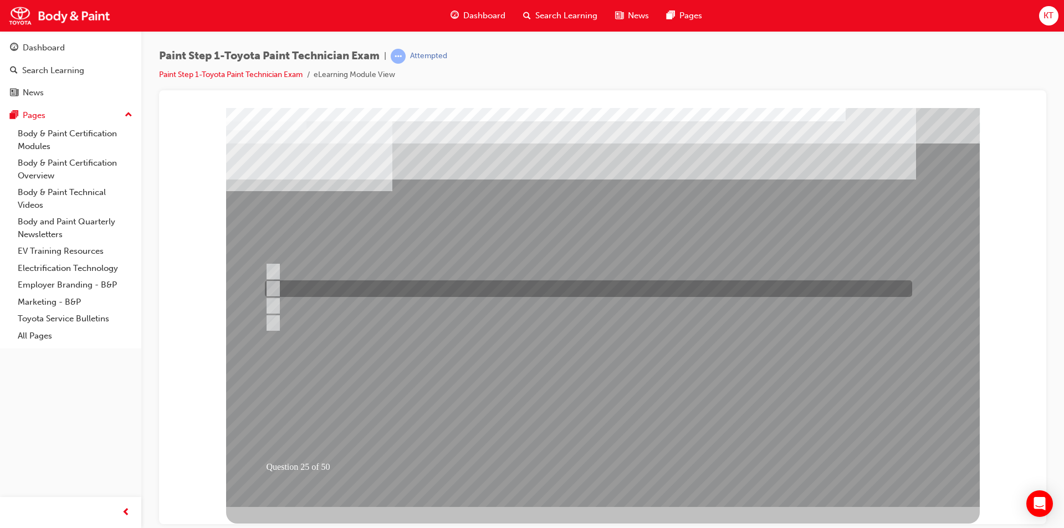
click at [277, 285] on div at bounding box center [585, 288] width 647 height 17
checkbox input "true"
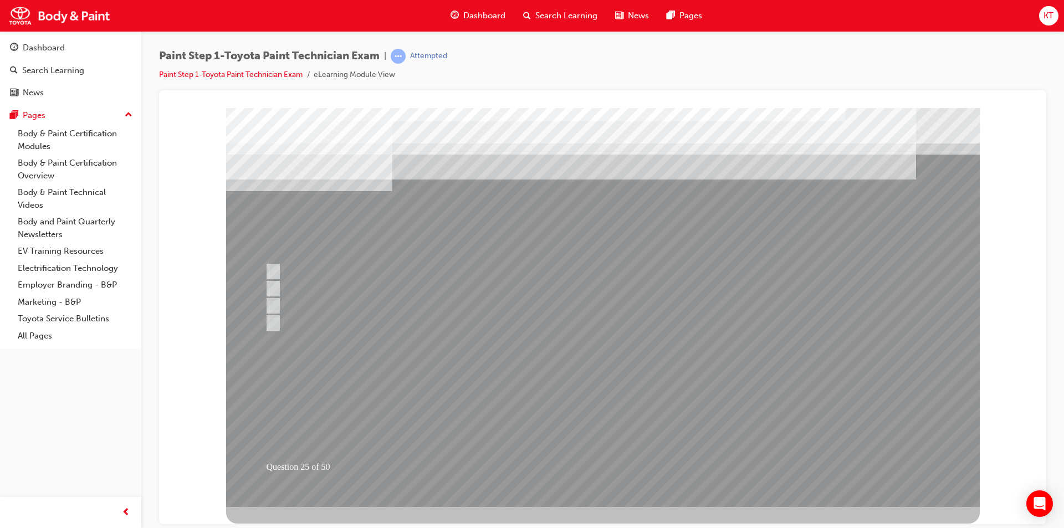
click at [537, 477] on div at bounding box center [603, 307] width 754 height 399
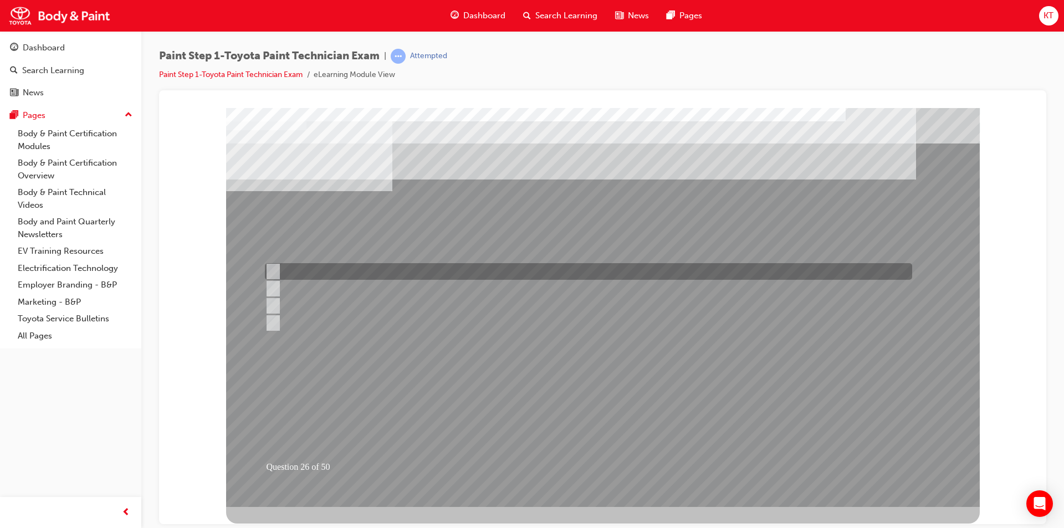
click at [273, 269] on input "Rising colour" at bounding box center [271, 272] width 12 height 12
radio input "true"
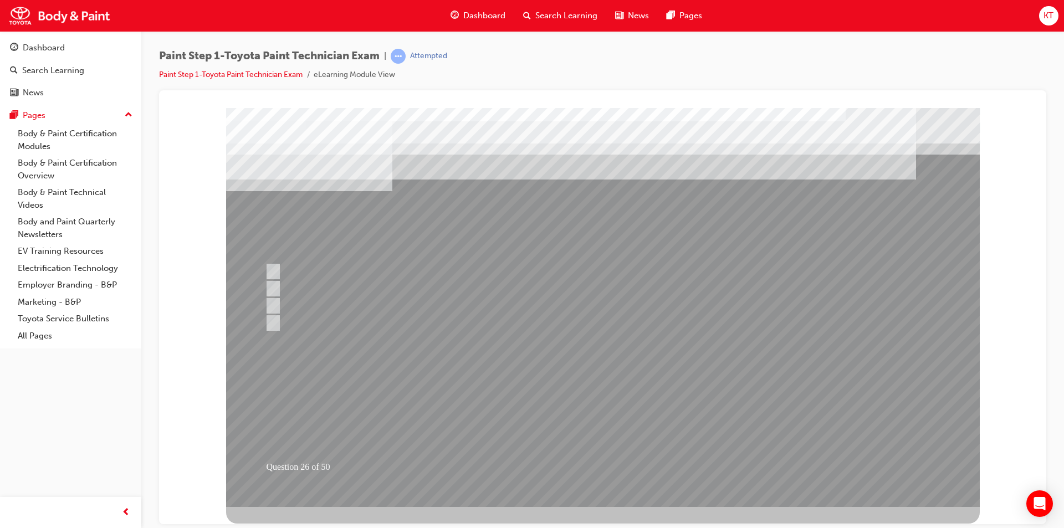
click at [468, 435] on div at bounding box center [603, 307] width 754 height 399
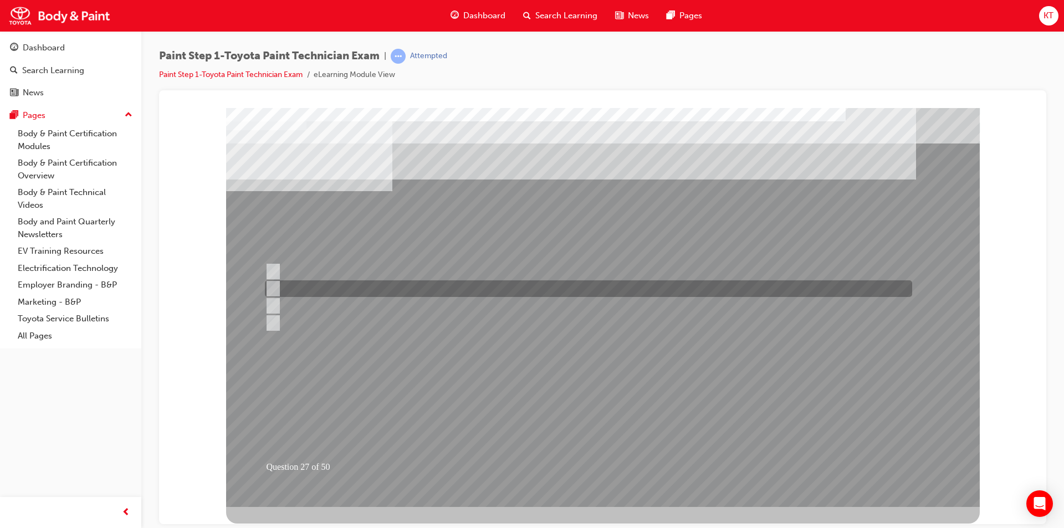
click at [275, 287] on input "You are using the right tools." at bounding box center [271, 289] width 12 height 12
radio input "true"
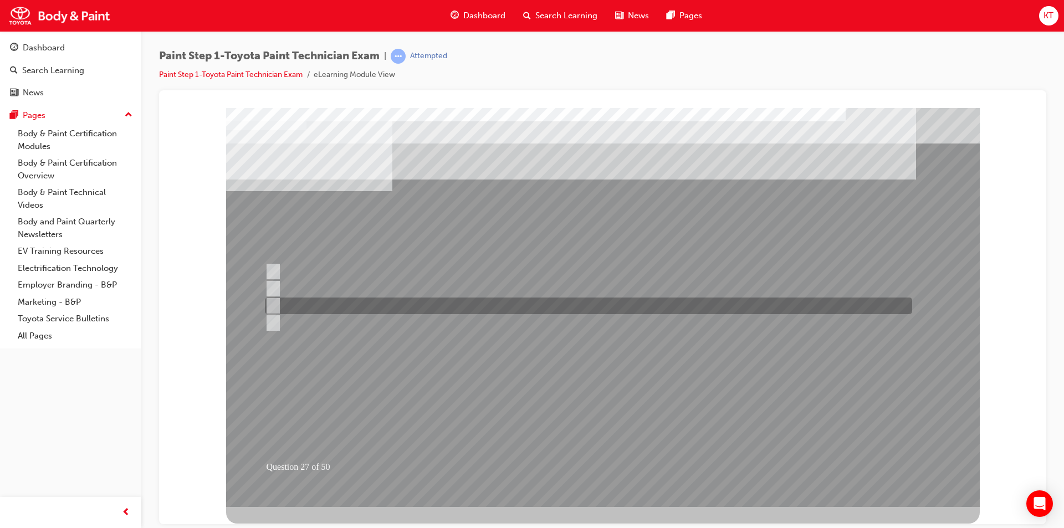
click at [277, 303] on input "You are wearing the right PPE and your area and surrounding is safe to work." at bounding box center [271, 306] width 12 height 12
radio input "true"
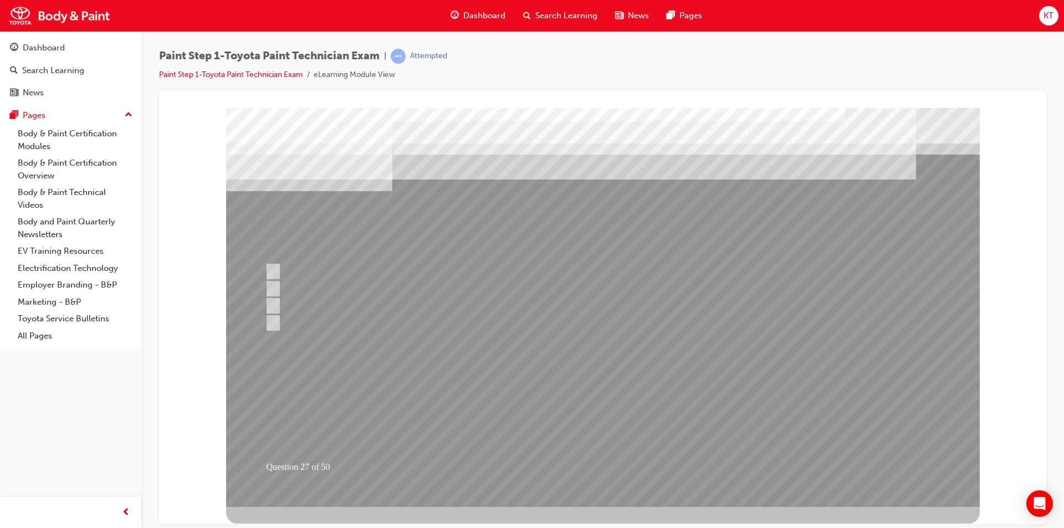
click at [504, 474] on div at bounding box center [603, 307] width 754 height 399
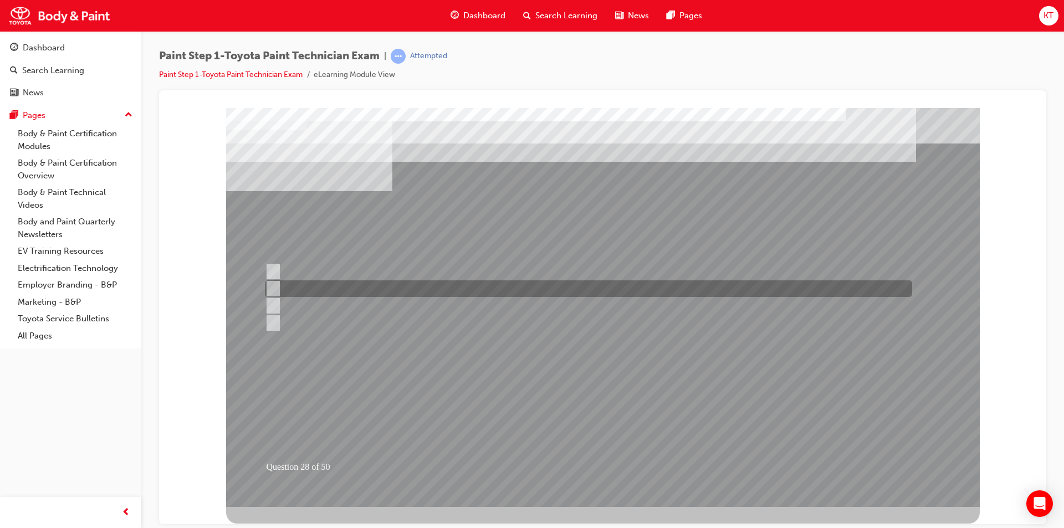
click at [272, 289] on input "Resins" at bounding box center [271, 289] width 12 height 12
radio input "true"
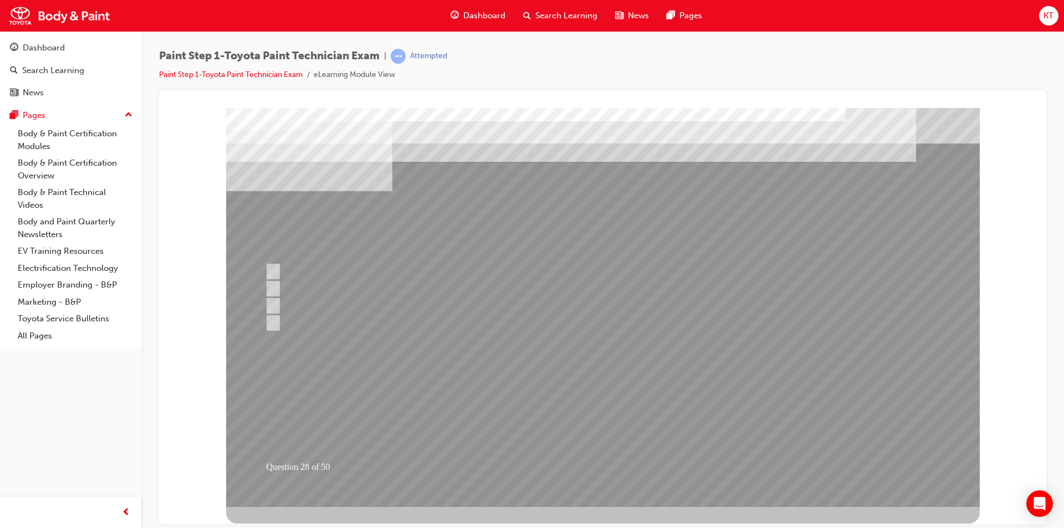
click at [497, 460] on div at bounding box center [603, 307] width 754 height 399
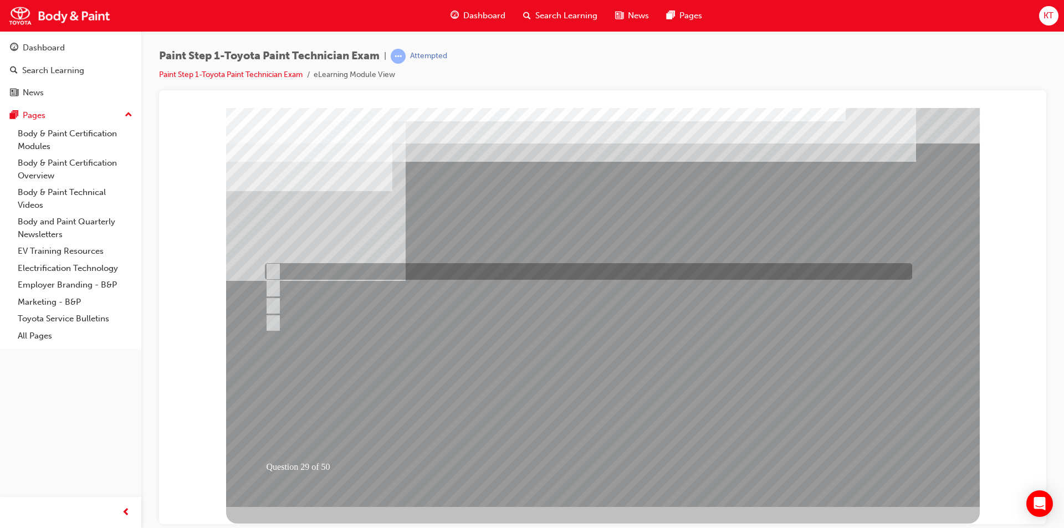
click at [268, 270] on input "Resin" at bounding box center [271, 272] width 12 height 12
radio input "true"
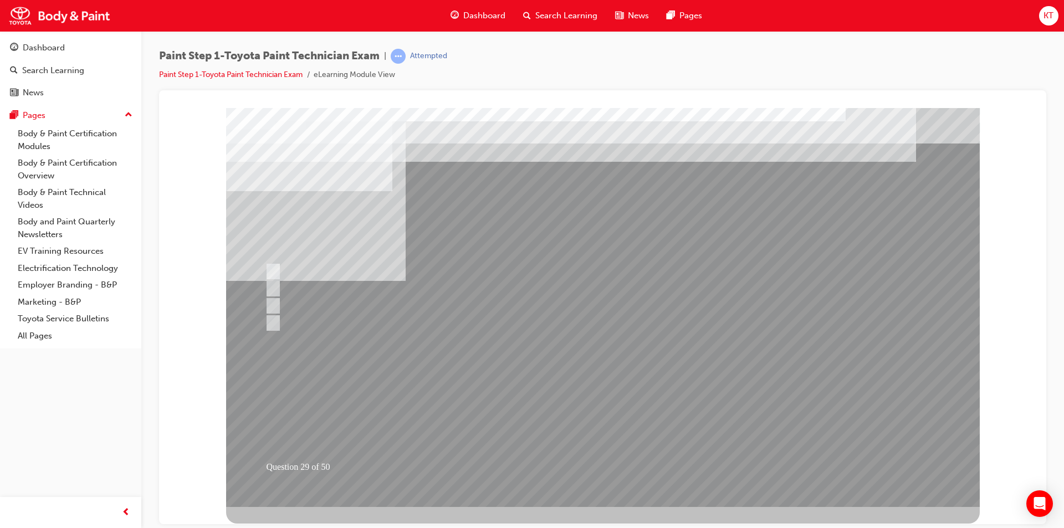
click at [431, 451] on div at bounding box center [603, 307] width 754 height 399
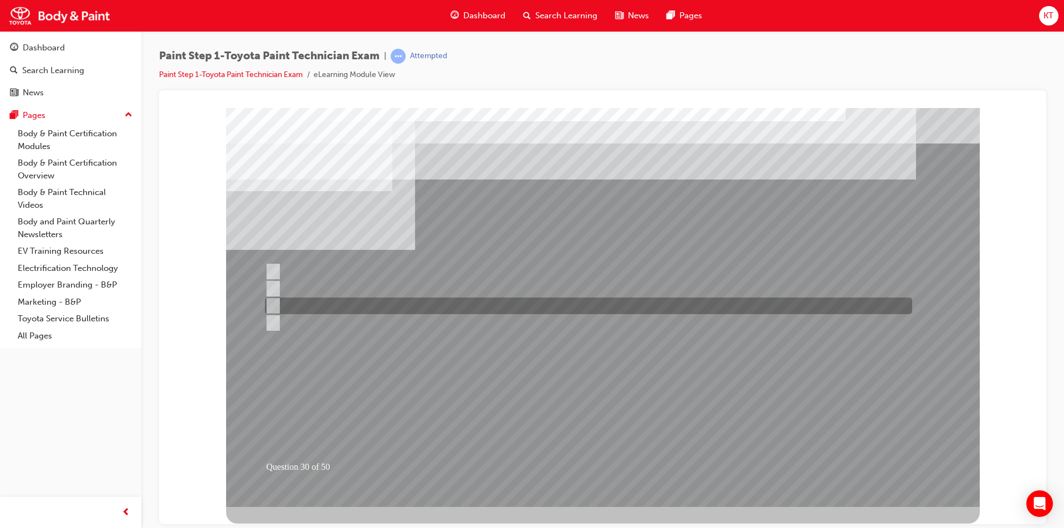
click at [277, 303] on input "#1500-#3000" at bounding box center [271, 306] width 12 height 12
radio input "true"
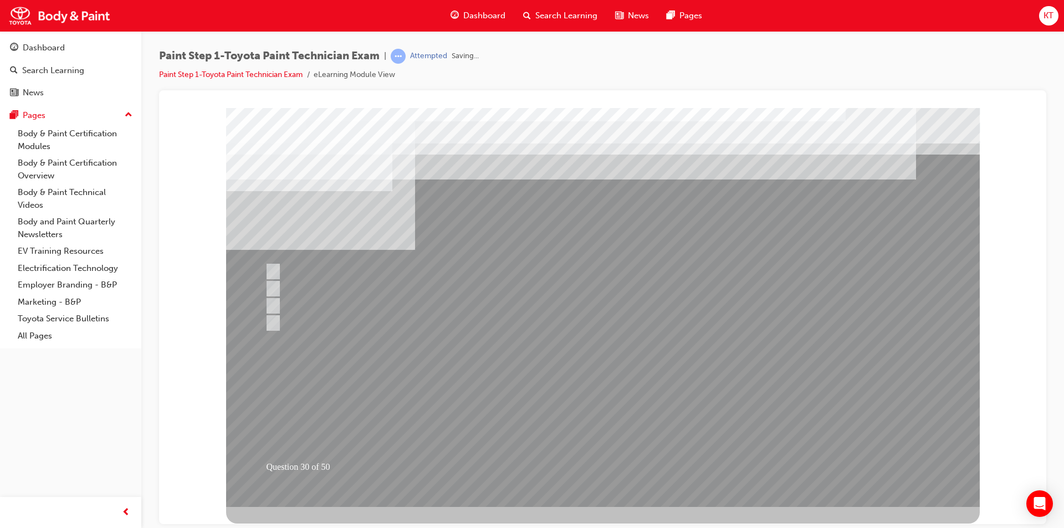
click at [468, 435] on div at bounding box center [603, 307] width 754 height 399
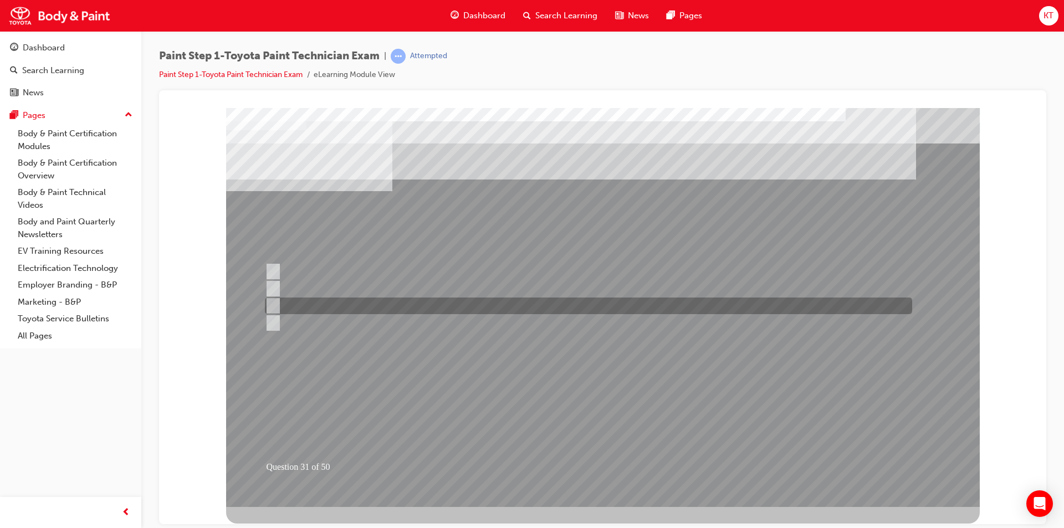
click at [272, 307] on input "Refer to the body repair manual for instructions where shaping is necessary." at bounding box center [271, 306] width 12 height 12
radio input "true"
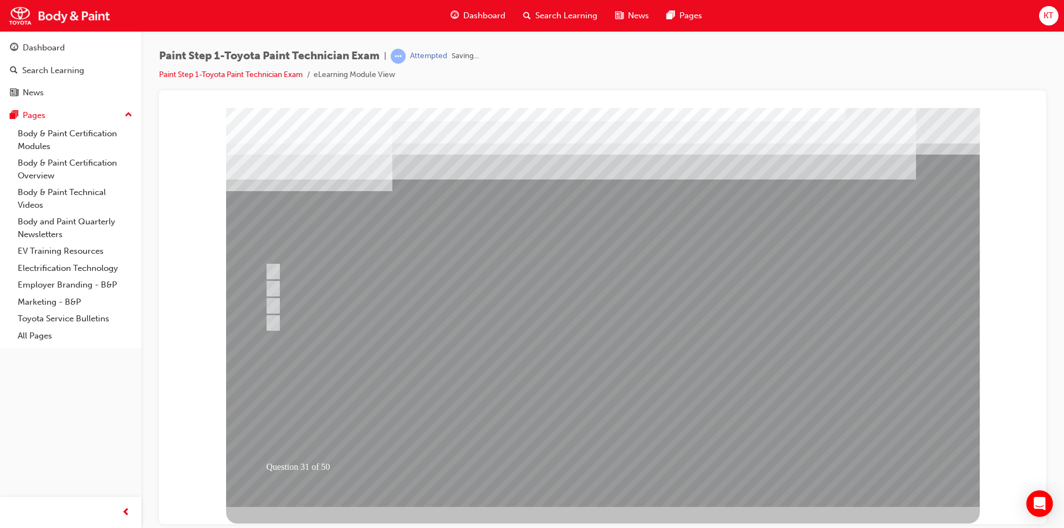
click at [462, 435] on div at bounding box center [603, 307] width 754 height 399
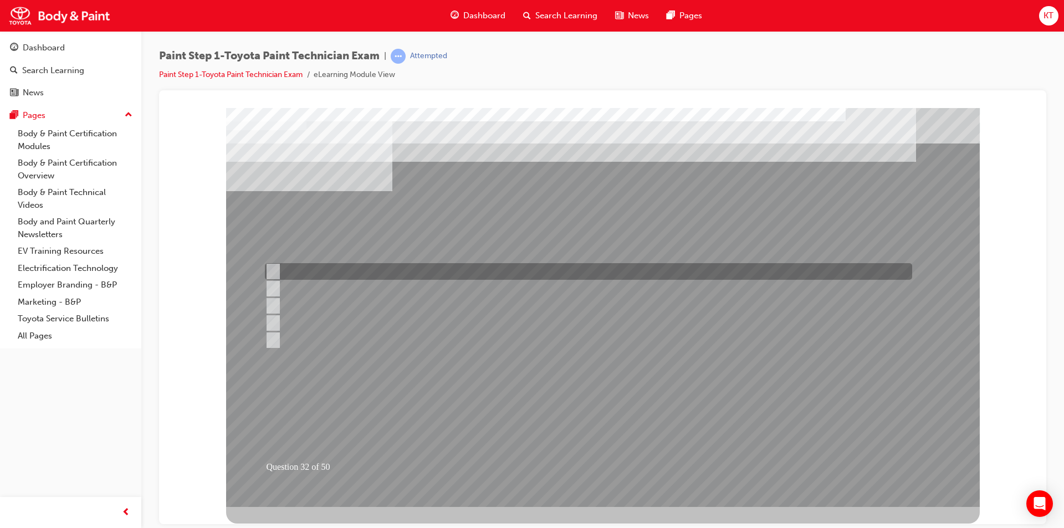
click at [273, 270] on input "Block refinishing with blending" at bounding box center [270, 272] width 12 height 12
checkbox input "true"
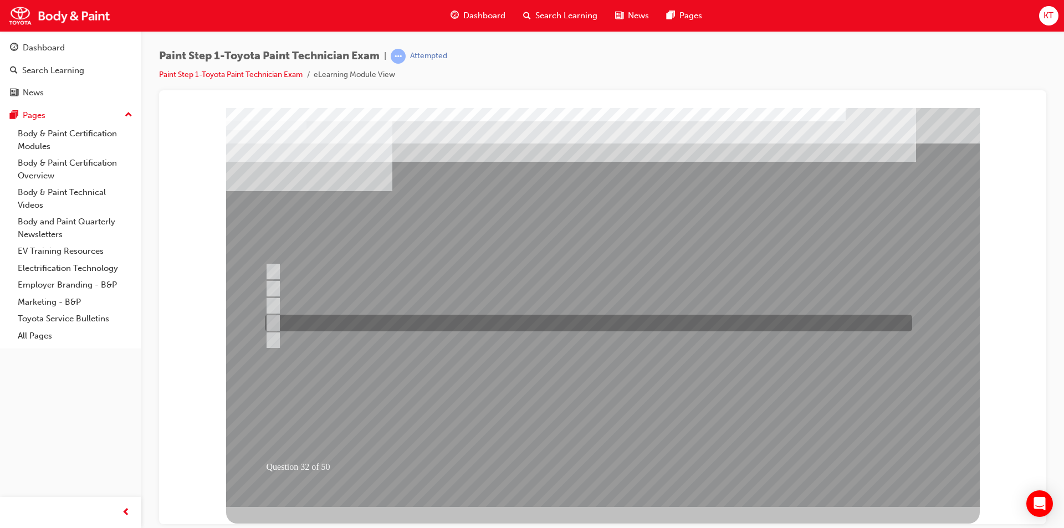
click at [278, 325] on div at bounding box center [585, 323] width 647 height 17
checkbox input "true"
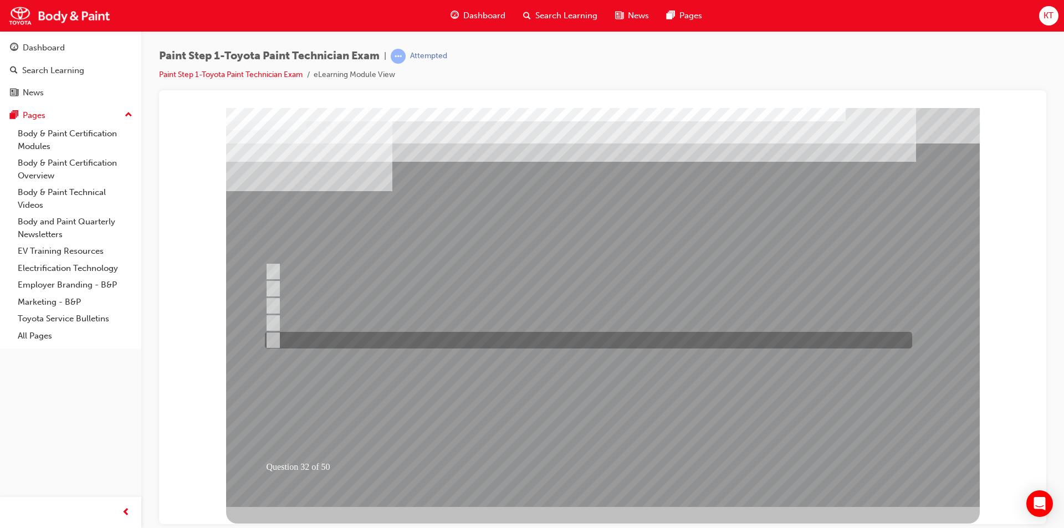
click at [275, 342] on input "Spot refinishing" at bounding box center [270, 340] width 12 height 12
checkbox input "true"
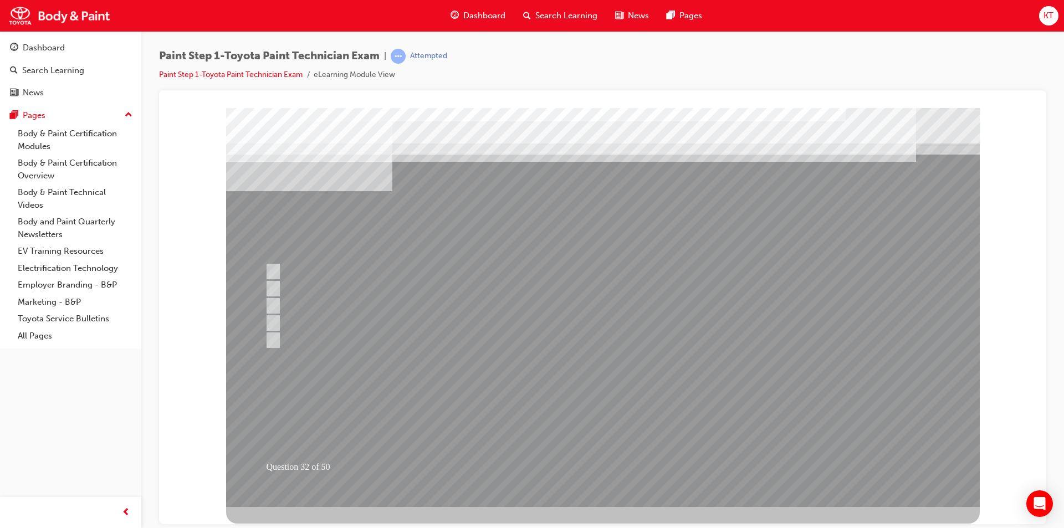
click at [475, 464] on div at bounding box center [603, 307] width 754 height 399
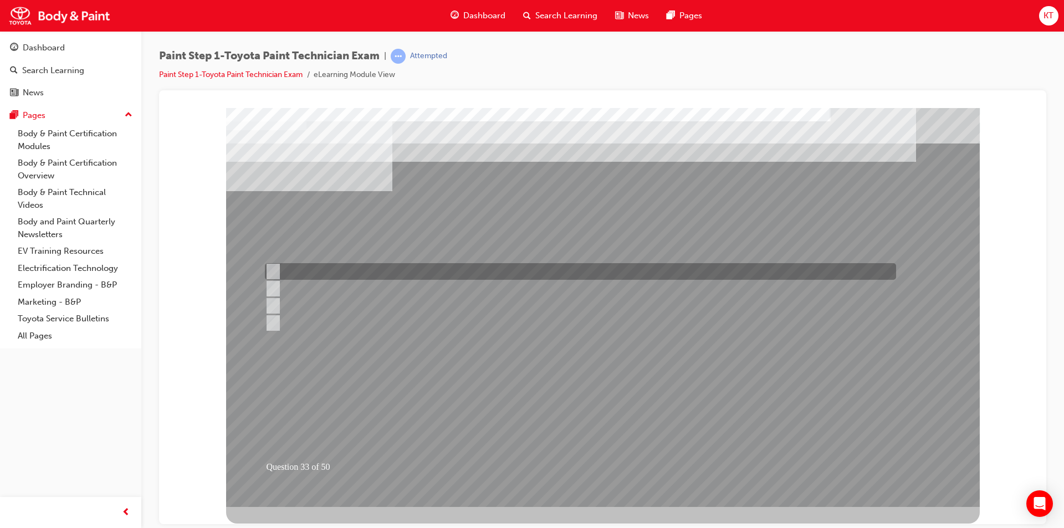
click at [271, 269] on input "Solvent resistant gloves." at bounding box center [271, 272] width 12 height 12
radio input "true"
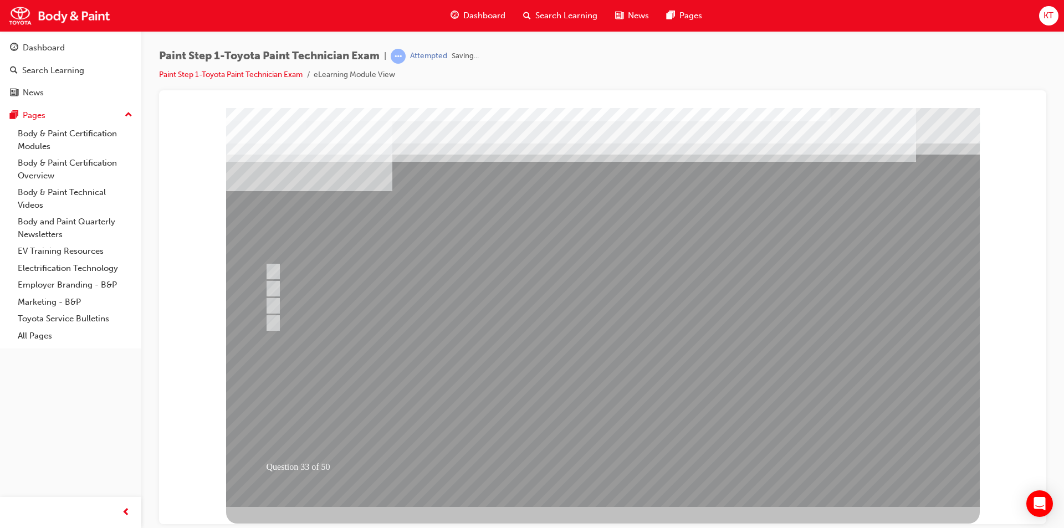
click at [386, 407] on div at bounding box center [603, 307] width 754 height 399
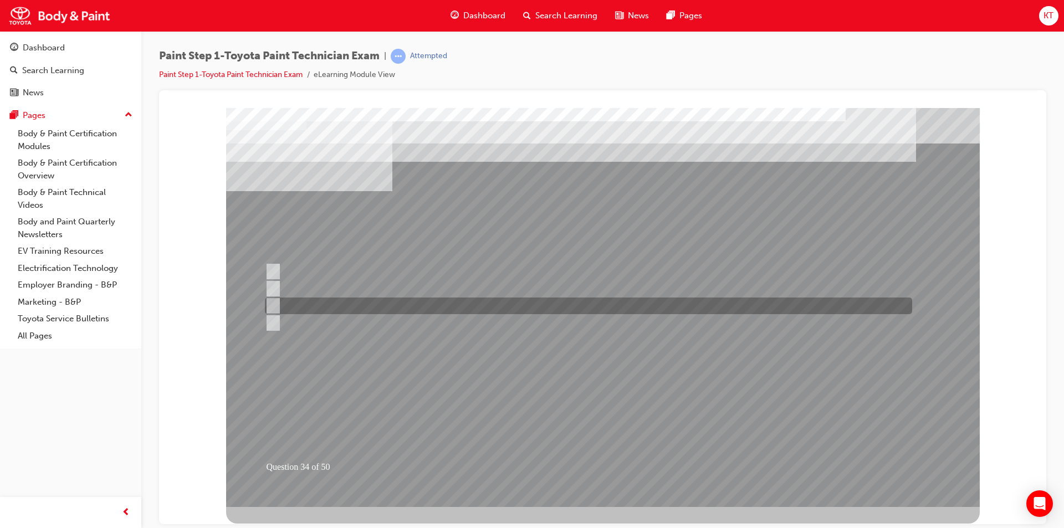
click at [273, 302] on input "Putty shaping" at bounding box center [271, 306] width 12 height 12
radio input "true"
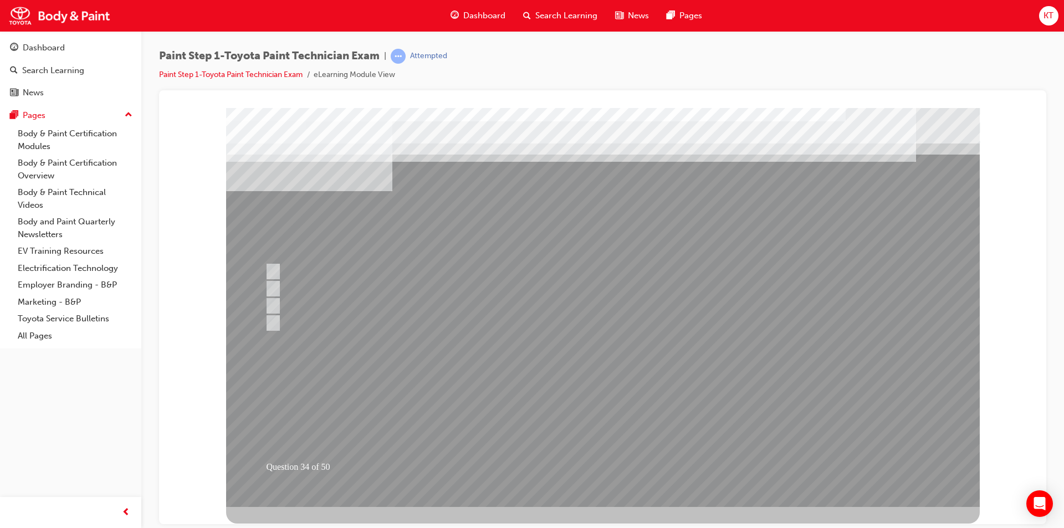
click at [428, 443] on div at bounding box center [603, 307] width 754 height 399
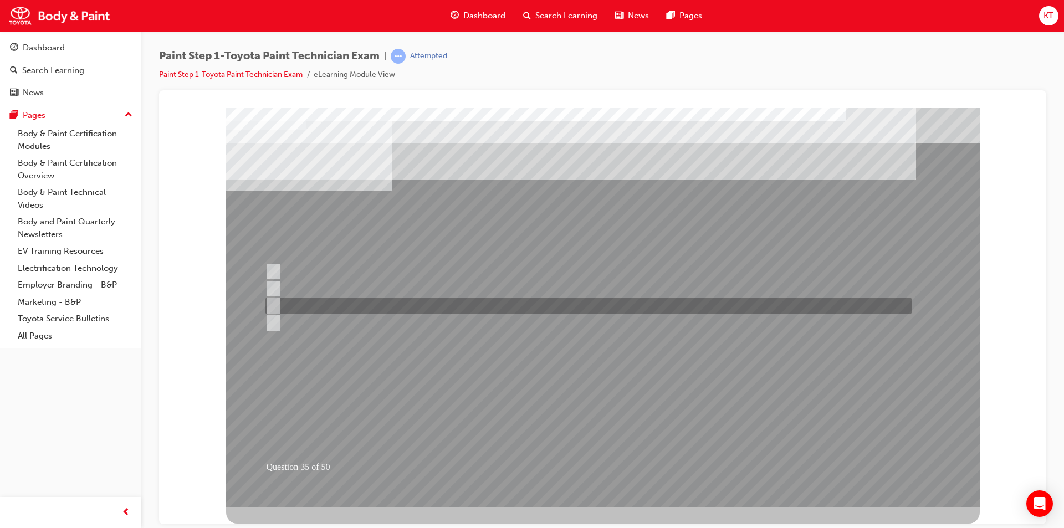
click at [272, 303] on input "Light sources" at bounding box center [271, 306] width 12 height 12
radio input "true"
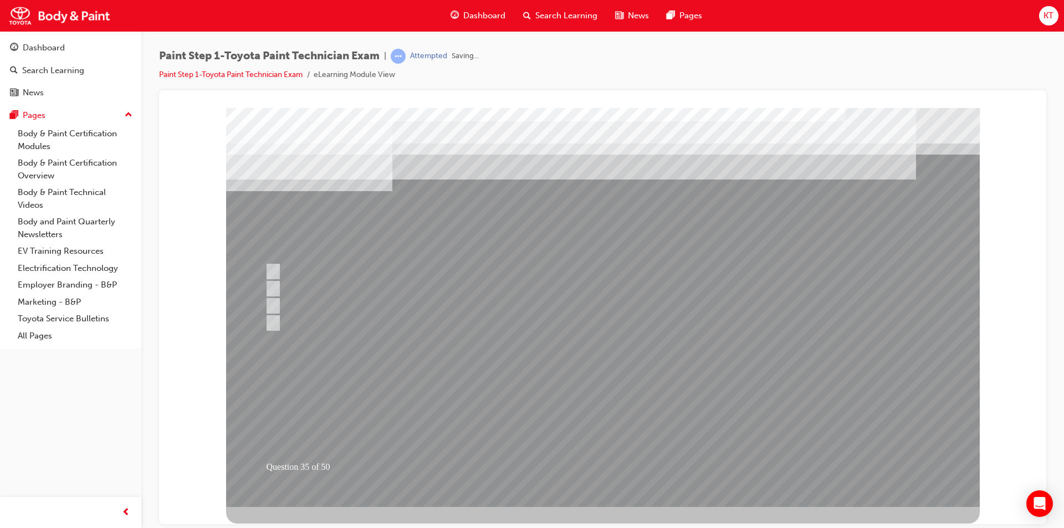
click at [409, 428] on div at bounding box center [603, 307] width 754 height 399
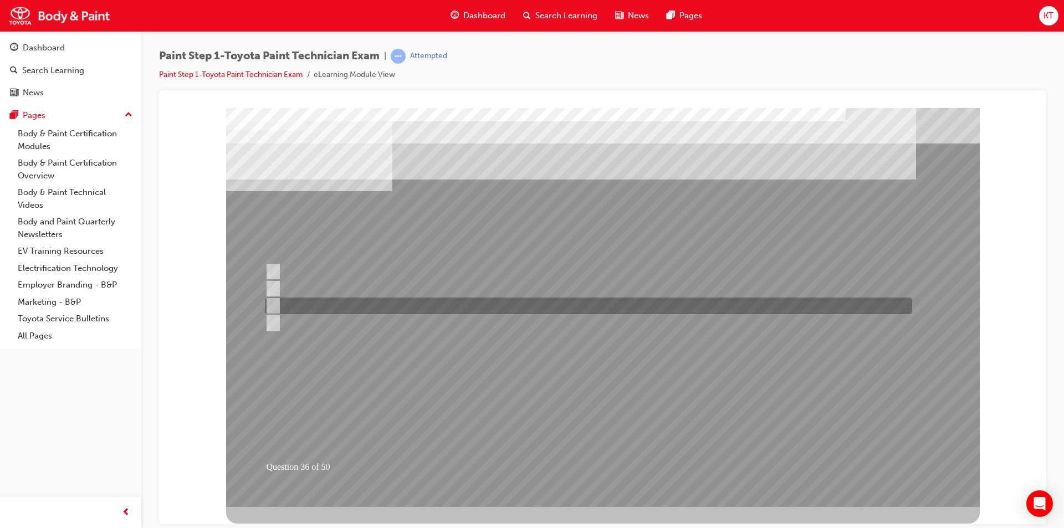
click at [277, 302] on input "Cleaning & degreasing" at bounding box center [271, 306] width 12 height 12
radio input "true"
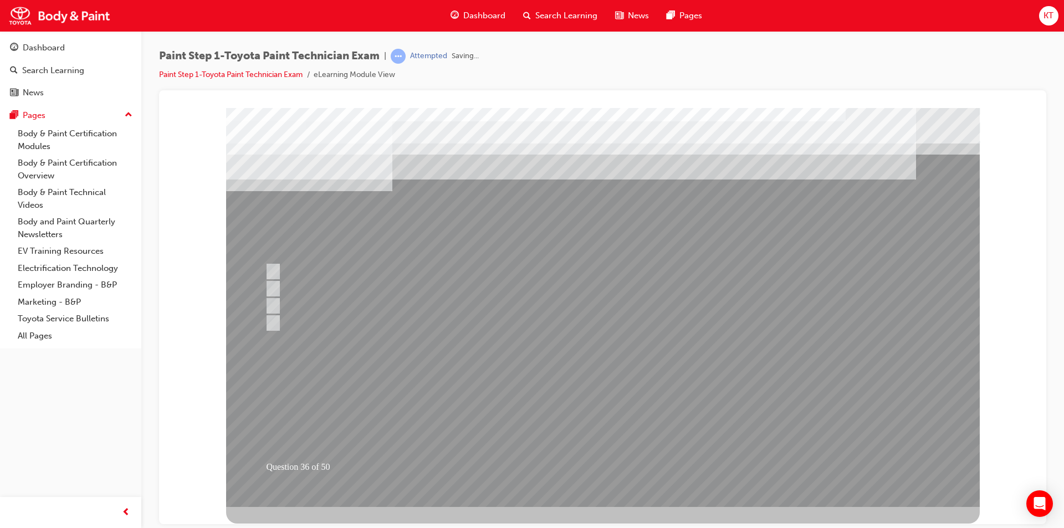
click at [489, 444] on div at bounding box center [603, 307] width 754 height 399
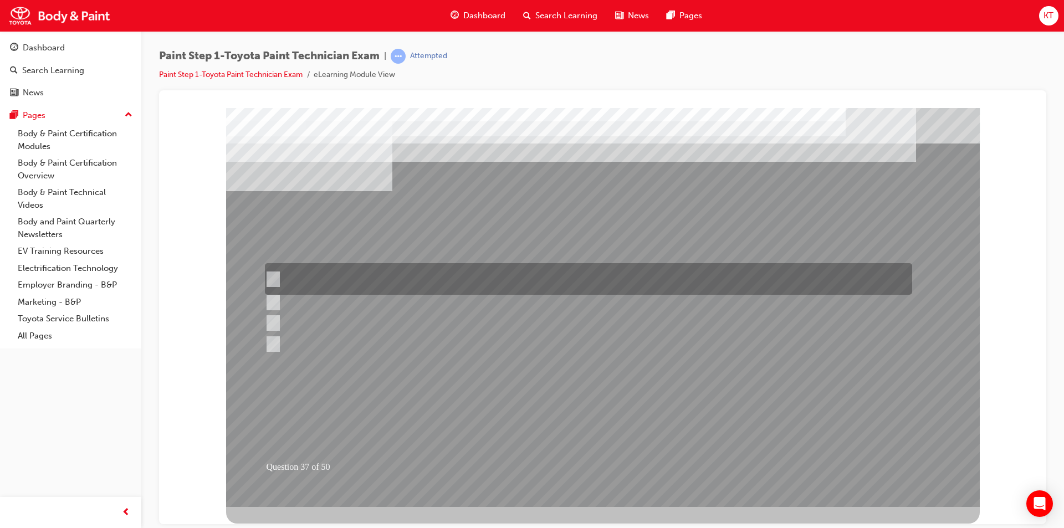
click at [269, 278] on input "Remove dirt from the surface of the paint coat using a polishing compound to re…" at bounding box center [271, 279] width 12 height 12
radio input "true"
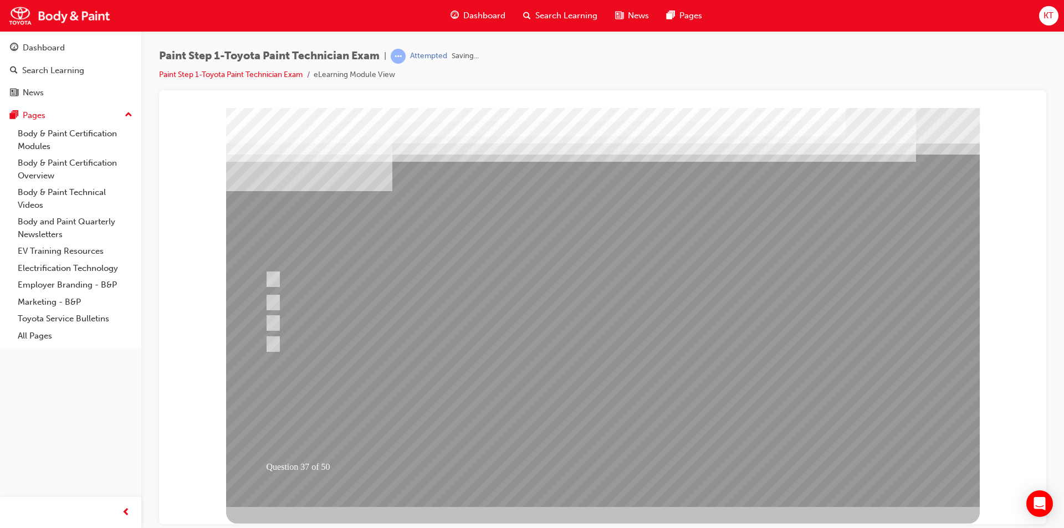
click at [488, 445] on div at bounding box center [603, 307] width 754 height 399
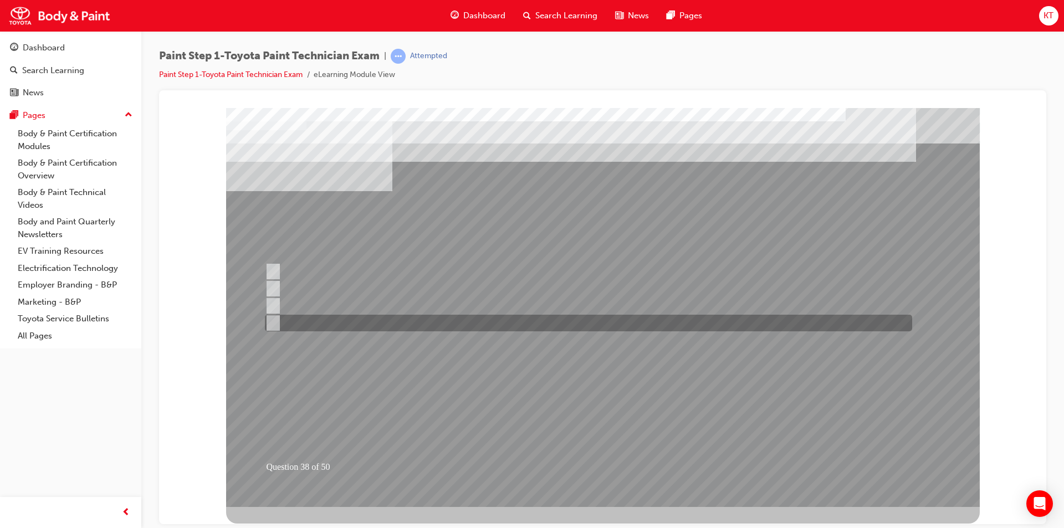
click at [272, 319] on input "Lacquer primer" at bounding box center [271, 323] width 12 height 12
radio input "true"
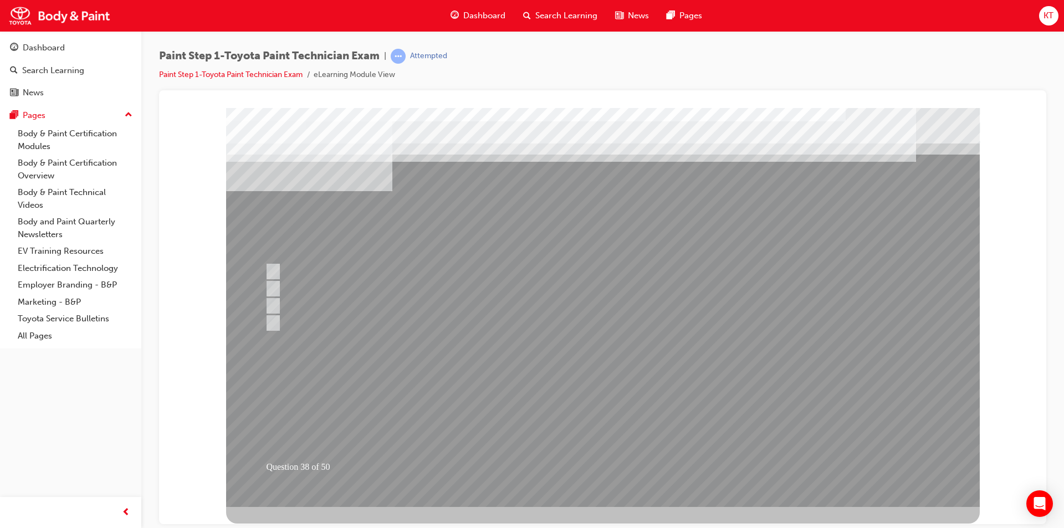
click at [513, 451] on div at bounding box center [603, 307] width 754 height 399
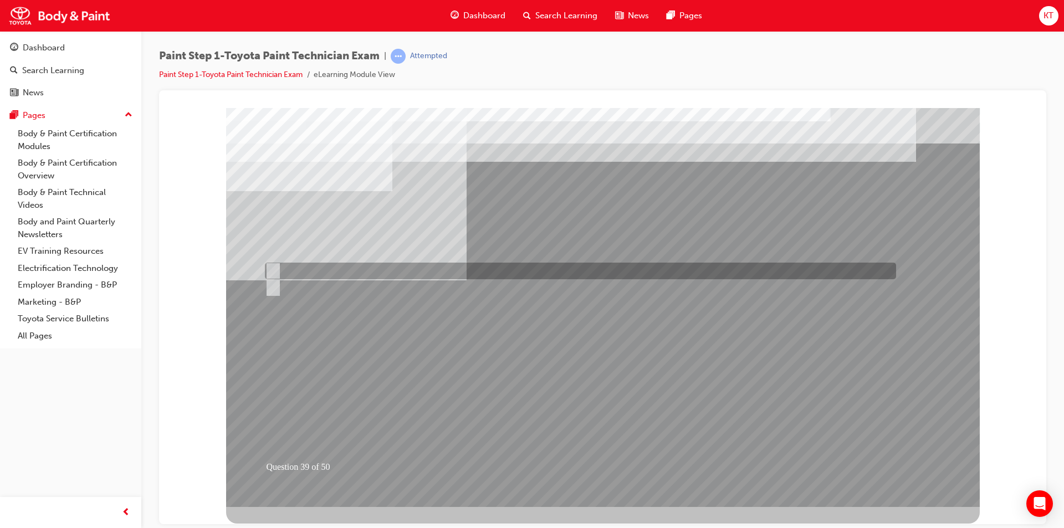
click at [273, 271] on input "A-Smooth the surface, B-Do not smooth the surface" at bounding box center [271, 271] width 12 height 12
radio input "true"
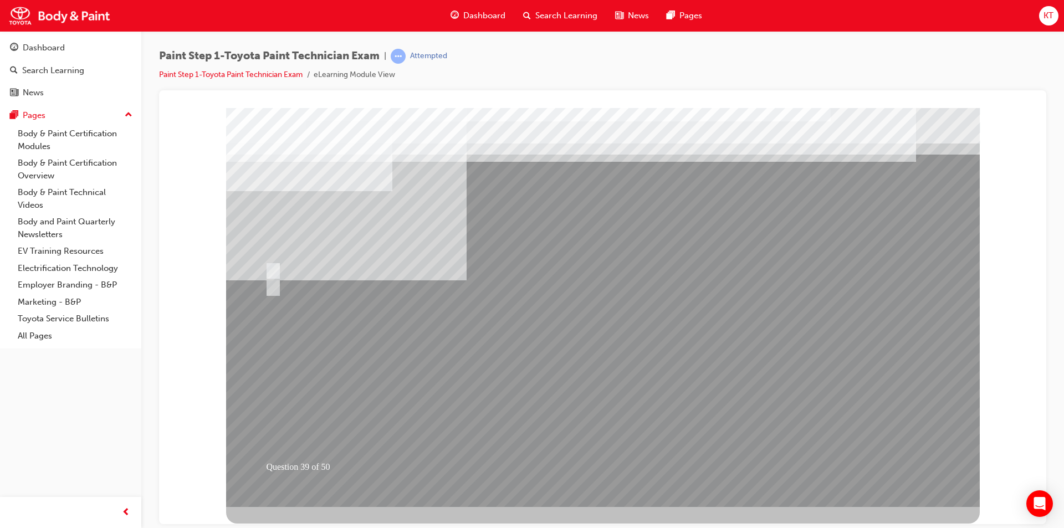
click at [458, 384] on div at bounding box center [603, 307] width 754 height 399
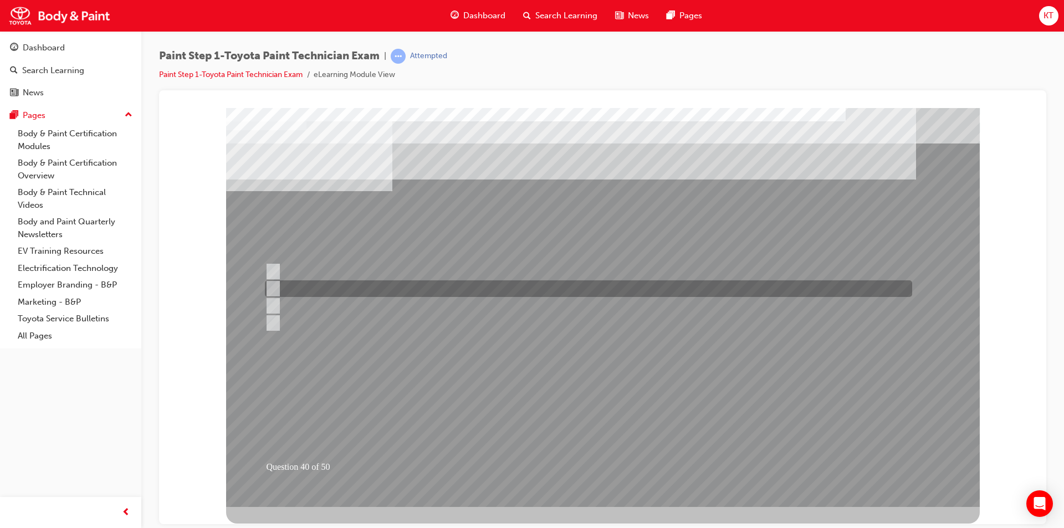
click at [275, 287] on input "Work environment" at bounding box center [270, 289] width 12 height 12
checkbox input "true"
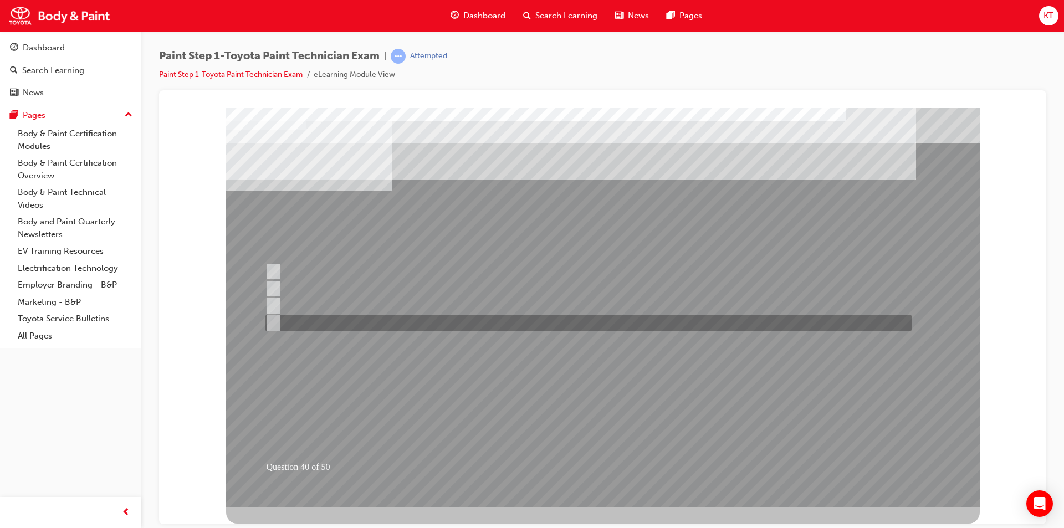
click at [270, 324] on input "Type of polishing compound" at bounding box center [270, 323] width 12 height 12
checkbox input "true"
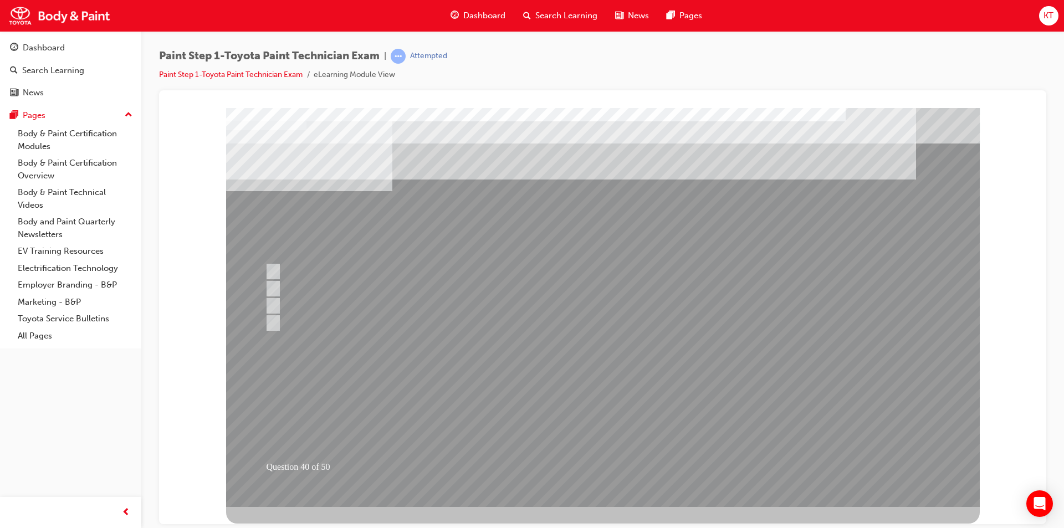
click at [480, 384] on div at bounding box center [603, 307] width 754 height 399
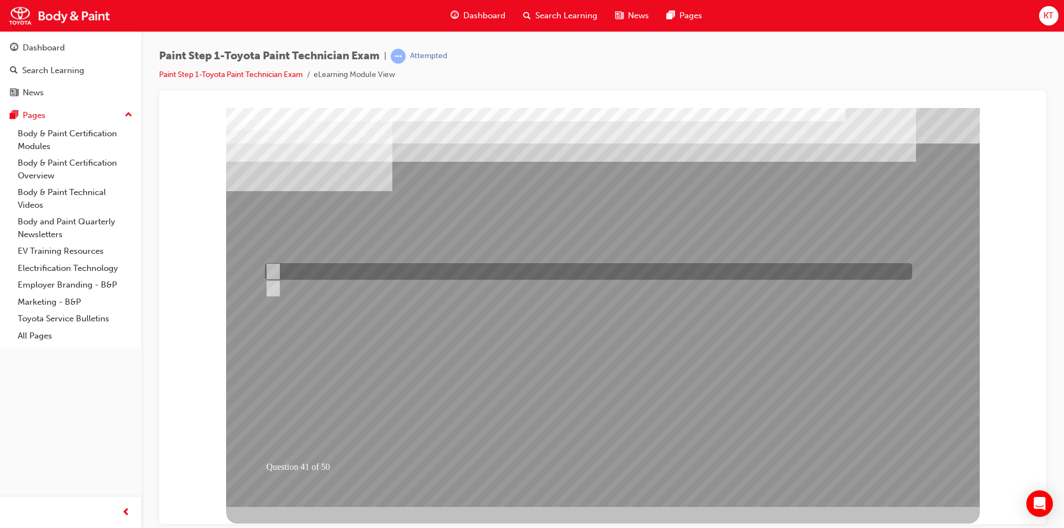
click at [273, 270] on input "True" at bounding box center [271, 272] width 12 height 12
radio input "true"
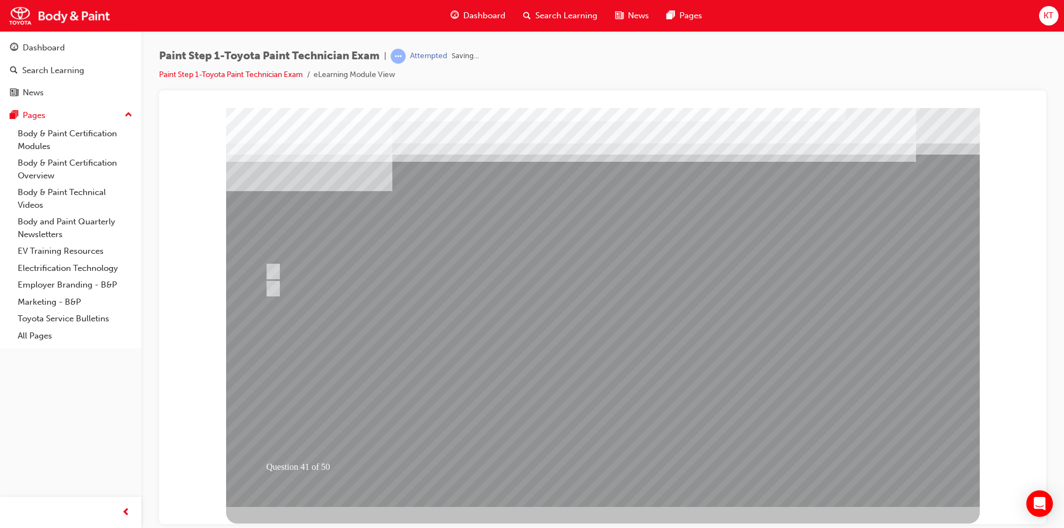
click at [524, 455] on div at bounding box center [603, 307] width 754 height 399
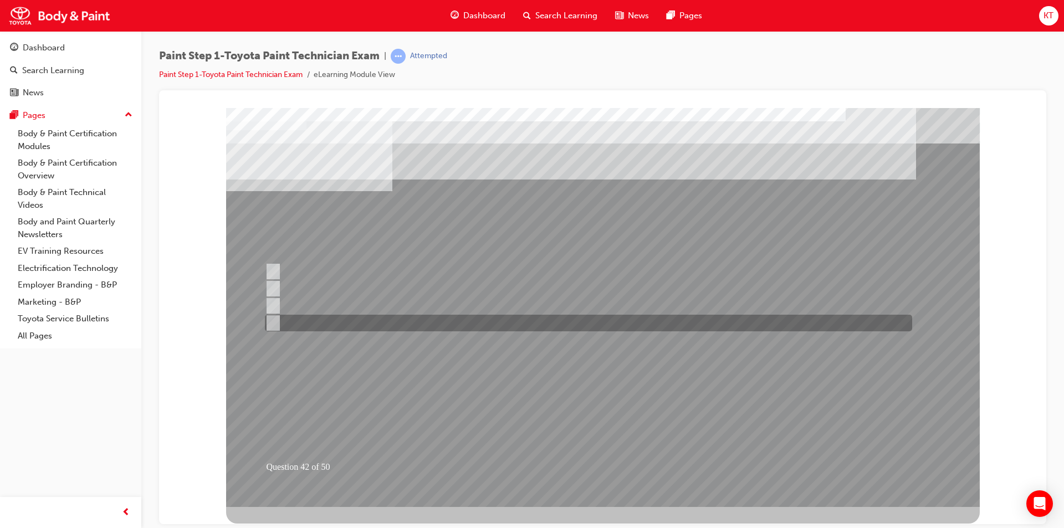
click at [269, 324] on input "The polisher was moved from the undamaged surface to the refinished surface." at bounding box center [271, 323] width 12 height 12
radio input "true"
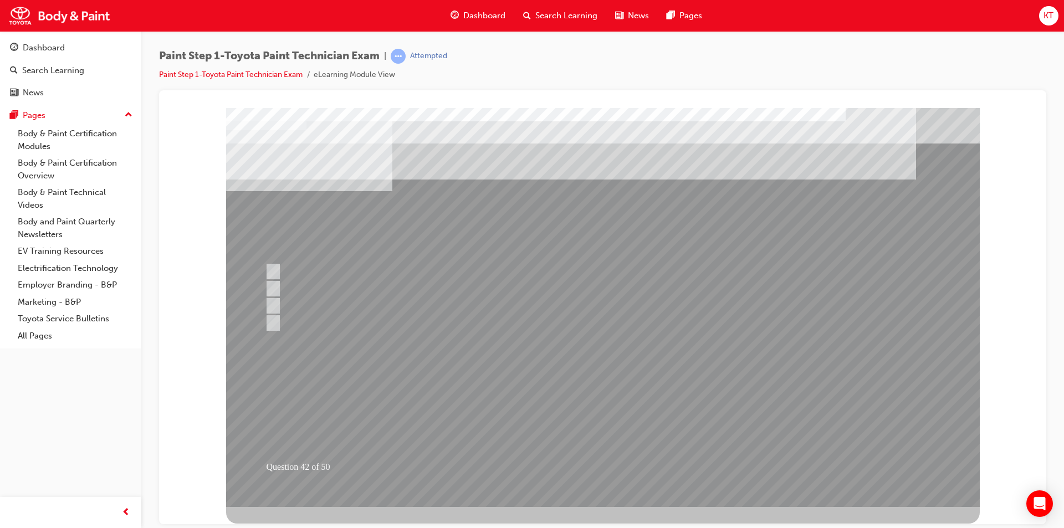
click at [466, 457] on div at bounding box center [603, 307] width 754 height 399
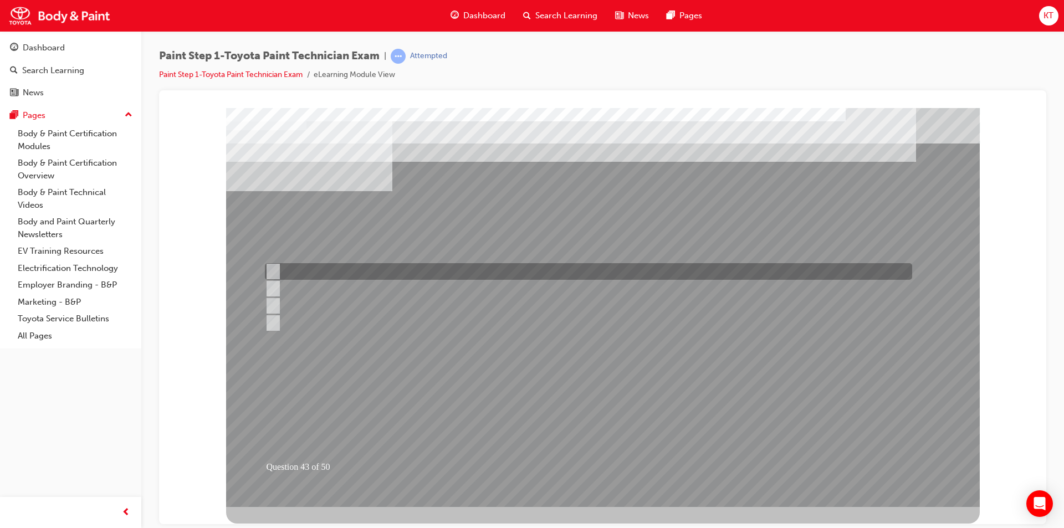
click at [267, 269] on input "1500-3000" at bounding box center [271, 272] width 12 height 12
radio input "true"
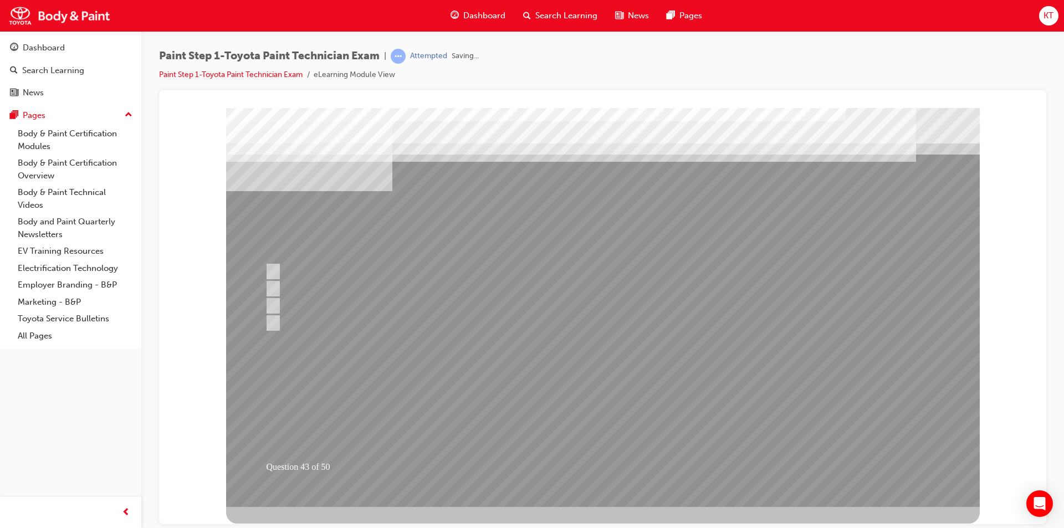
click at [460, 428] on div at bounding box center [603, 307] width 754 height 399
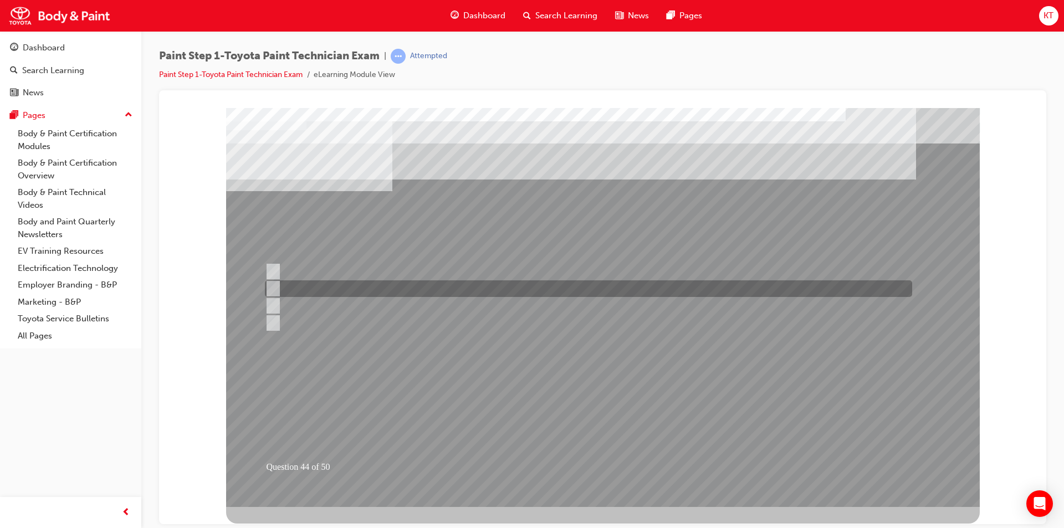
click at [273, 283] on input "Final polishing" at bounding box center [271, 289] width 12 height 12
radio input "true"
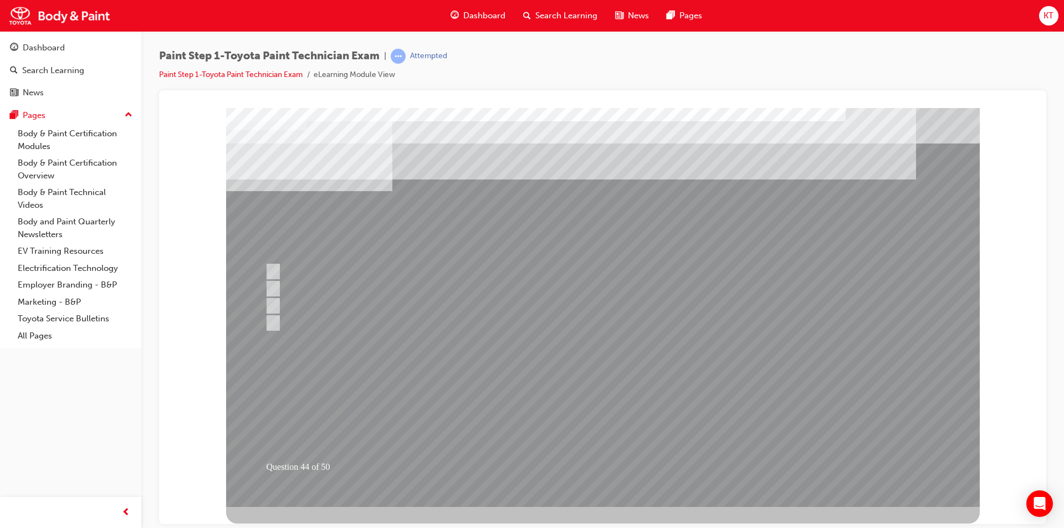
click at [451, 454] on div at bounding box center [603, 307] width 754 height 399
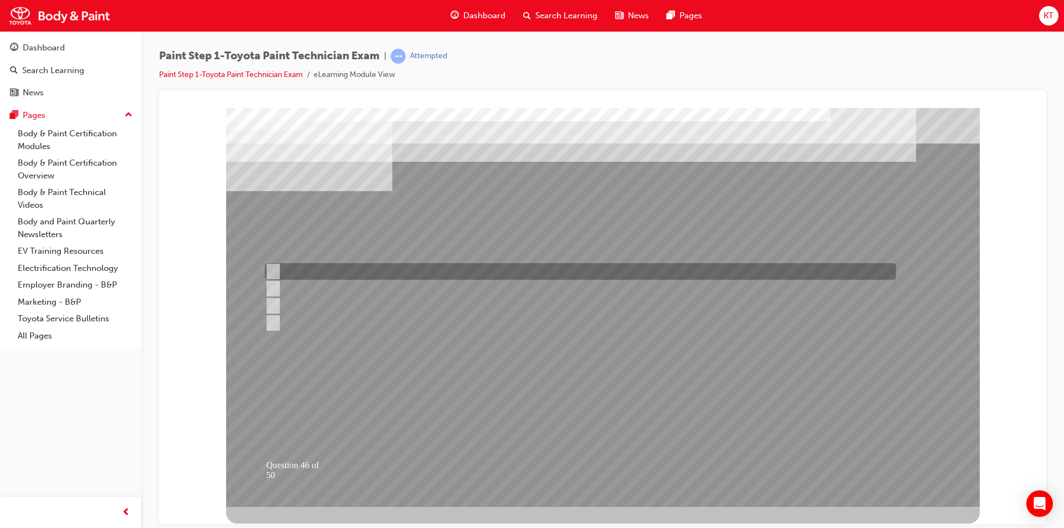
click at [269, 269] on input "Dedicate yourself to every job." at bounding box center [271, 272] width 12 height 12
radio input "true"
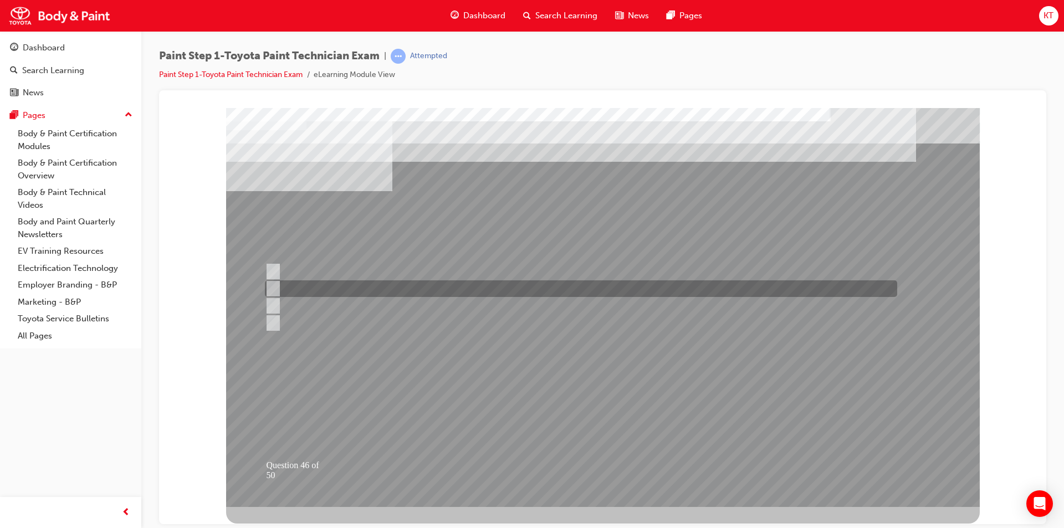
click at [272, 287] on input "Do every job as reliably and quickly as possible." at bounding box center [271, 289] width 12 height 12
radio input "true"
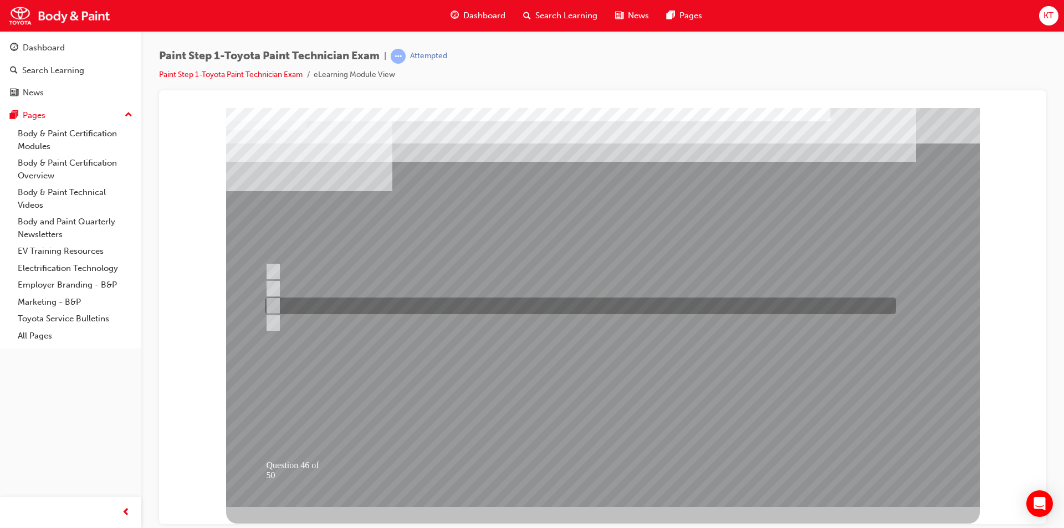
click at [274, 303] on input "Put into practice the “Customer First” philosophy." at bounding box center [271, 306] width 12 height 12
radio input "true"
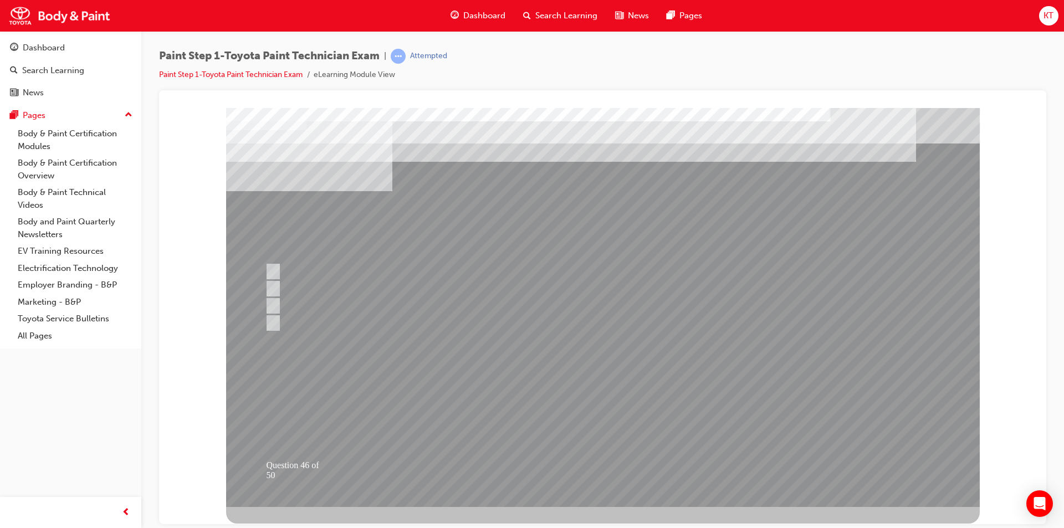
click at [497, 457] on div at bounding box center [603, 307] width 754 height 399
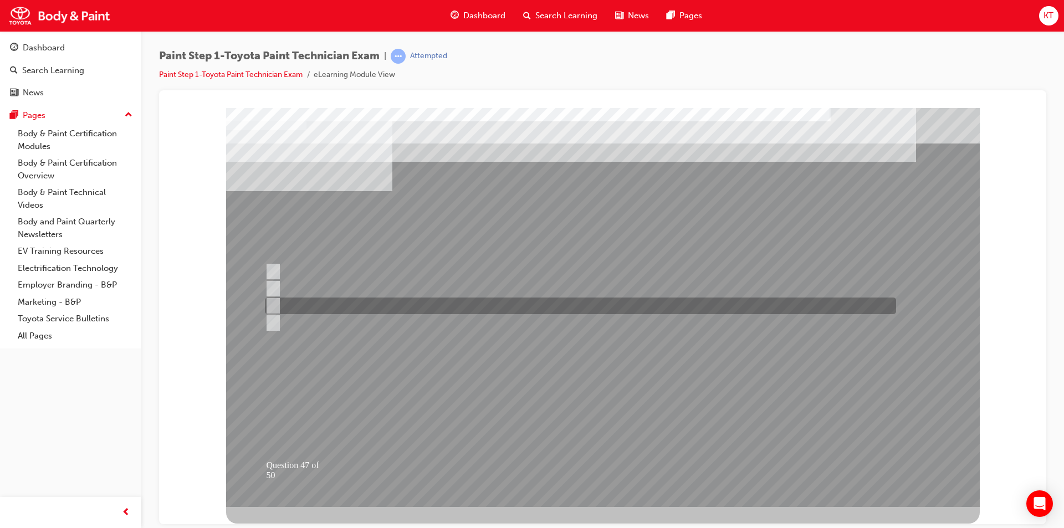
click at [277, 303] on div at bounding box center [577, 306] width 631 height 17
radio input "true"
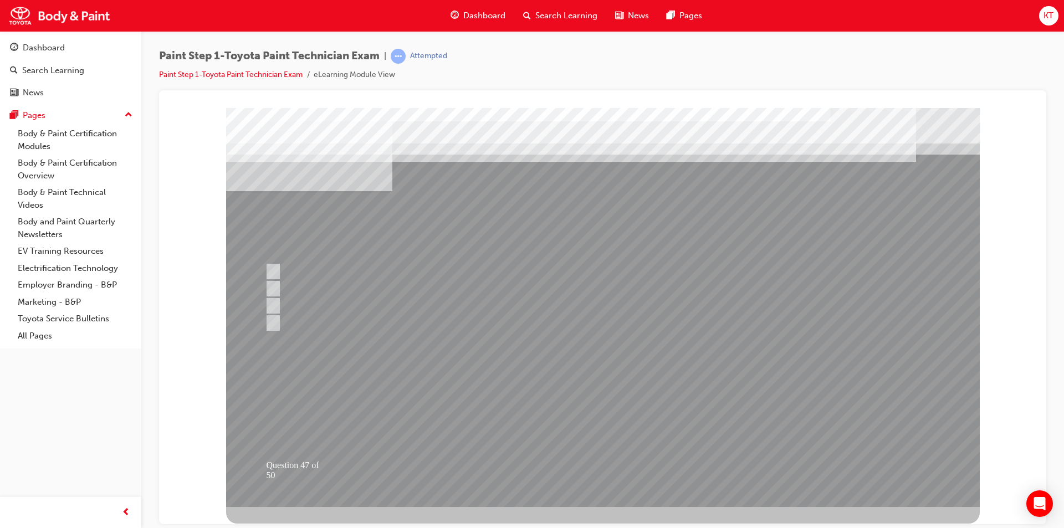
click at [489, 449] on div at bounding box center [603, 307] width 754 height 399
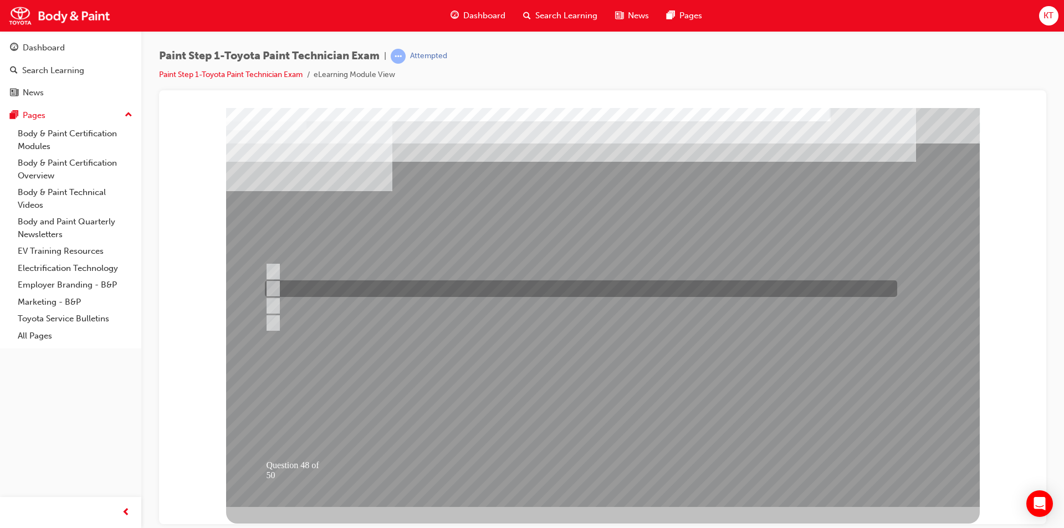
click at [270, 286] on input "Peeling" at bounding box center [271, 289] width 12 height 12
radio input "true"
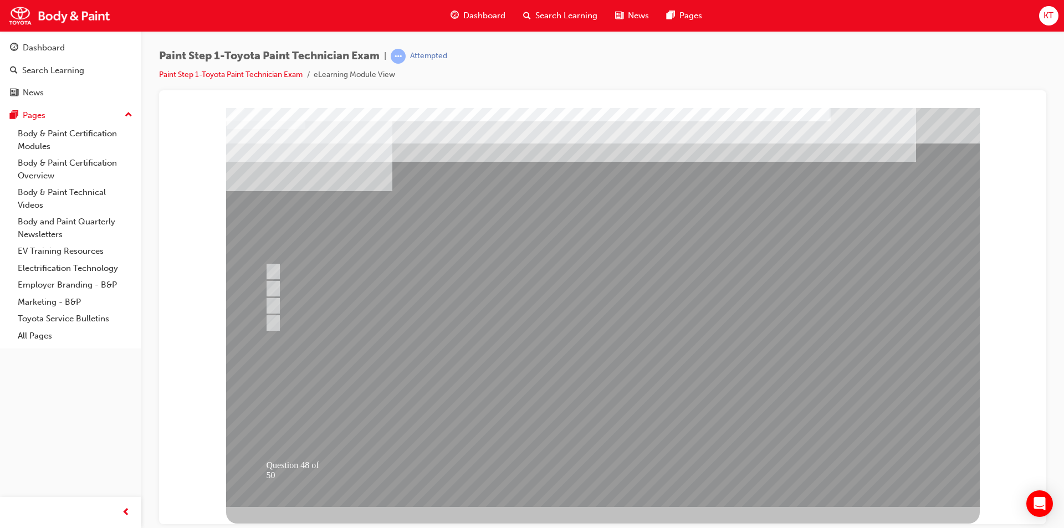
click at [504, 460] on div at bounding box center [603, 307] width 754 height 399
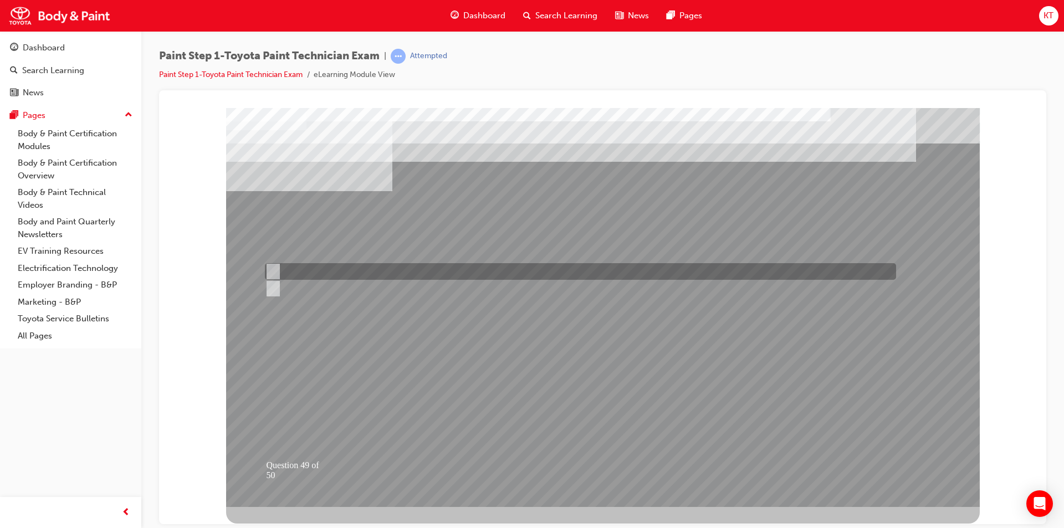
click at [273, 271] on input "True" at bounding box center [271, 272] width 12 height 12
radio input "true"
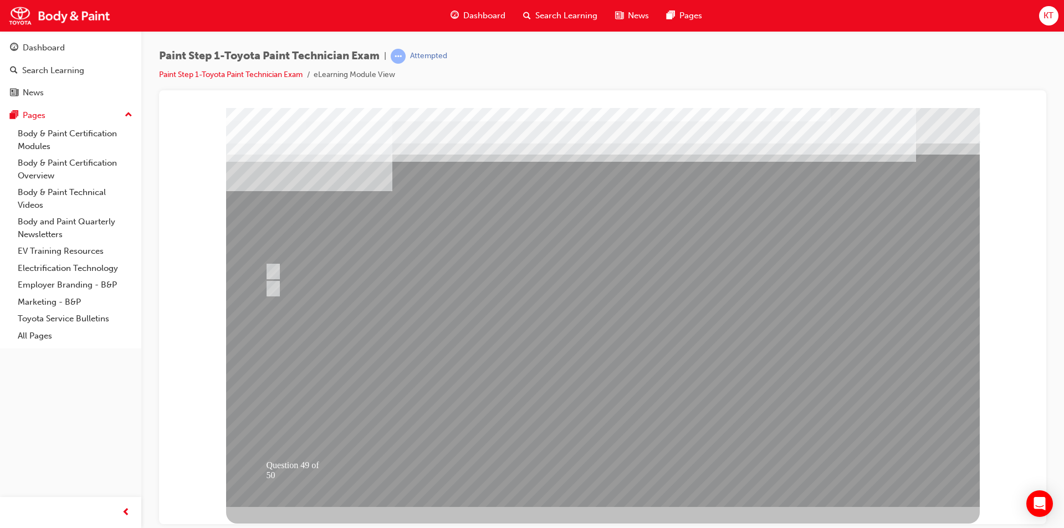
click at [479, 449] on div at bounding box center [603, 307] width 754 height 399
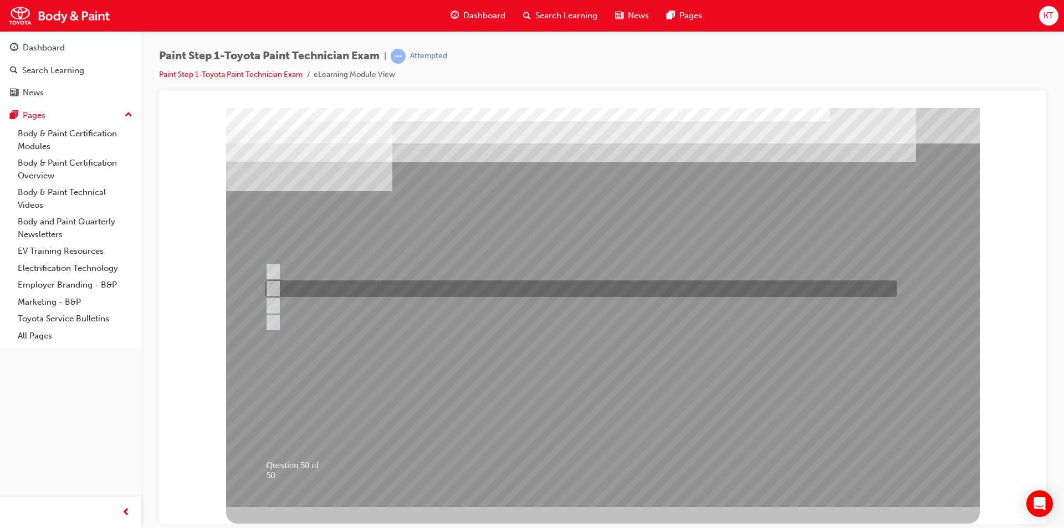
click at [271, 284] on input "Featheredging" at bounding box center [271, 289] width 12 height 12
radio input "true"
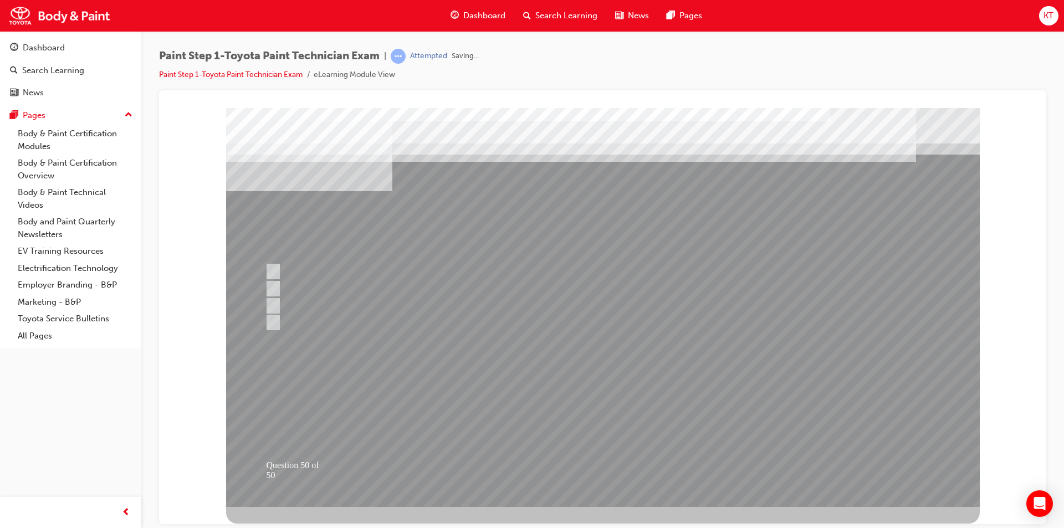
click at [486, 454] on div at bounding box center [603, 307] width 754 height 399
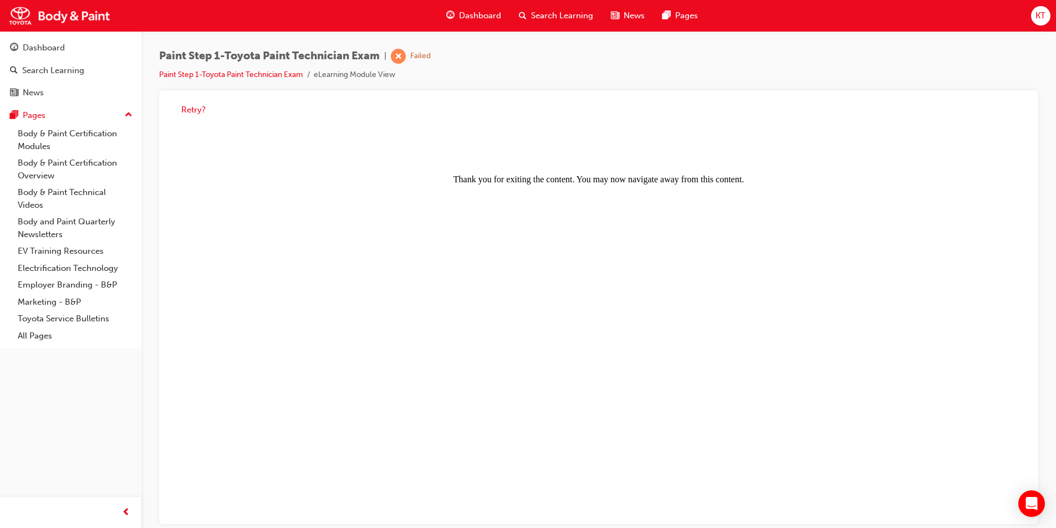
click at [1038, 11] on span "KT" at bounding box center [1040, 15] width 10 height 13
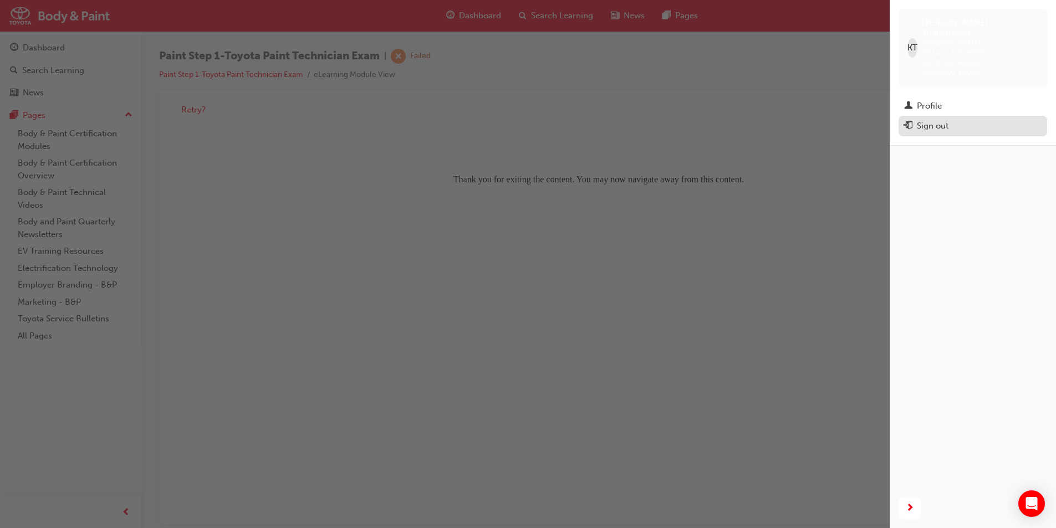
click at [941, 120] on div "Sign out" at bounding box center [933, 126] width 32 height 13
